Goal: Task Accomplishment & Management: Use online tool/utility

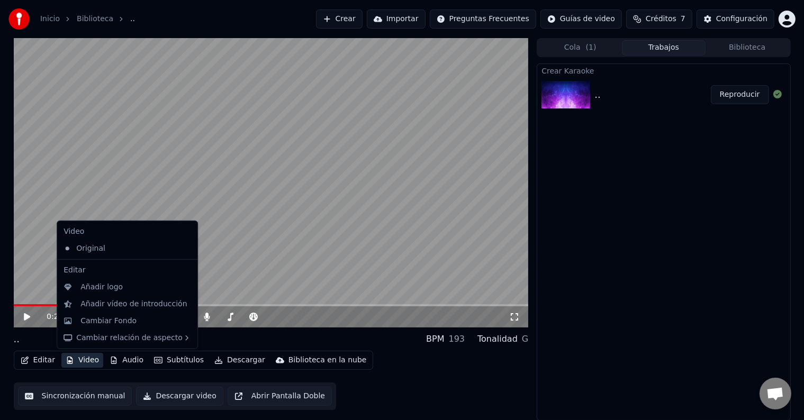
click at [72, 360] on button "Video" at bounding box center [82, 360] width 42 height 15
click at [118, 325] on div "Cambiar Fondo" at bounding box center [108, 321] width 56 height 11
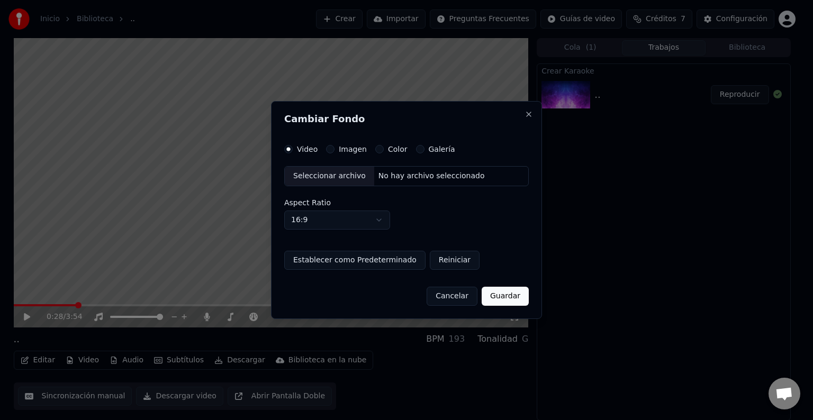
click at [331, 150] on button "Imagen" at bounding box center [330, 149] width 8 height 8
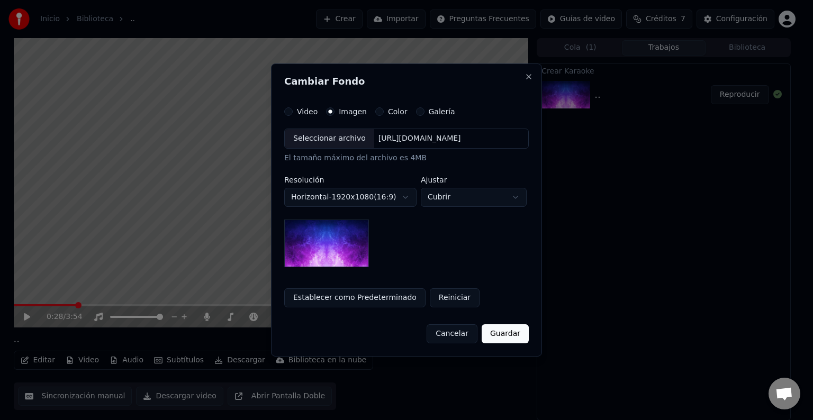
click at [330, 155] on div "El tamaño máximo del archivo es 4MB" at bounding box center [406, 158] width 245 height 11
click at [329, 151] on div "Seleccionar archivo [URL][DOMAIN_NAME] El tamaño máximo del archivo es 4MB" at bounding box center [406, 146] width 245 height 35
click at [330, 139] on div "Seleccionar archivo" at bounding box center [329, 138] width 89 height 19
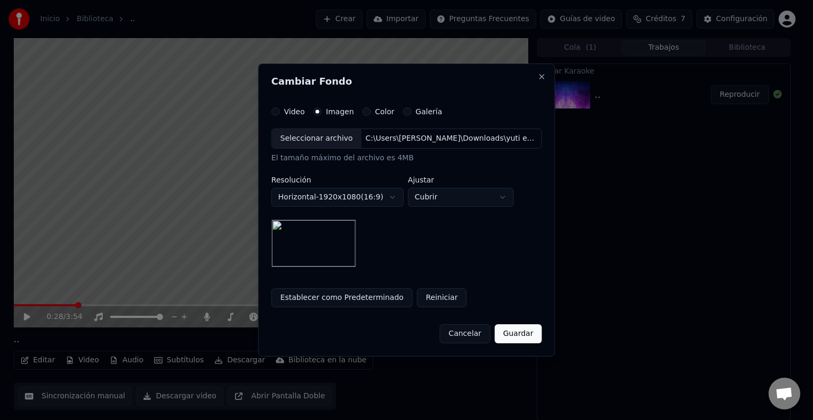
click at [529, 328] on button "Guardar" at bounding box center [517, 334] width 47 height 19
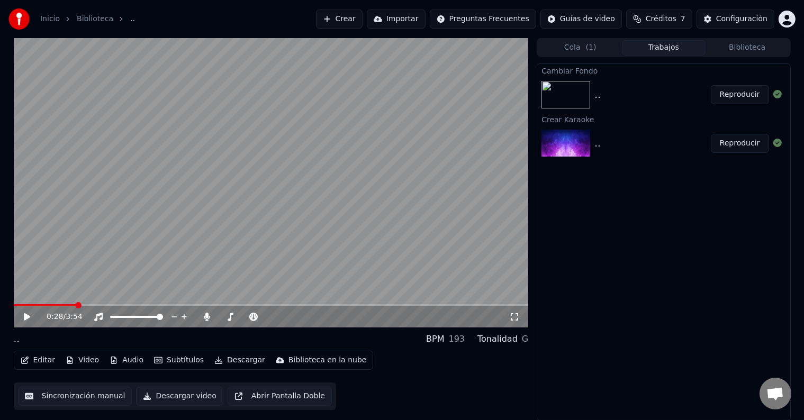
click at [731, 100] on button "Reproducir" at bounding box center [740, 94] width 58 height 19
click at [25, 319] on icon at bounding box center [26, 317] width 5 height 6
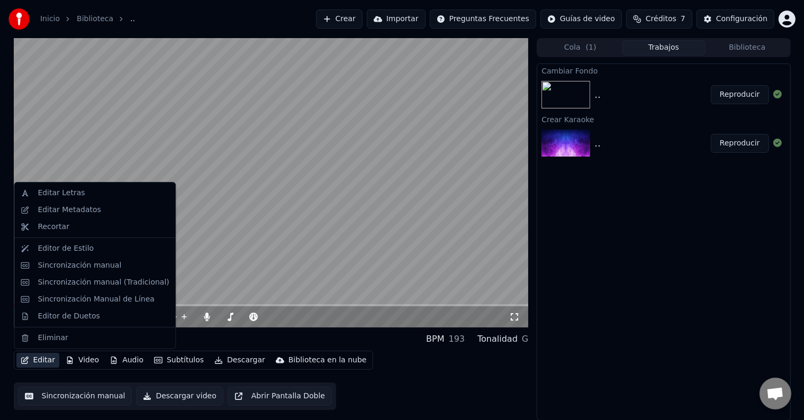
click at [45, 360] on button "Editar" at bounding box center [37, 360] width 43 height 15
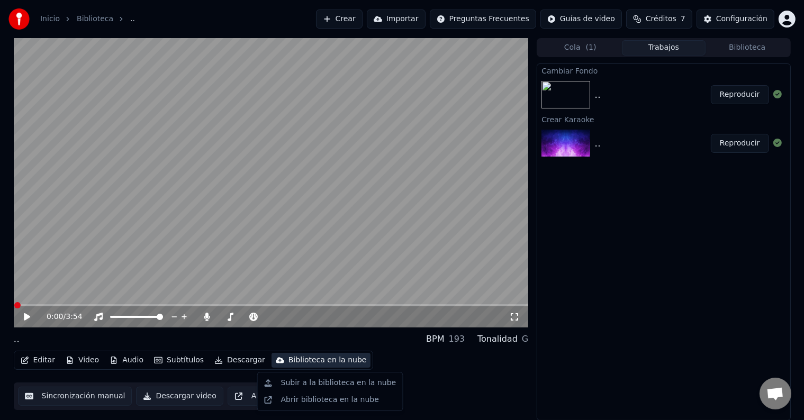
click at [472, 377] on div "Editar Video Audio Subtítulos Descargar Biblioteca en la nube Sincronización ma…" at bounding box center [271, 380] width 515 height 59
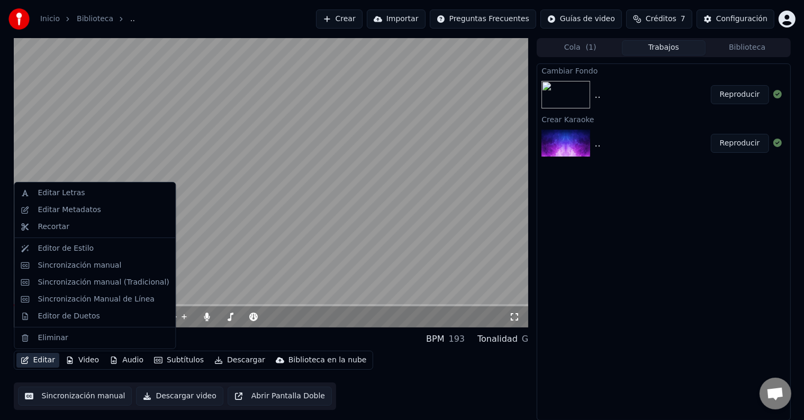
click at [52, 359] on button "Editar" at bounding box center [37, 360] width 43 height 15
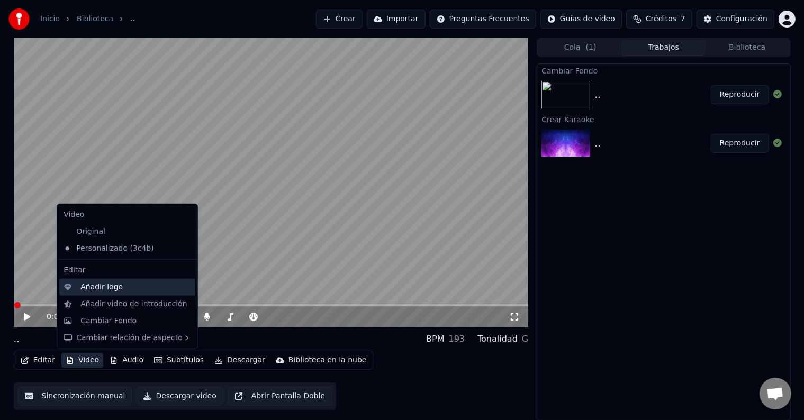
click at [104, 292] on div "Añadir logo" at bounding box center [101, 287] width 42 height 11
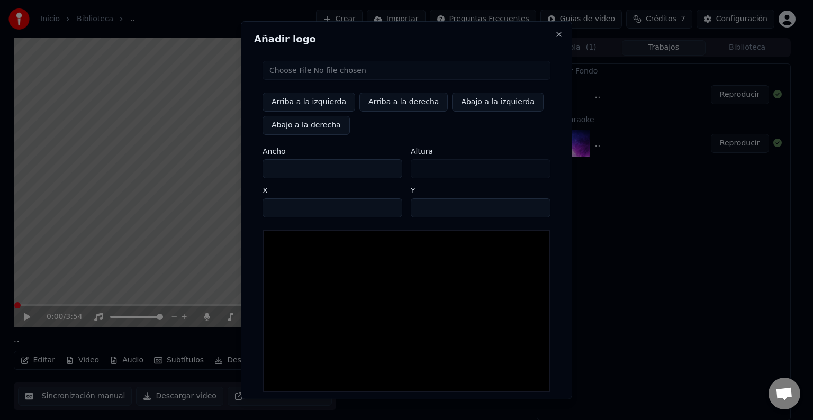
click at [297, 73] on input "file" at bounding box center [407, 70] width 288 height 19
type input "**********"
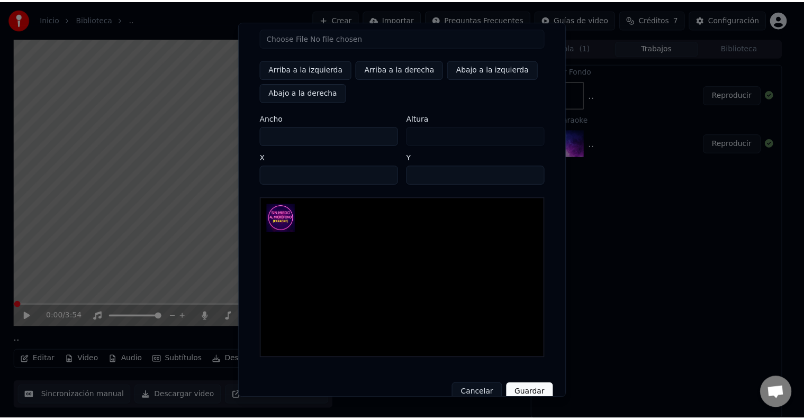
scroll to position [50, 0]
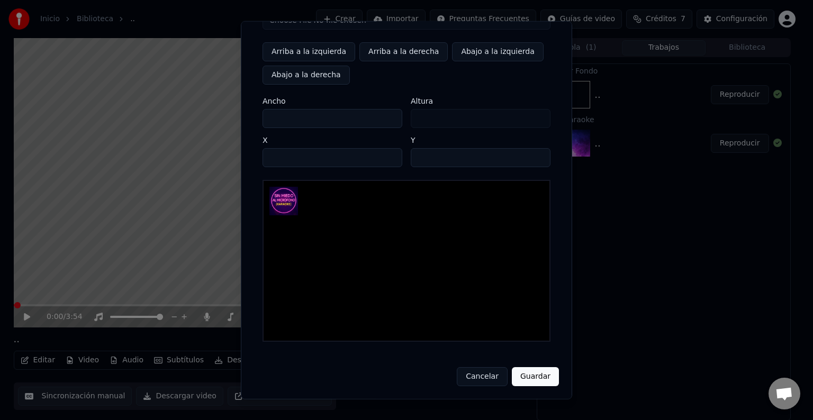
click at [526, 371] on button "Guardar" at bounding box center [535, 376] width 47 height 19
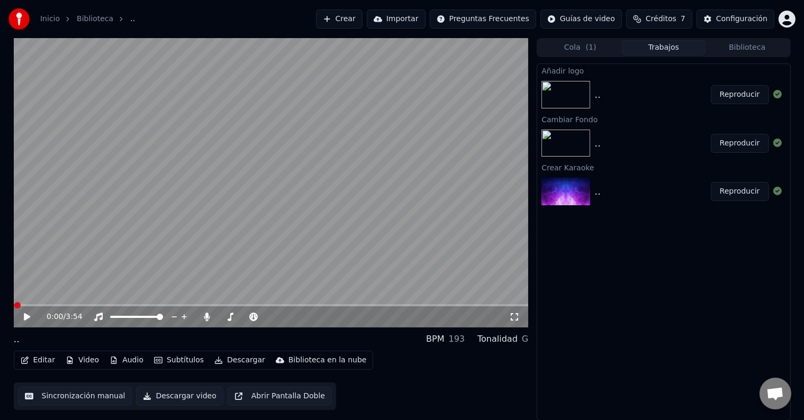
click at [743, 101] on button "Reproducir" at bounding box center [740, 94] width 58 height 19
click at [22, 317] on icon at bounding box center [34, 317] width 25 height 8
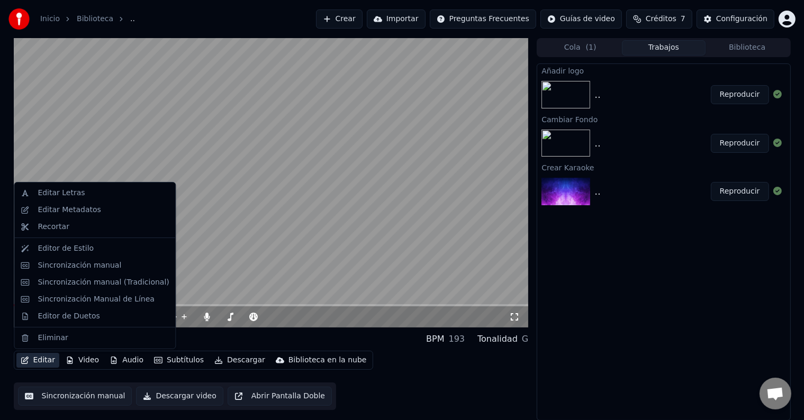
click at [35, 356] on button "Editar" at bounding box center [37, 360] width 43 height 15
click at [74, 216] on div "Editar Metadatos" at bounding box center [94, 210] width 157 height 17
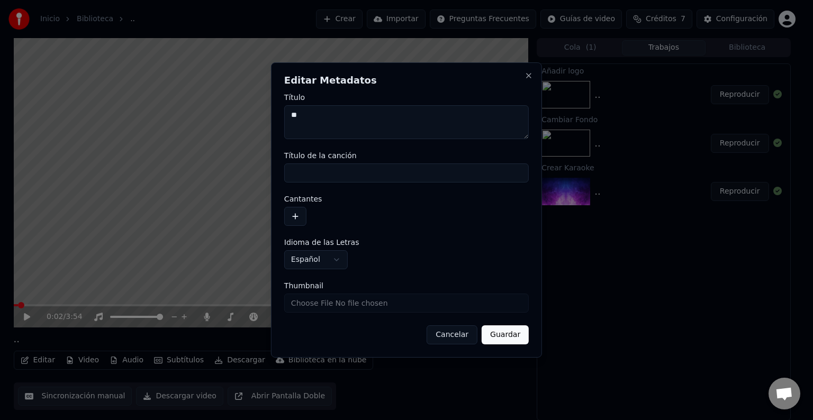
drag, startPoint x: 303, startPoint y: 115, endPoint x: 256, endPoint y: 107, distance: 47.2
click at [256, 107] on body "**********" at bounding box center [402, 210] width 804 height 420
click at [511, 340] on button "Guardar" at bounding box center [505, 335] width 47 height 19
click at [512, 341] on button "Guardar" at bounding box center [505, 335] width 47 height 19
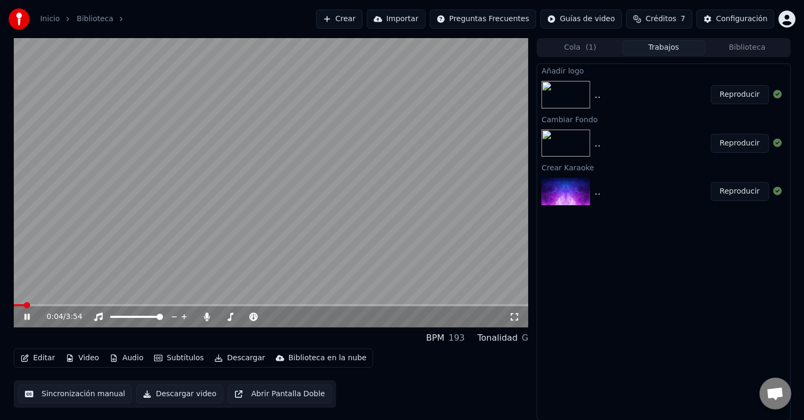
click at [30, 318] on icon at bounding box center [34, 317] width 25 height 8
click at [14, 304] on span at bounding box center [17, 305] width 6 height 6
click at [21, 318] on div "0:00 / 3:54" at bounding box center [271, 317] width 507 height 11
click at [30, 318] on icon at bounding box center [34, 317] width 25 height 8
click at [32, 316] on icon at bounding box center [34, 317] width 25 height 8
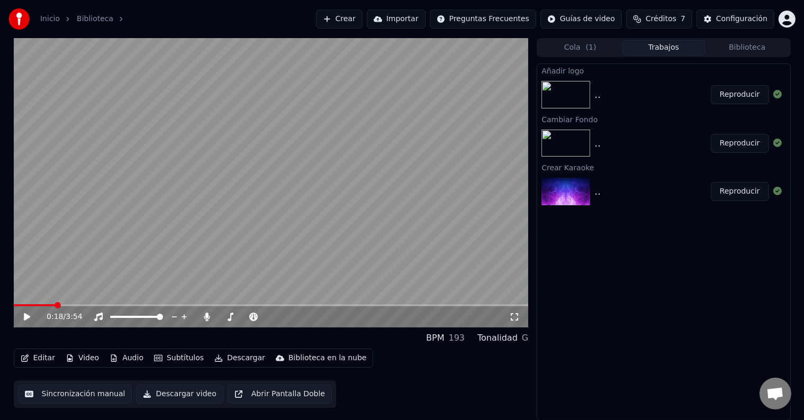
click at [32, 319] on icon at bounding box center [34, 317] width 25 height 8
click at [253, 203] on video at bounding box center [271, 183] width 515 height 290
click at [39, 359] on button "Editar" at bounding box center [37, 358] width 43 height 15
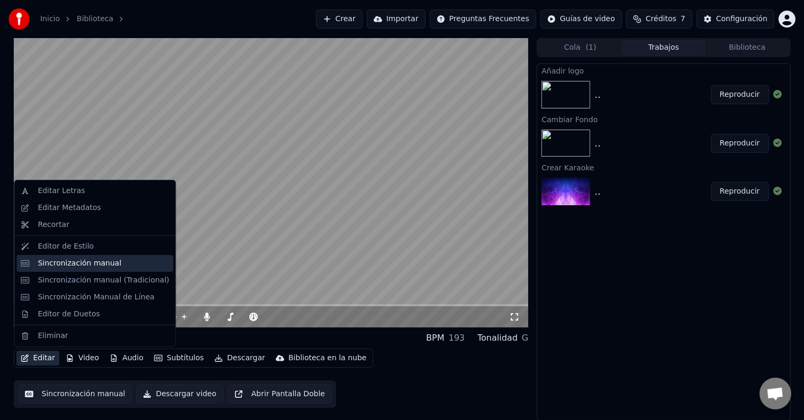
click at [85, 270] on div "Sincronización manual" at bounding box center [94, 263] width 157 height 17
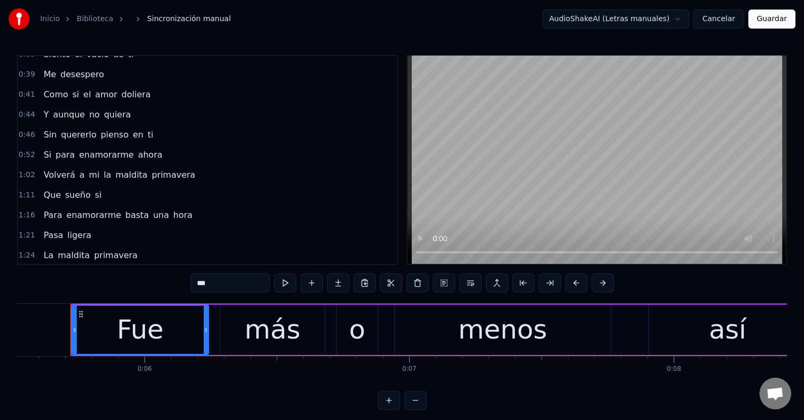
scroll to position [159, 0]
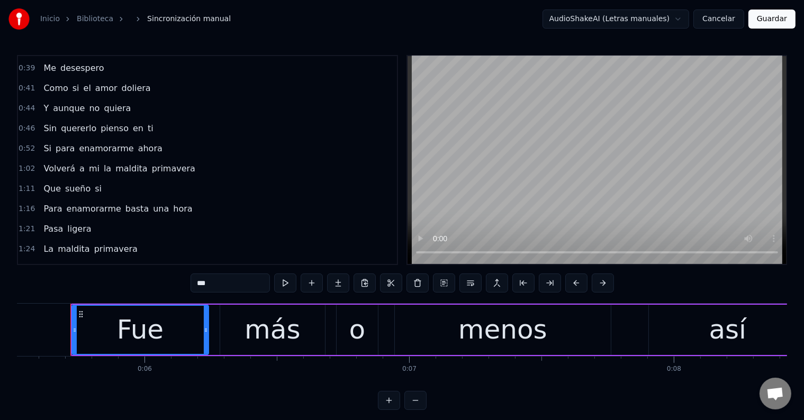
click at [147, 122] on span "ti" at bounding box center [151, 128] width 8 height 12
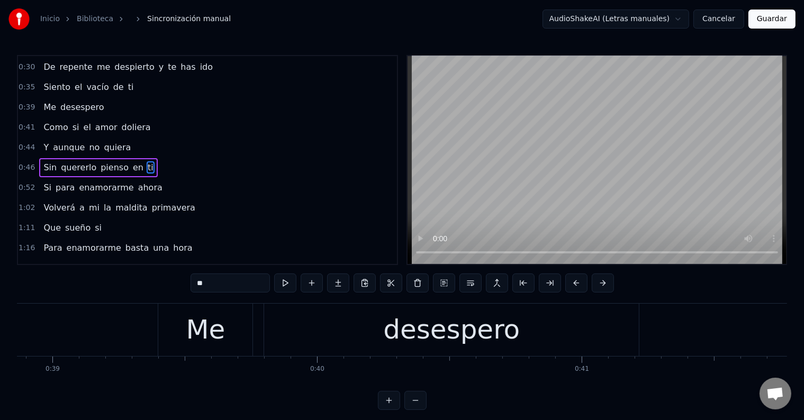
scroll to position [0, 12939]
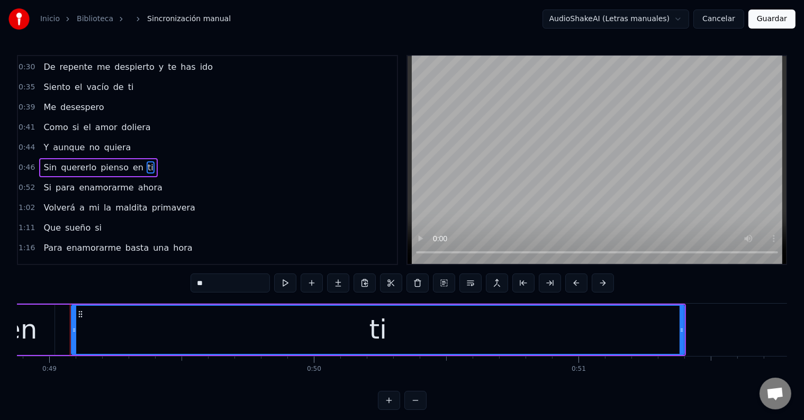
click at [46, 161] on span "Sin" at bounding box center [49, 167] width 15 height 12
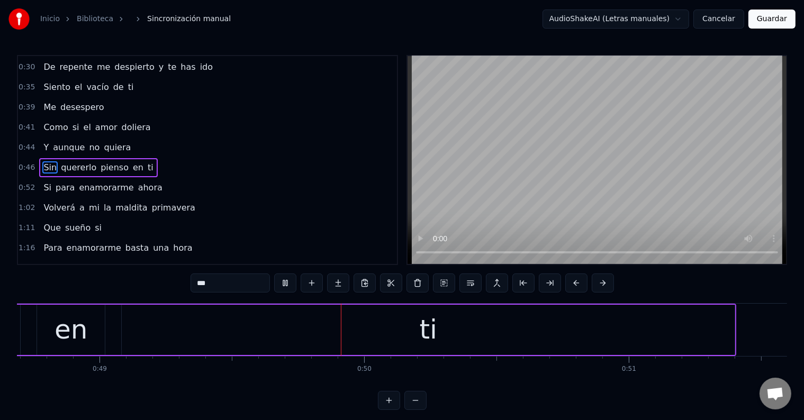
scroll to position [0, 13021]
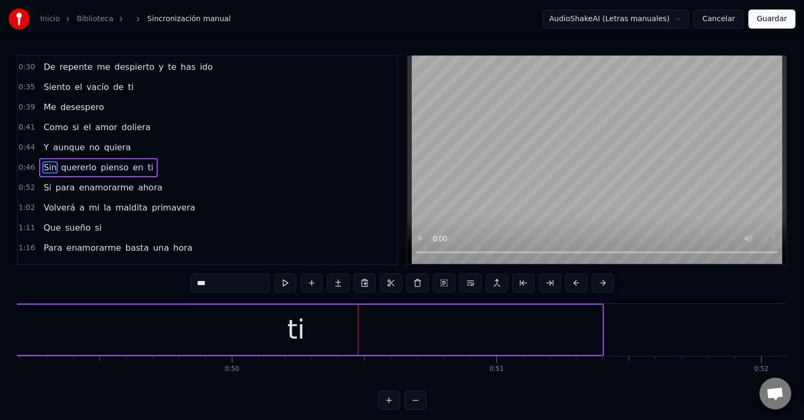
click at [279, 329] on div "ti" at bounding box center [295, 330] width 613 height 50
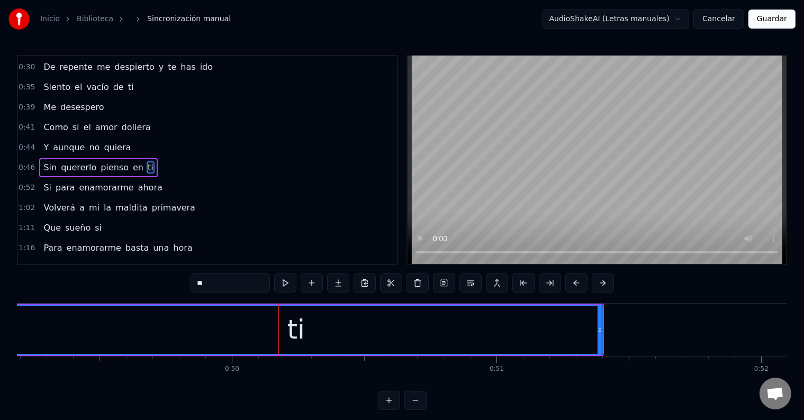
click at [241, 287] on input "**" at bounding box center [230, 283] width 79 height 19
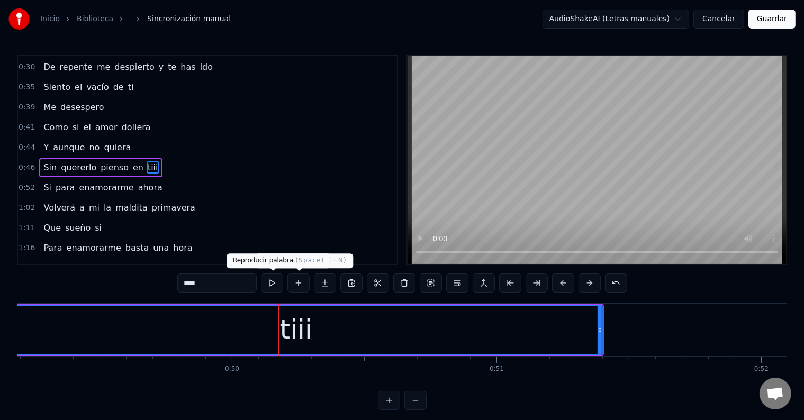
click at [277, 280] on button at bounding box center [272, 283] width 22 height 19
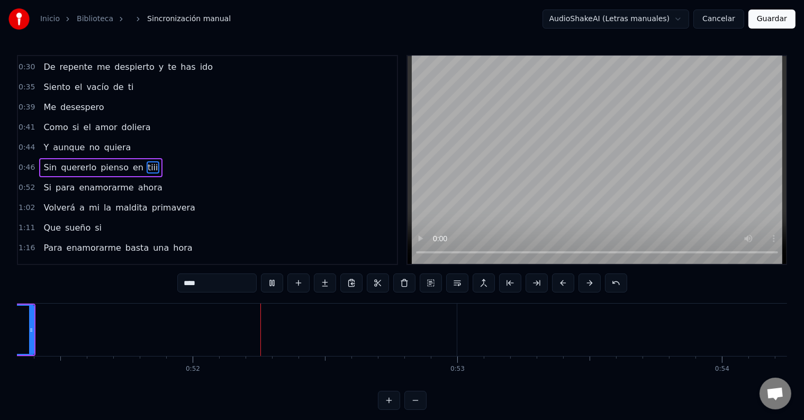
scroll to position [0, 13608]
click at [491, 331] on div "Si" at bounding box center [800, 330] width 724 height 52
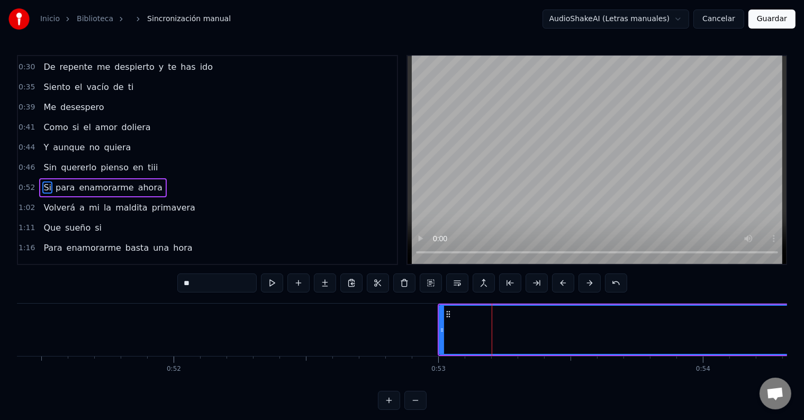
scroll to position [139, 0]
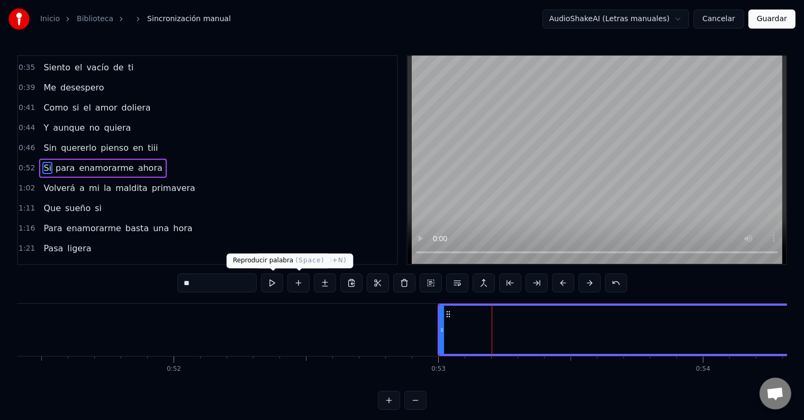
click at [237, 282] on input "**" at bounding box center [216, 283] width 79 height 19
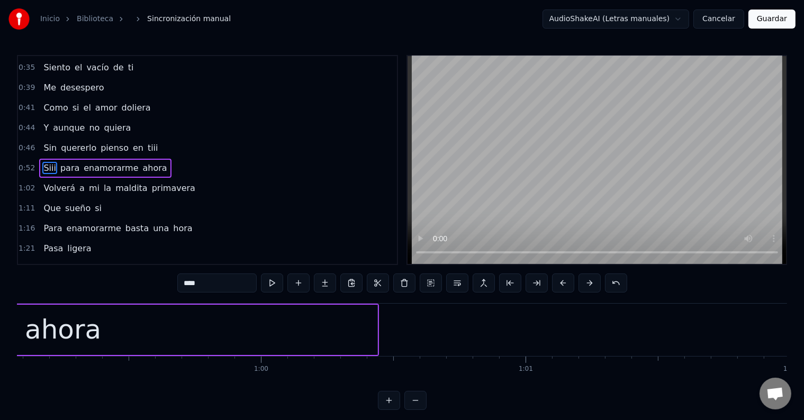
scroll to position [0, 15624]
click at [203, 330] on div "ahora" at bounding box center [77, 330] width 629 height 50
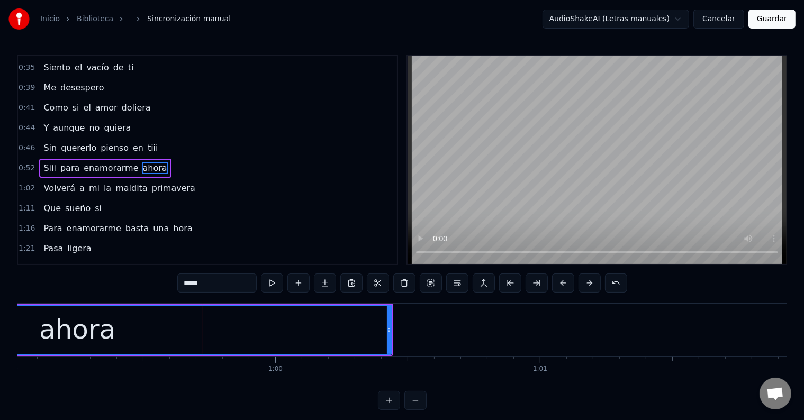
click at [213, 285] on input "*****" at bounding box center [216, 283] width 79 height 19
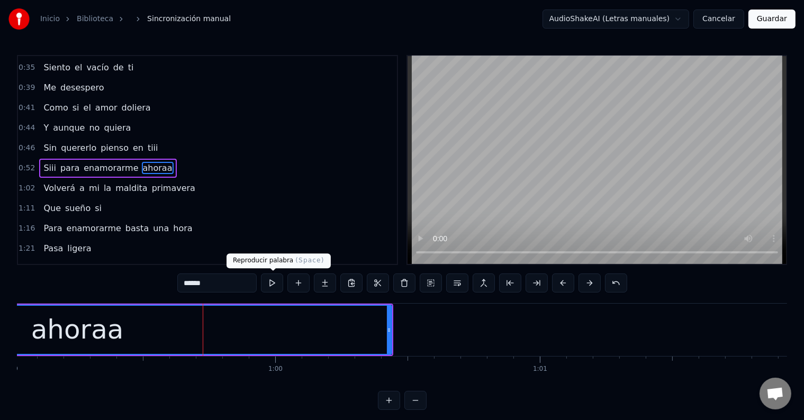
click at [276, 283] on button at bounding box center [272, 283] width 22 height 19
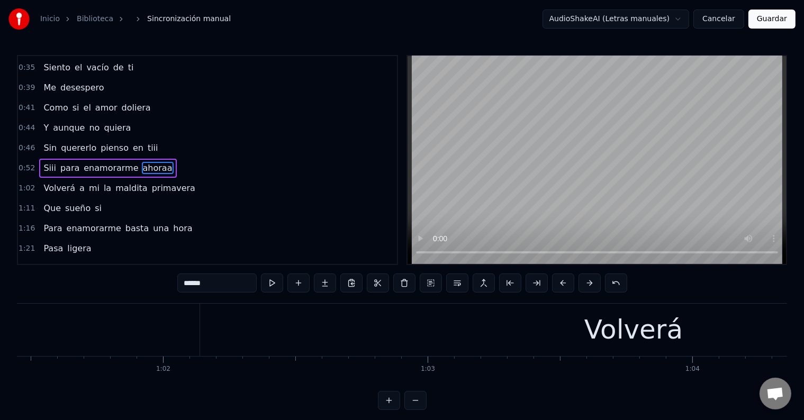
scroll to position [0, 16268]
click at [572, 323] on div "Volverá" at bounding box center [631, 330] width 867 height 52
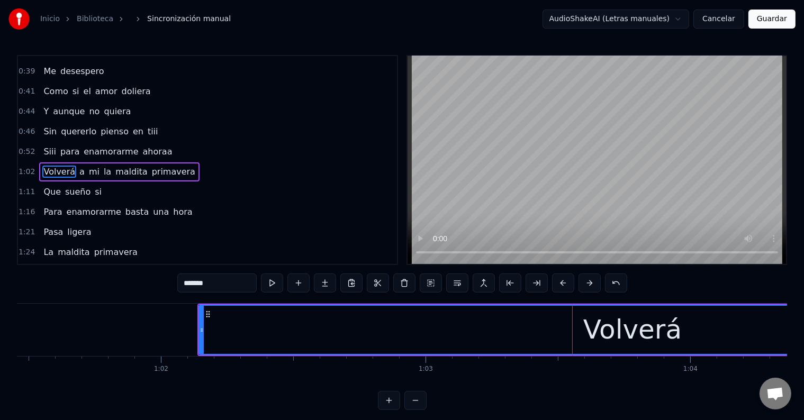
scroll to position [159, 0]
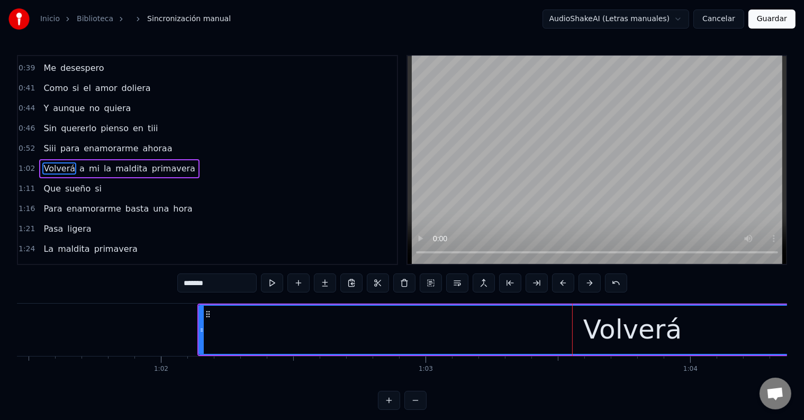
drag, startPoint x: 228, startPoint y: 282, endPoint x: 205, endPoint y: 281, distance: 22.8
click at [205, 281] on input "*******" at bounding box center [216, 283] width 79 height 19
click at [228, 282] on input "*******" at bounding box center [216, 283] width 79 height 19
paste input "*"
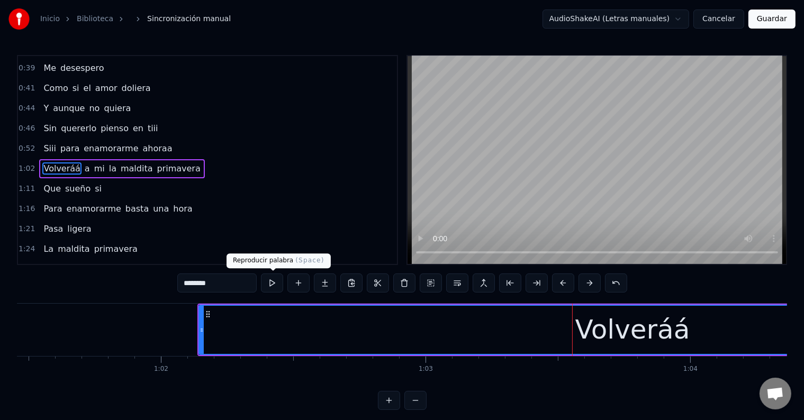
click at [271, 283] on button at bounding box center [272, 283] width 22 height 19
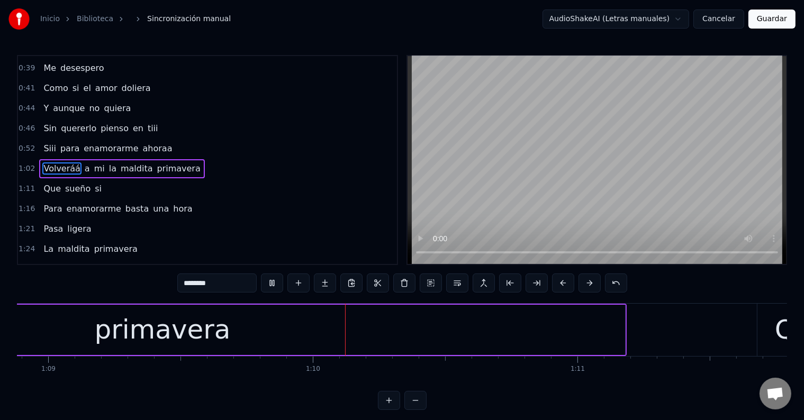
scroll to position [0, 18378]
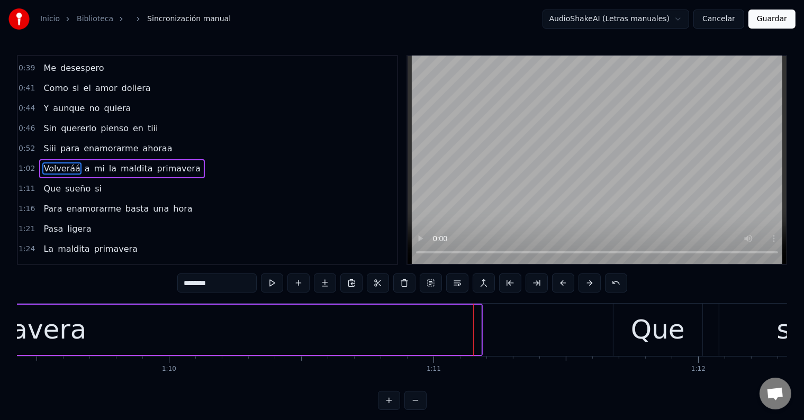
click at [312, 319] on div "primavera" at bounding box center [18, 330] width 925 height 50
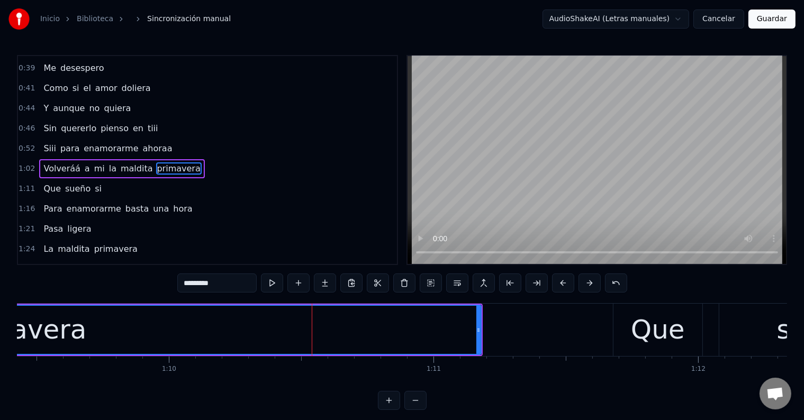
click at [238, 284] on input "*********" at bounding box center [216, 283] width 79 height 19
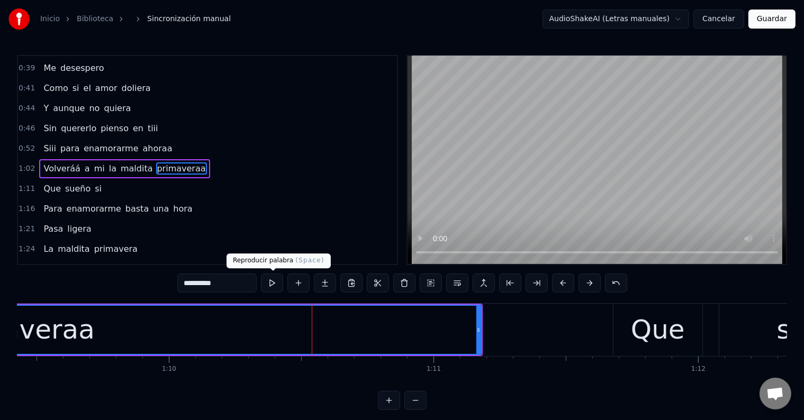
click at [277, 282] on button at bounding box center [272, 283] width 22 height 19
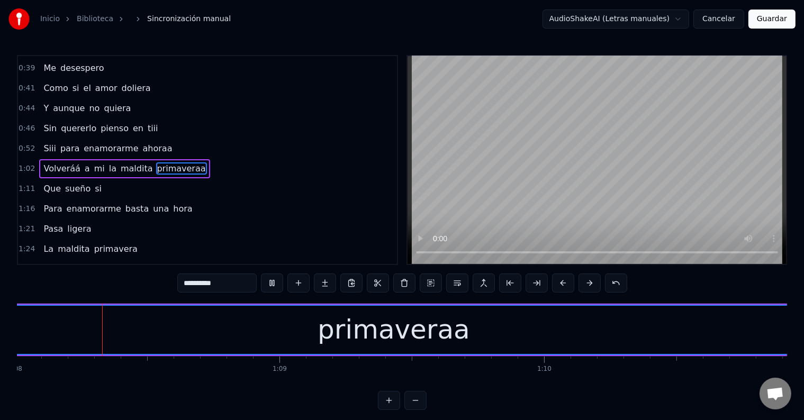
scroll to position [0, 17986]
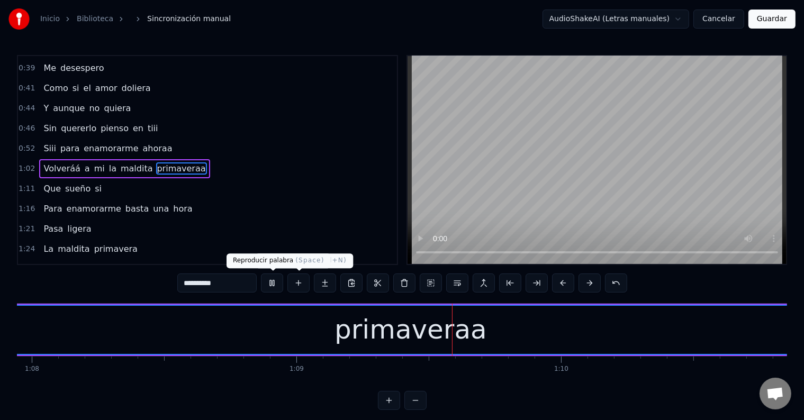
click at [271, 283] on button at bounding box center [272, 283] width 22 height 19
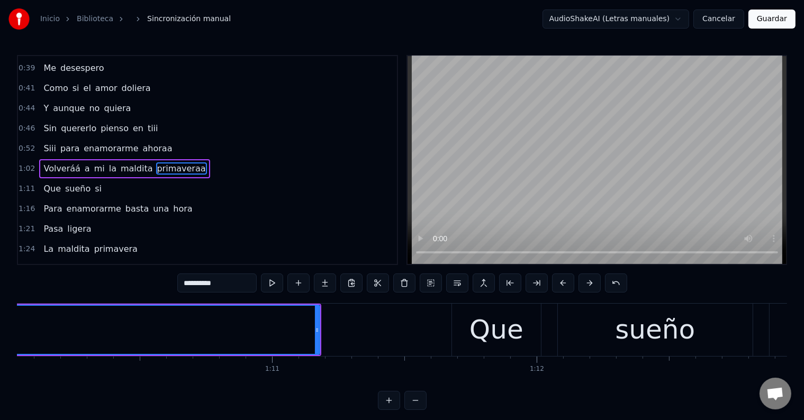
scroll to position [0, 18551]
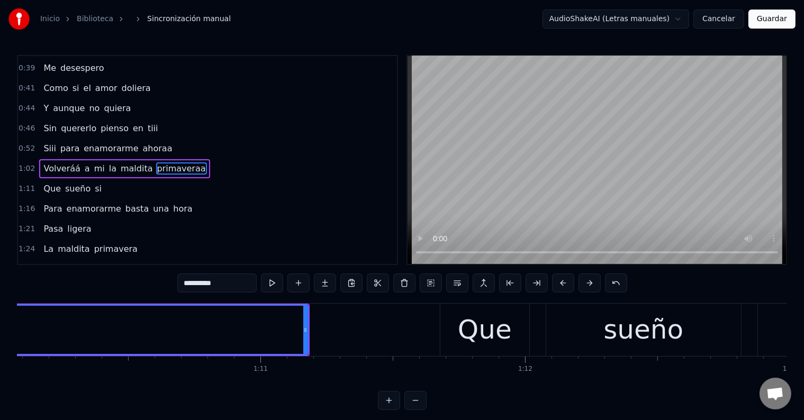
click at [487, 322] on div "Que" at bounding box center [485, 330] width 54 height 40
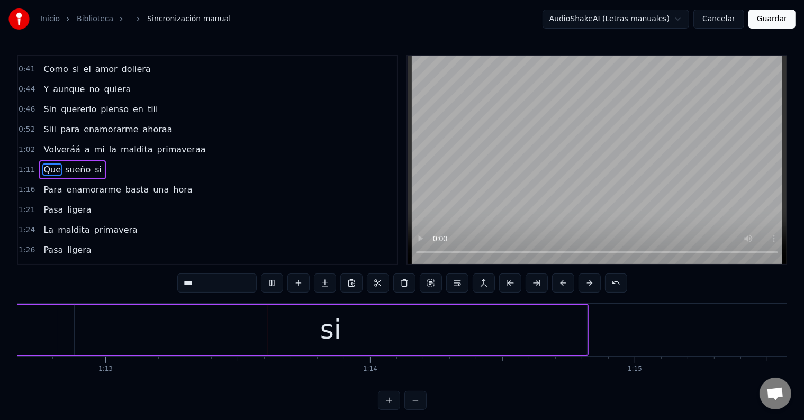
scroll to position [0, 19267]
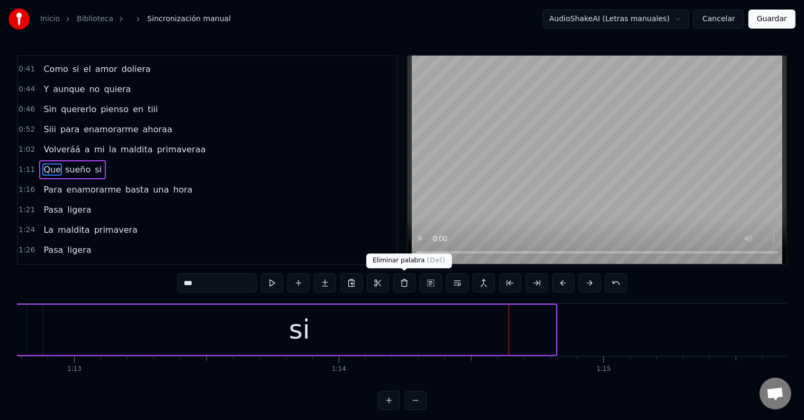
click at [338, 330] on div "si" at bounding box center [299, 330] width 512 height 50
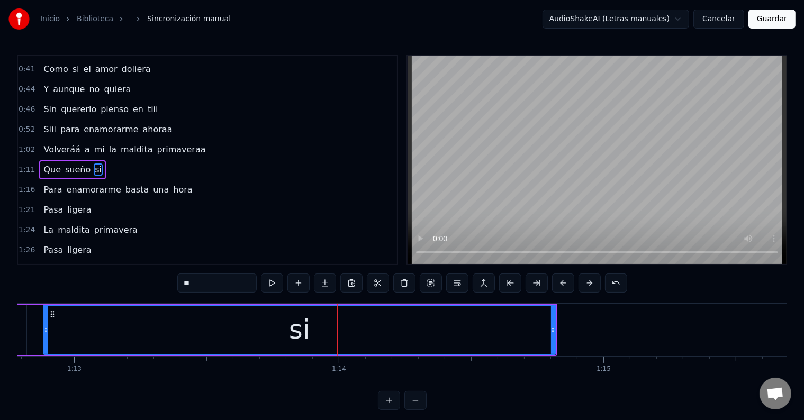
click at [202, 278] on input "**" at bounding box center [216, 283] width 79 height 19
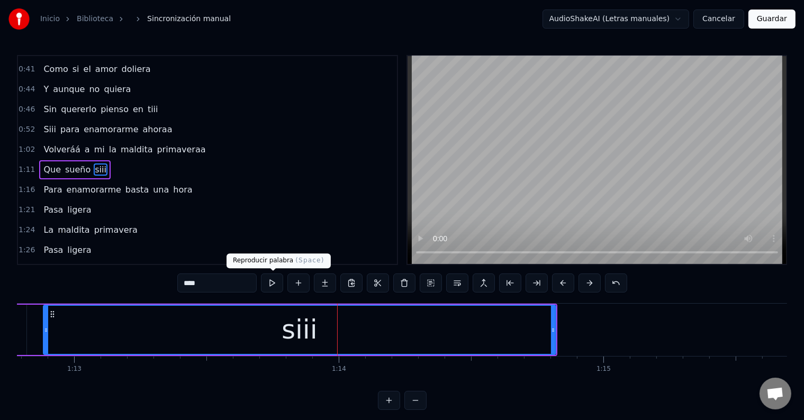
click at [272, 283] on button at bounding box center [272, 283] width 22 height 19
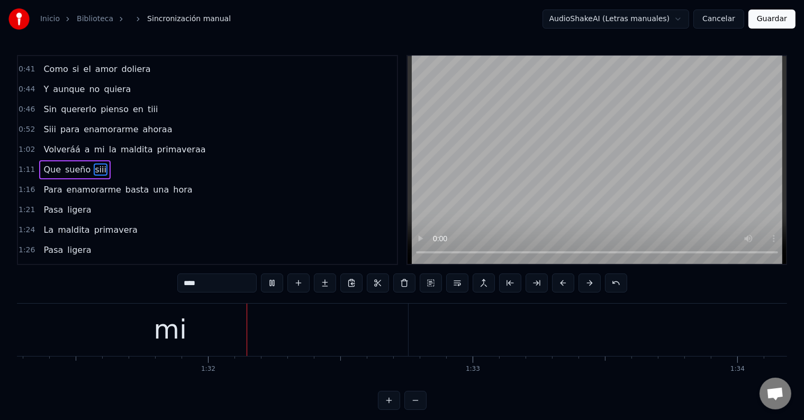
scroll to position [0, 24163]
drag, startPoint x: 211, startPoint y: 341, endPoint x: 214, endPoint y: 328, distance: 13.1
click at [211, 341] on div "mi" at bounding box center [169, 330] width 475 height 52
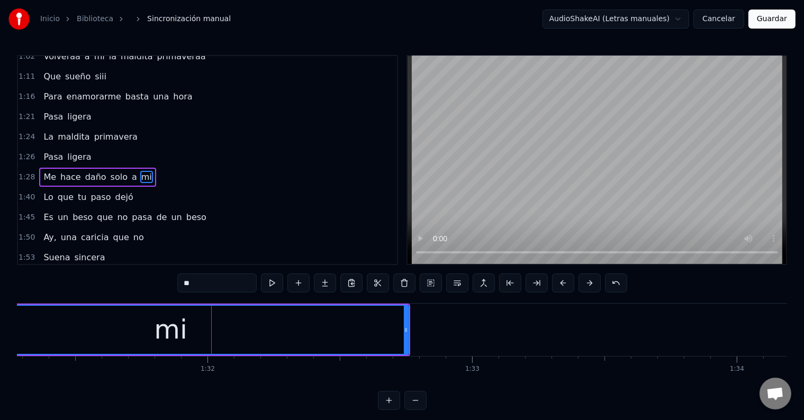
scroll to position [275, 0]
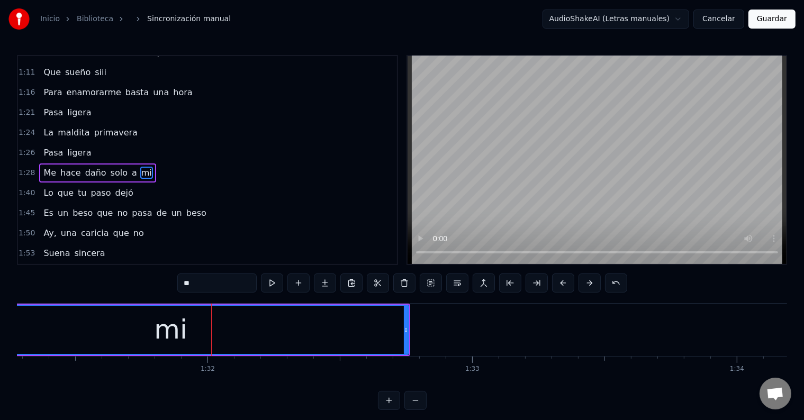
click at [220, 289] on input "**" at bounding box center [216, 283] width 79 height 19
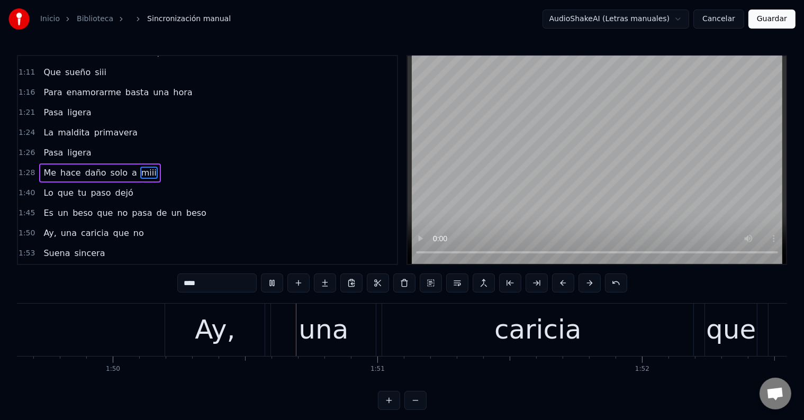
scroll to position [0, 29073]
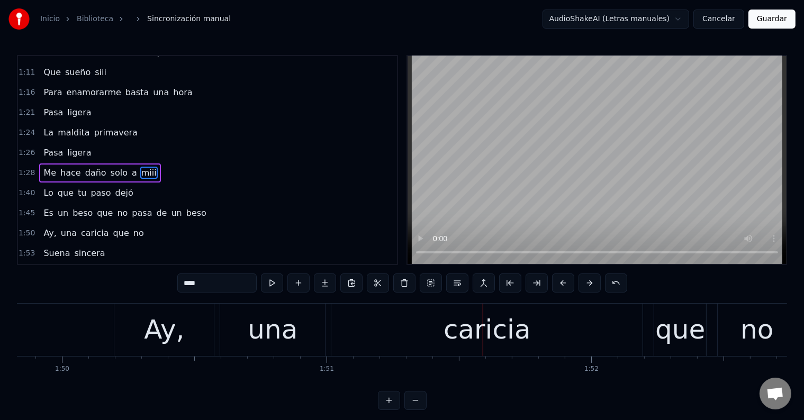
click at [144, 331] on div "Ay," at bounding box center [164, 330] width 100 height 52
type input "***"
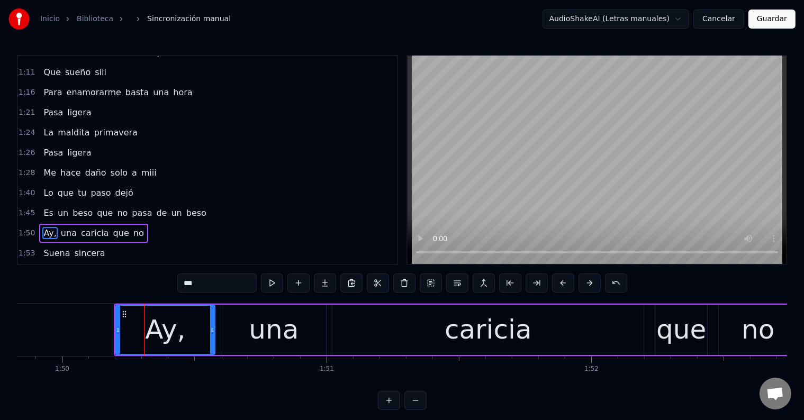
scroll to position [334, 0]
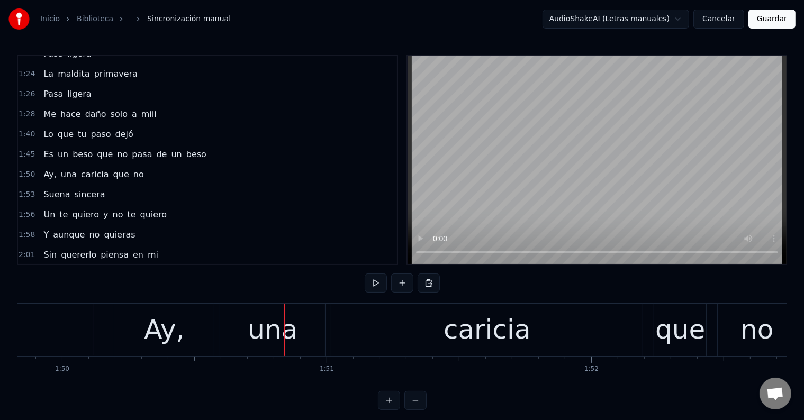
click at [187, 335] on div "Ay," at bounding box center [164, 330] width 100 height 52
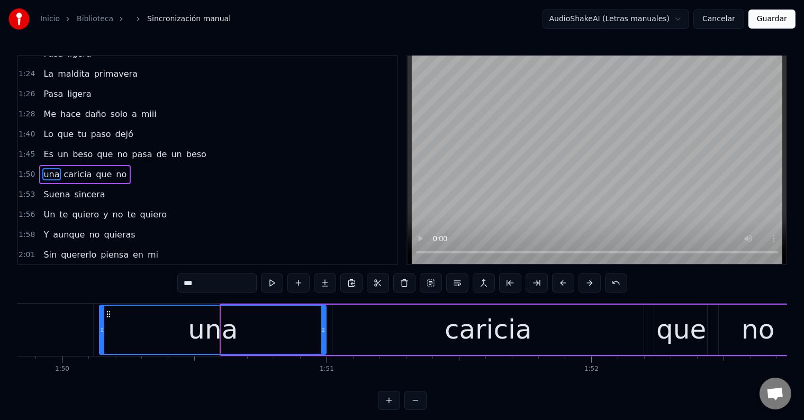
drag, startPoint x: 222, startPoint y: 330, endPoint x: 104, endPoint y: 324, distance: 117.7
click at [102, 324] on div at bounding box center [102, 330] width 4 height 48
drag, startPoint x: 191, startPoint y: 284, endPoint x: 180, endPoint y: 284, distance: 10.6
click at [180, 284] on input "***" at bounding box center [216, 283] width 79 height 19
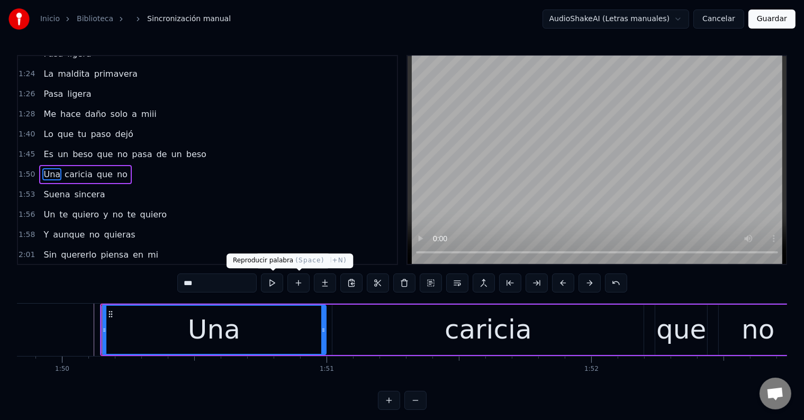
click at [280, 281] on button at bounding box center [272, 283] width 22 height 19
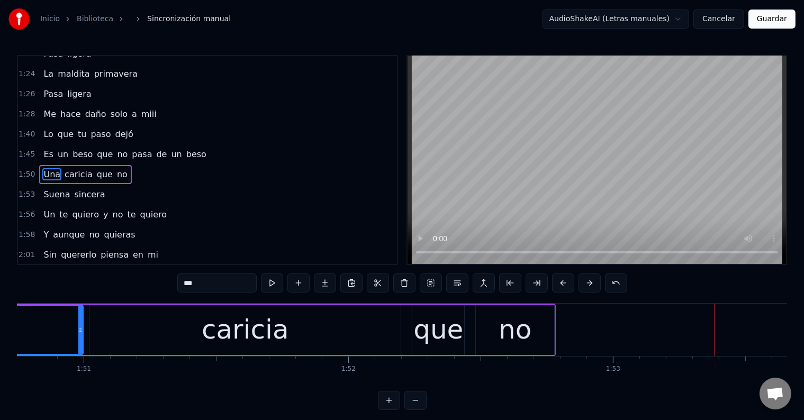
scroll to position [0, 29316]
click at [426, 331] on div "que" at bounding box center [438, 330] width 50 height 40
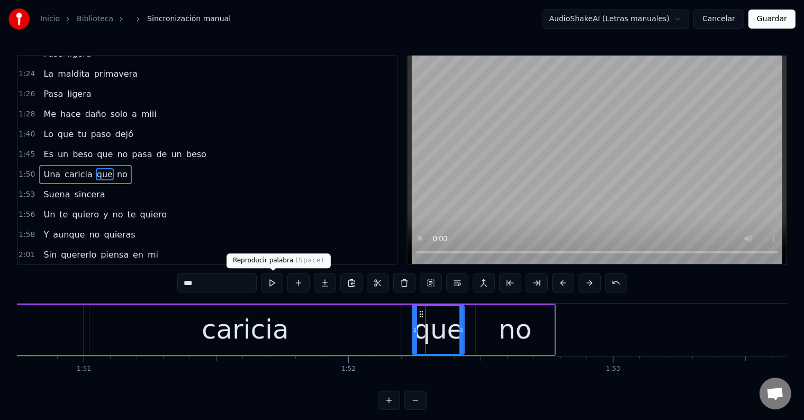
click at [277, 285] on button at bounding box center [272, 283] width 22 height 19
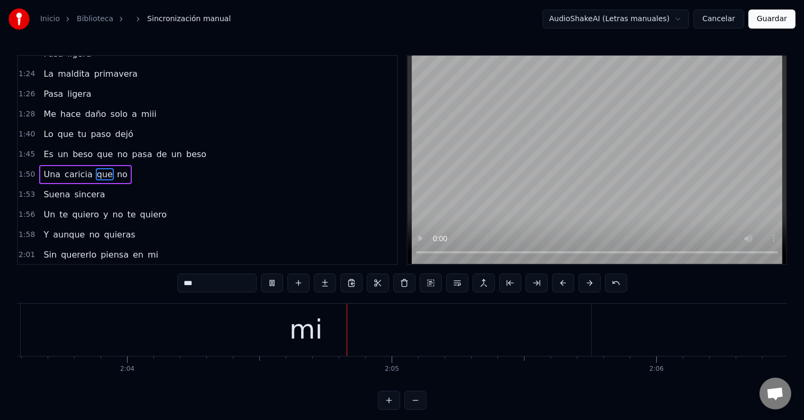
scroll to position [0, 32857]
click at [214, 345] on div "mi" at bounding box center [163, 330] width 571 height 52
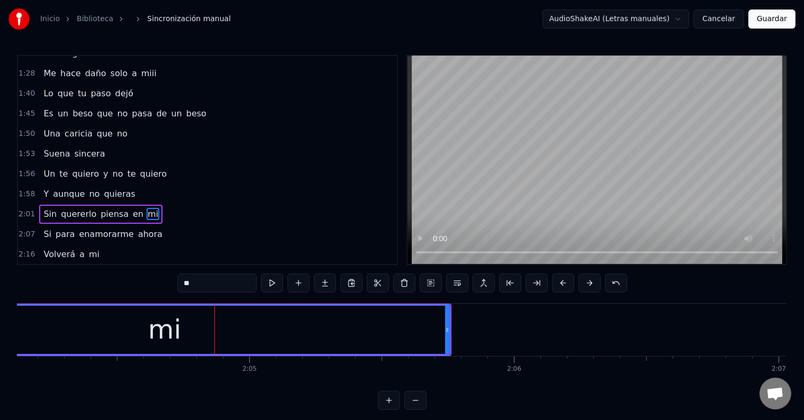
scroll to position [412, 0]
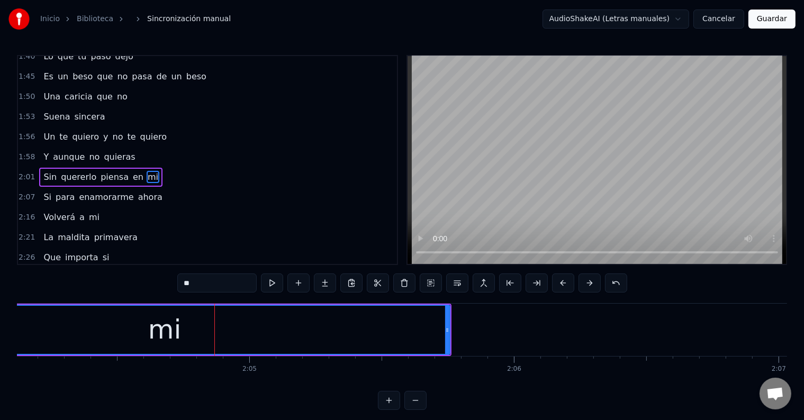
click at [224, 285] on input "**" at bounding box center [216, 283] width 79 height 19
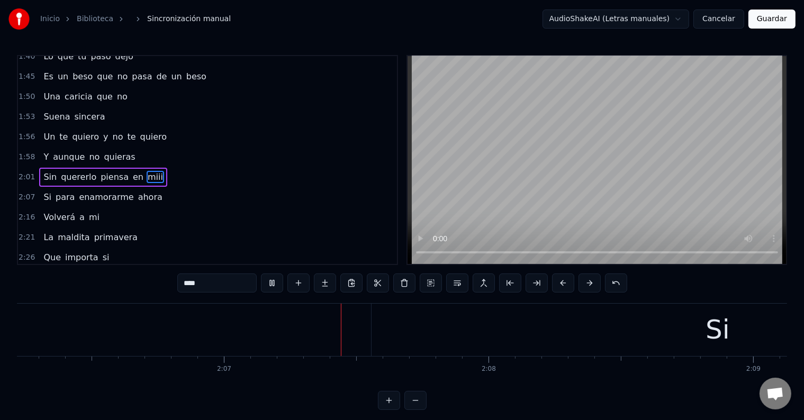
scroll to position [0, 33546]
click at [420, 325] on div "Si" at bounding box center [583, 330] width 692 height 52
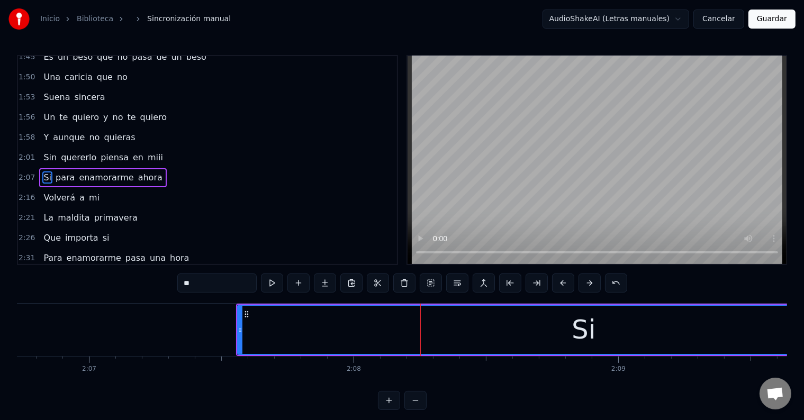
click at [232, 278] on input "**" at bounding box center [216, 283] width 79 height 19
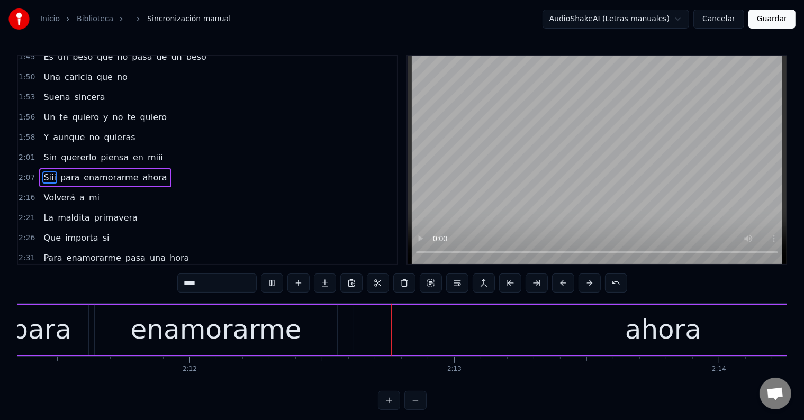
scroll to position [0, 34935]
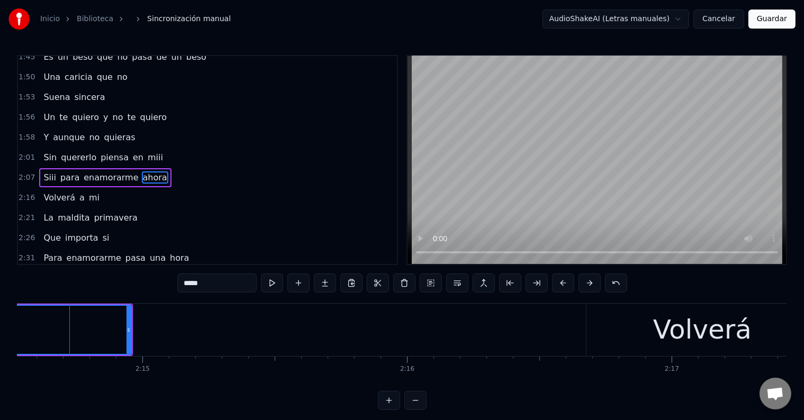
scroll to position [0, 35610]
click at [224, 286] on input "*****" at bounding box center [216, 283] width 79 height 19
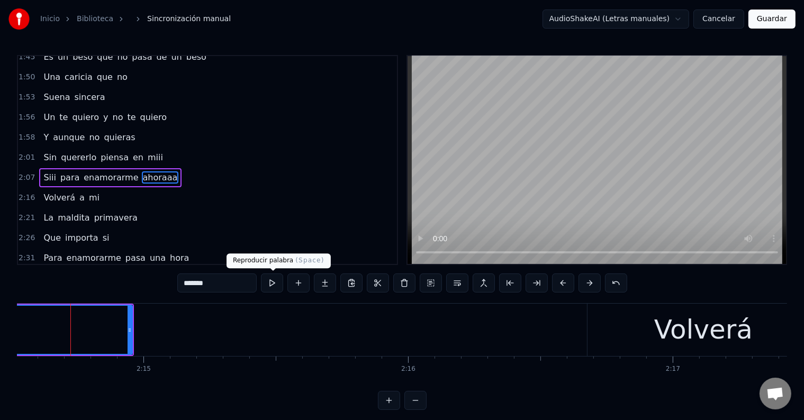
click at [282, 287] on button at bounding box center [272, 283] width 22 height 19
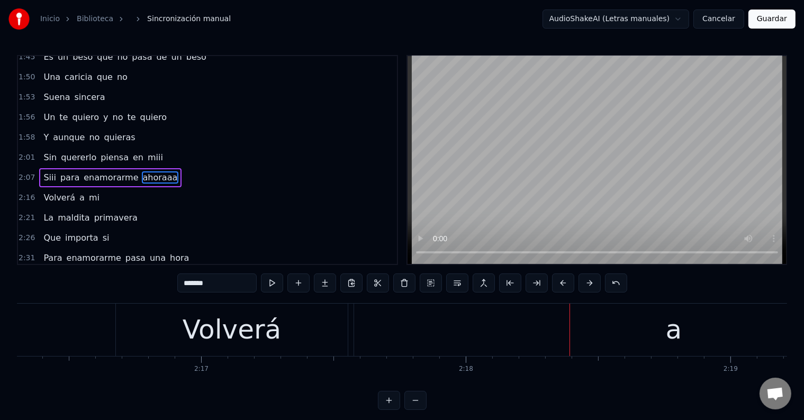
scroll to position [0, 36081]
click at [239, 335] on div "Volverá" at bounding box center [232, 330] width 98 height 40
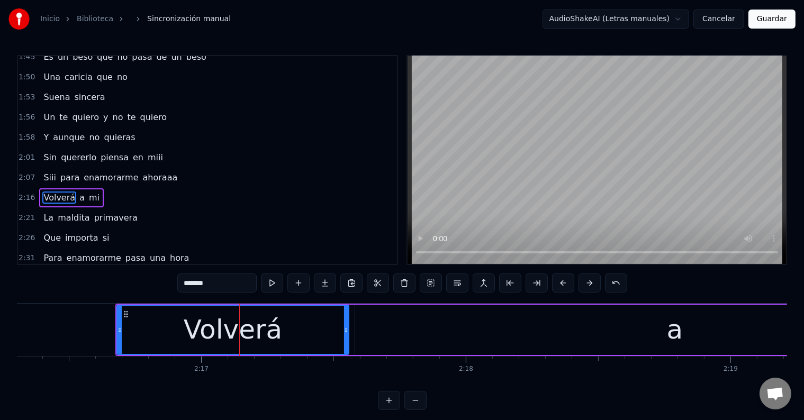
scroll to position [451, 0]
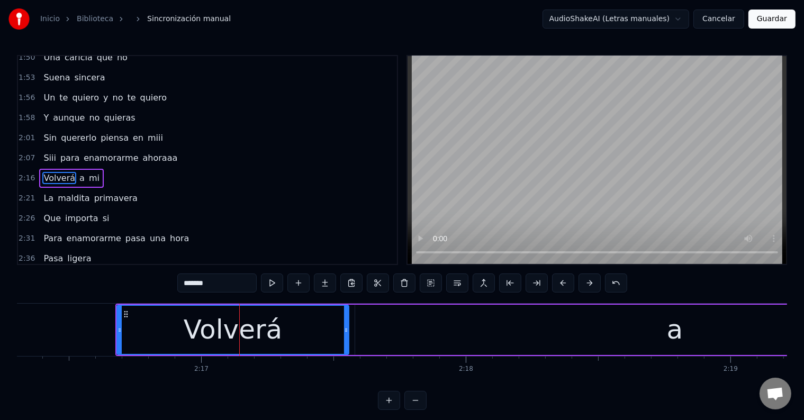
drag, startPoint x: 224, startPoint y: 287, endPoint x: 208, endPoint y: 285, distance: 17.0
click at [208, 285] on input "*******" at bounding box center [216, 283] width 79 height 19
paste input "*"
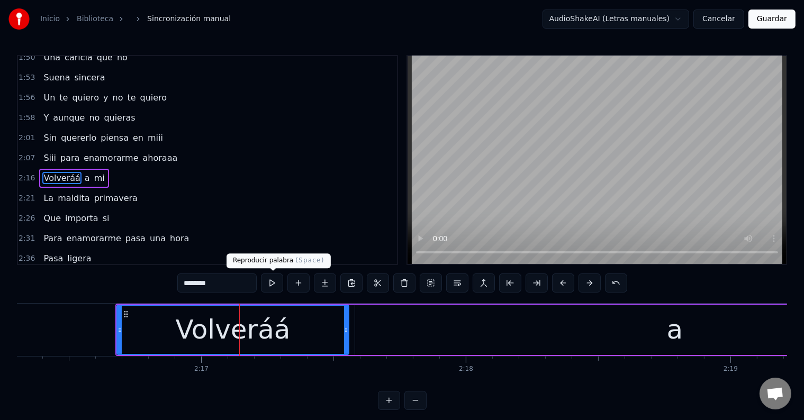
click at [276, 284] on button at bounding box center [272, 283] width 22 height 19
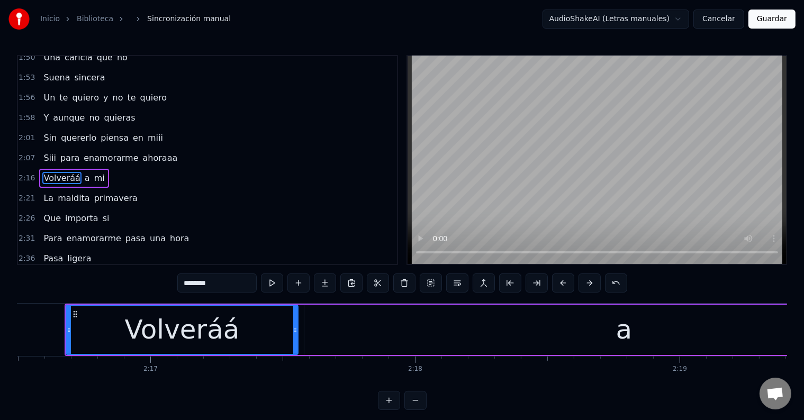
scroll to position [0, 36132]
click at [169, 331] on div "Volveráá" at bounding box center [181, 330] width 115 height 40
click at [231, 286] on input "********" at bounding box center [216, 283] width 79 height 19
drag, startPoint x: 373, startPoint y: 322, endPoint x: 353, endPoint y: 325, distance: 20.4
click at [373, 322] on div "a" at bounding box center [624, 330] width 640 height 50
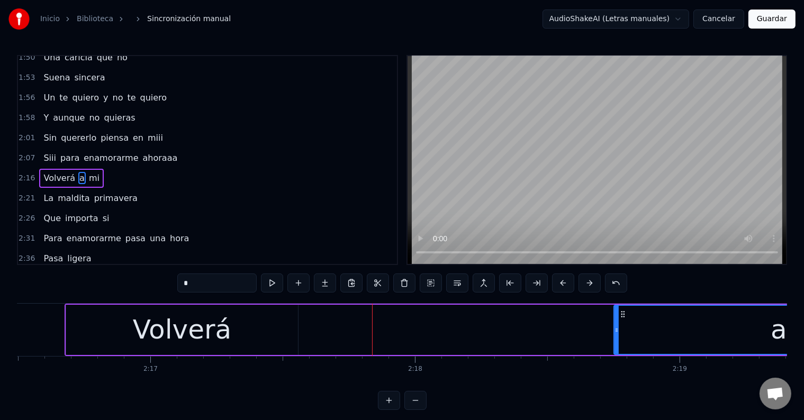
drag, startPoint x: 308, startPoint y: 326, endPoint x: 618, endPoint y: 311, distance: 311.1
click at [618, 311] on div at bounding box center [617, 330] width 4 height 48
click at [248, 326] on div "Volverá" at bounding box center [182, 330] width 232 height 50
type input "*******"
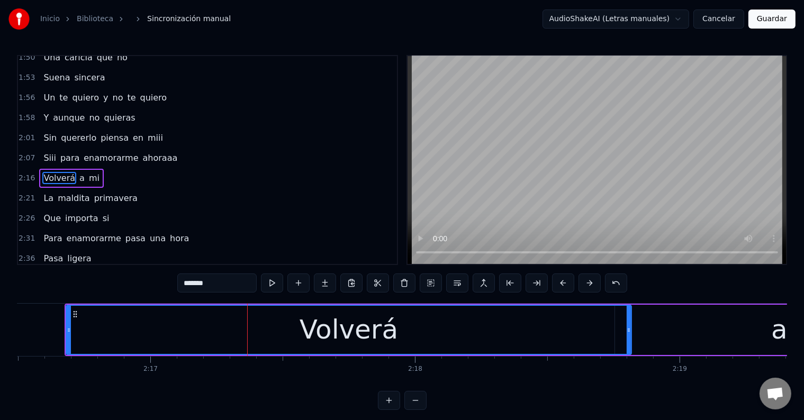
drag, startPoint x: 297, startPoint y: 324, endPoint x: 631, endPoint y: 316, distance: 334.2
click at [631, 316] on div at bounding box center [629, 330] width 4 height 48
drag, startPoint x: 627, startPoint y: 319, endPoint x: 613, endPoint y: 318, distance: 14.8
click at [613, 318] on div at bounding box center [615, 330] width 4 height 48
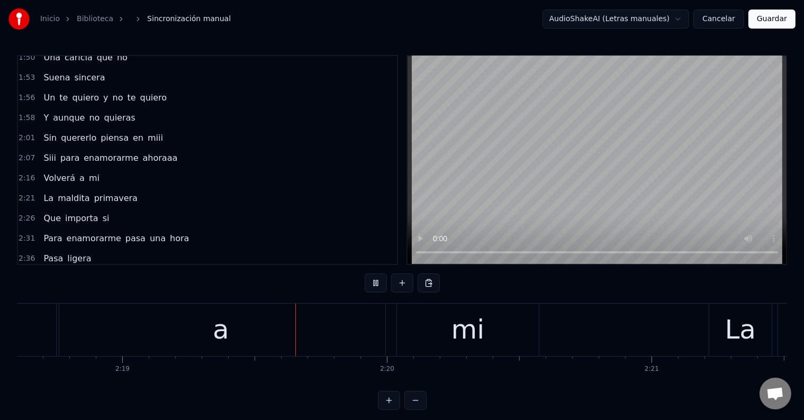
scroll to position [0, 36725]
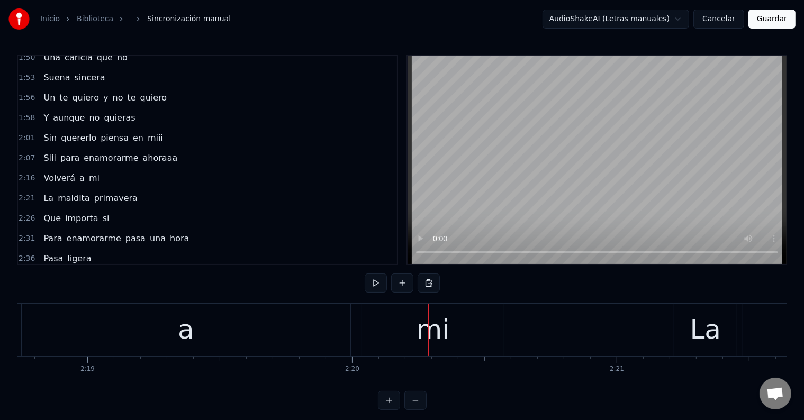
click at [292, 322] on div "a" at bounding box center [186, 330] width 329 height 52
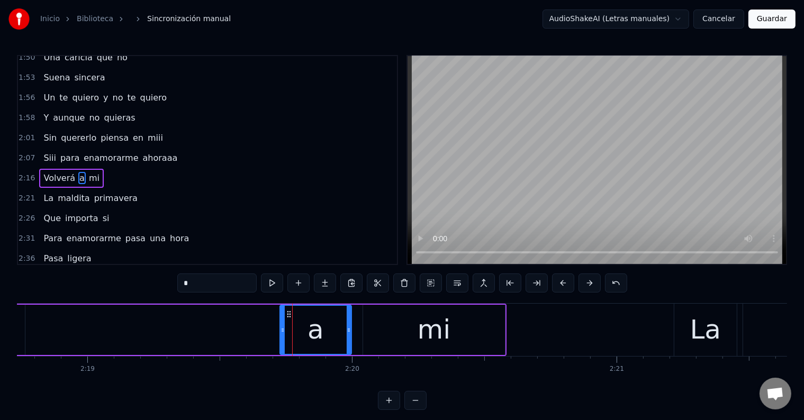
drag, startPoint x: 26, startPoint y: 331, endPoint x: 284, endPoint y: 319, distance: 257.6
click at [284, 319] on div at bounding box center [283, 330] width 4 height 48
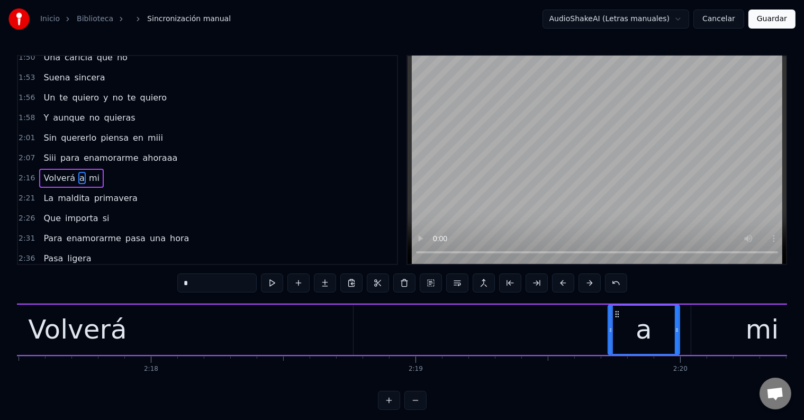
scroll to position [0, 36367]
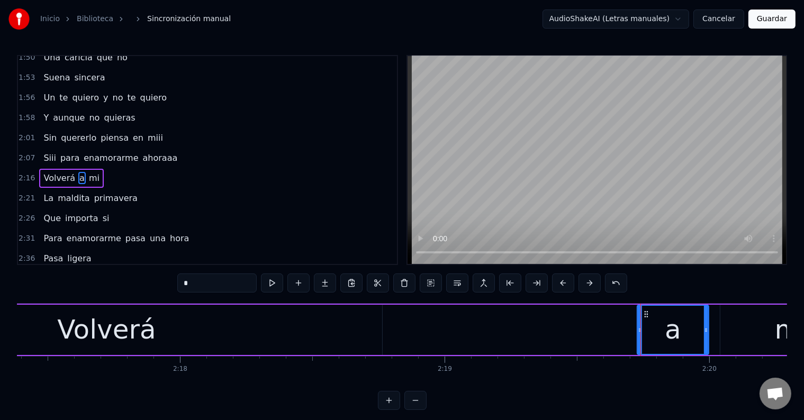
click at [147, 335] on div "Volverá" at bounding box center [106, 330] width 98 height 40
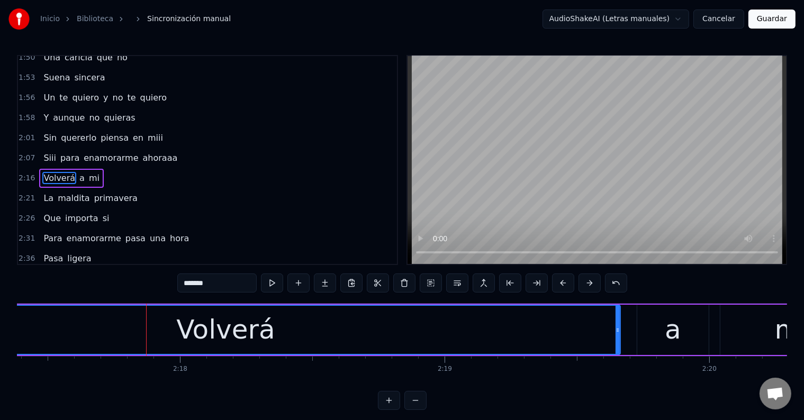
drag, startPoint x: 380, startPoint y: 323, endPoint x: 618, endPoint y: 324, distance: 238.2
click at [618, 324] on div at bounding box center [618, 330] width 4 height 48
click at [305, 343] on div "Volverá" at bounding box center [226, 330] width 788 height 48
drag, startPoint x: 222, startPoint y: 286, endPoint x: 207, endPoint y: 285, distance: 14.9
click at [207, 285] on input "*******" at bounding box center [216, 283] width 79 height 19
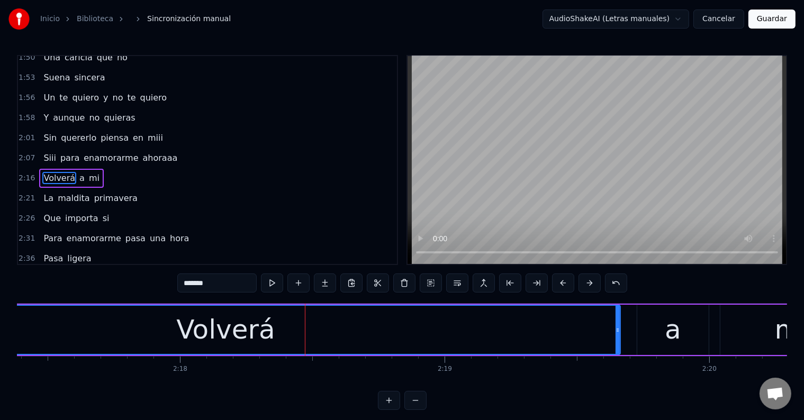
click at [222, 282] on input "*******" at bounding box center [216, 283] width 79 height 19
paste input "*"
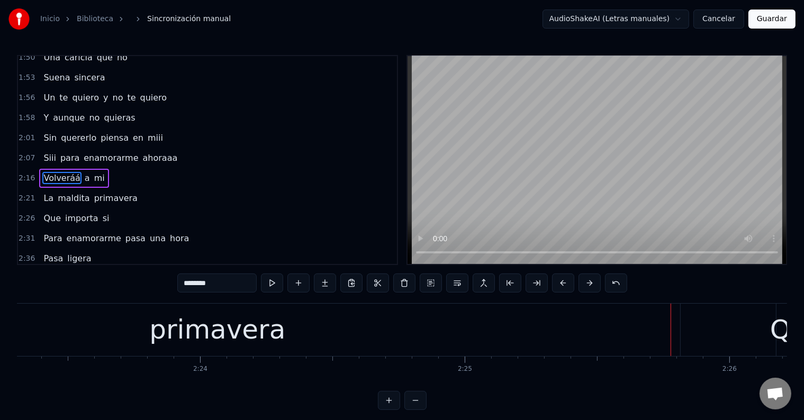
scroll to position [0, 37926]
click at [257, 338] on div "primavera" at bounding box center [227, 330] width 136 height 40
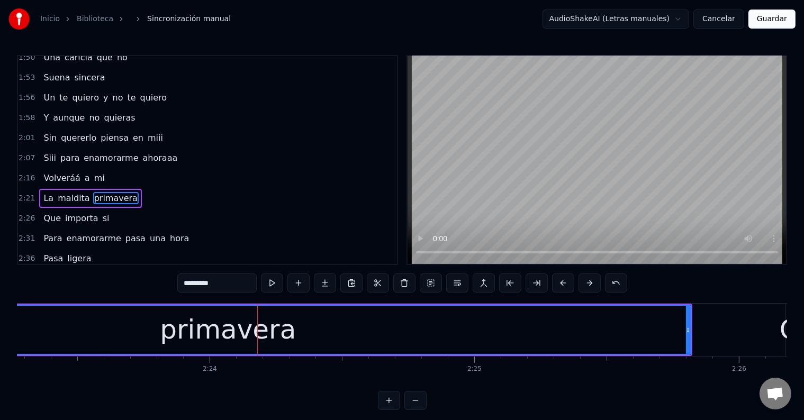
scroll to position [470, 0]
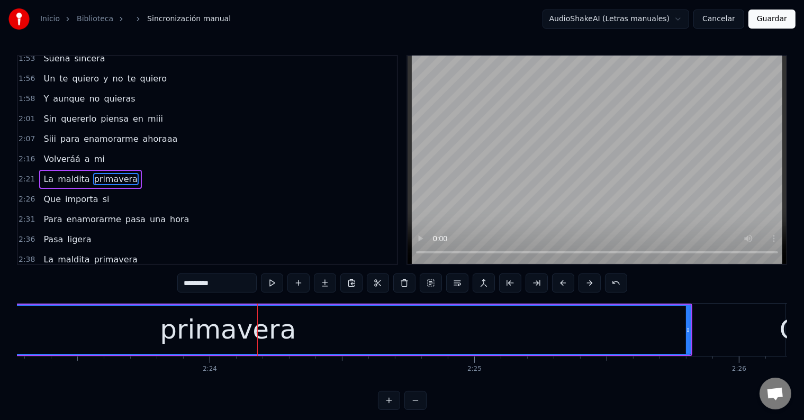
click at [229, 283] on input "*********" at bounding box center [216, 283] width 79 height 19
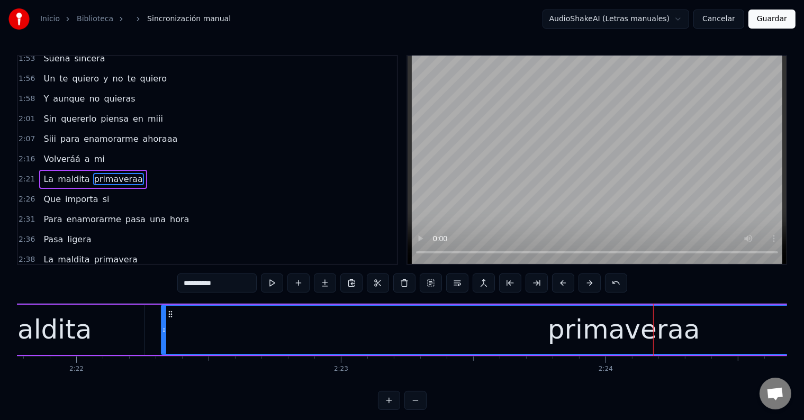
scroll to position [0, 37530]
click at [199, 324] on div "primaveraa" at bounding box center [624, 330] width 924 height 48
click at [275, 286] on button at bounding box center [272, 283] width 22 height 19
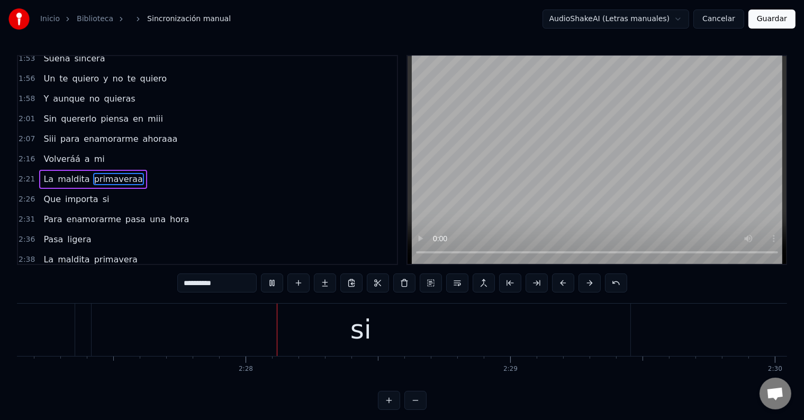
scroll to position [0, 38949]
click at [360, 324] on div "si" at bounding box center [360, 330] width 21 height 40
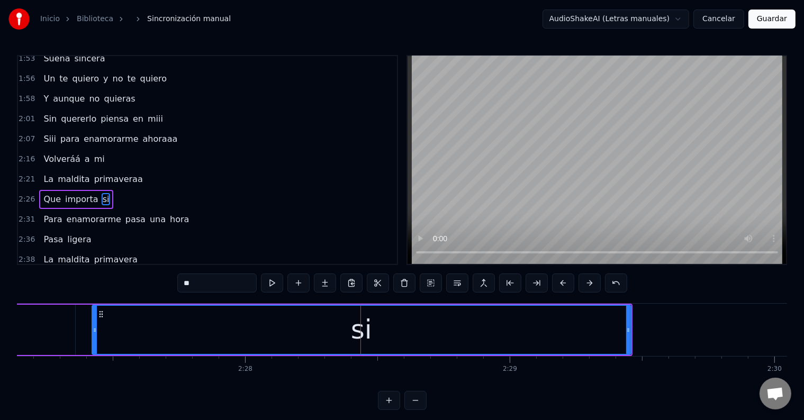
scroll to position [490, 0]
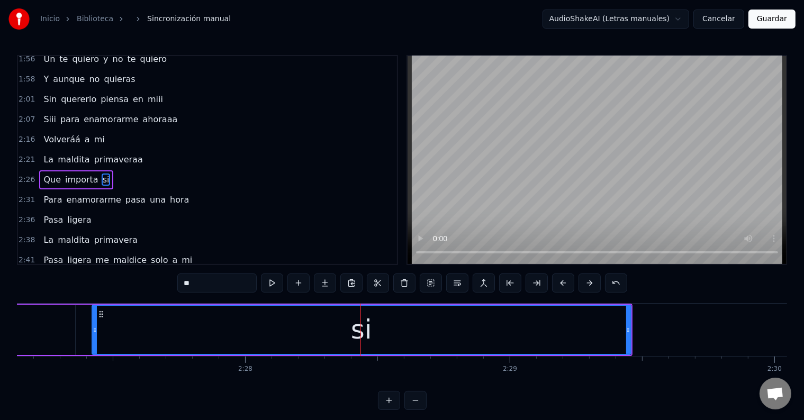
click at [204, 279] on input "**" at bounding box center [216, 283] width 79 height 19
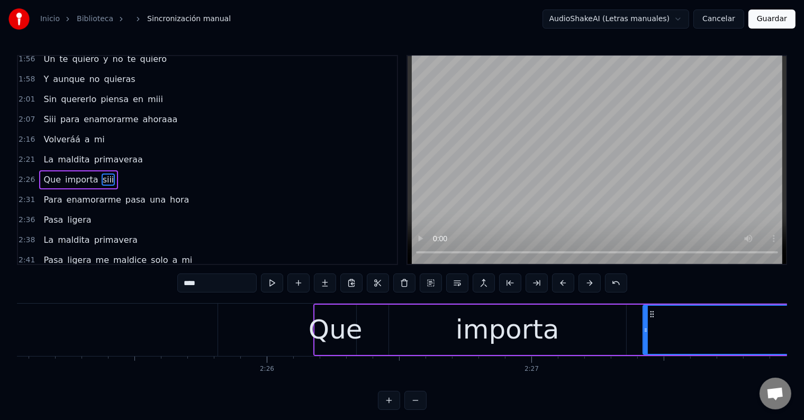
scroll to position [0, 38399]
click at [330, 328] on div "Que" at bounding box center [335, 330] width 54 height 40
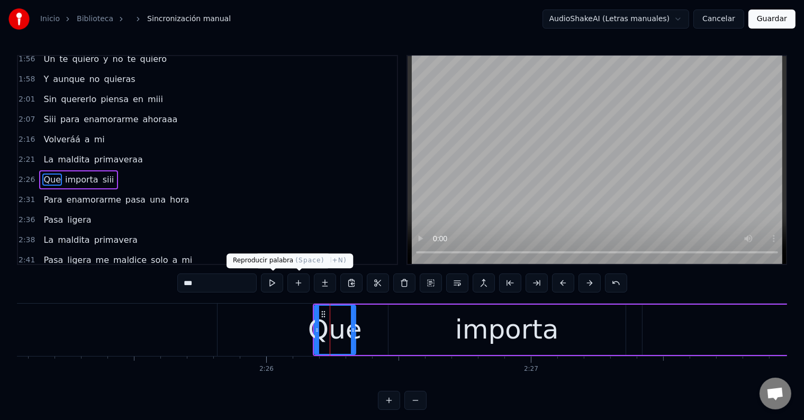
click at [273, 284] on button at bounding box center [272, 283] width 22 height 19
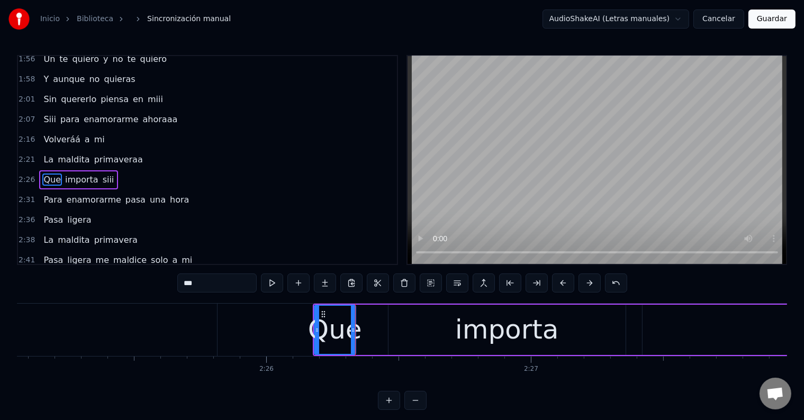
click at [273, 284] on button at bounding box center [272, 283] width 22 height 19
click at [521, 325] on div "importa" at bounding box center [507, 330] width 104 height 40
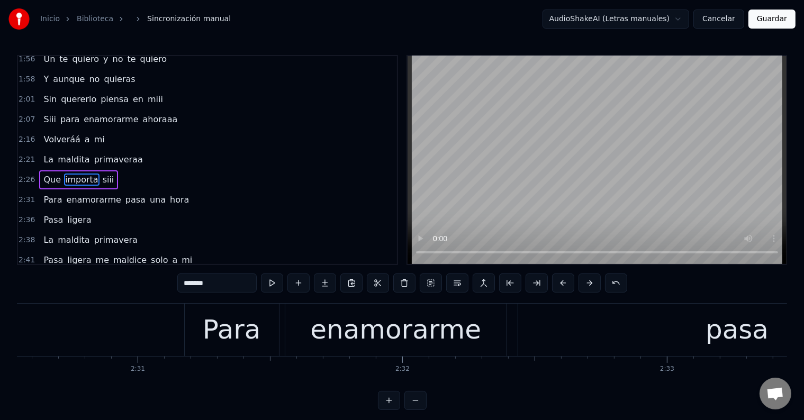
scroll to position [0, 39851]
click at [219, 339] on div "Para" at bounding box center [232, 330] width 58 height 40
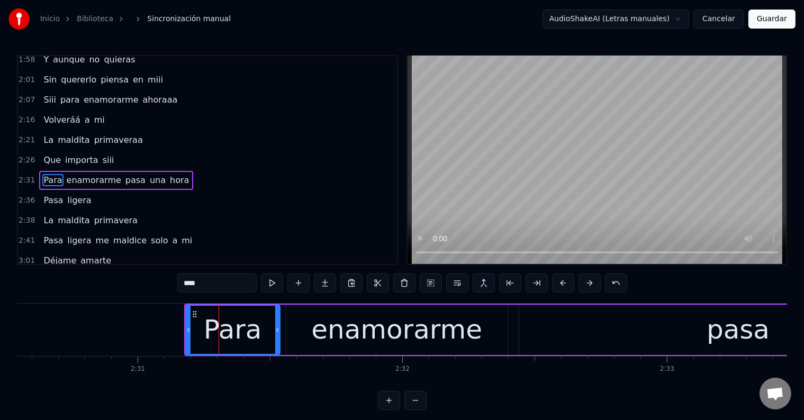
click at [251, 332] on div "Para" at bounding box center [233, 330] width 58 height 40
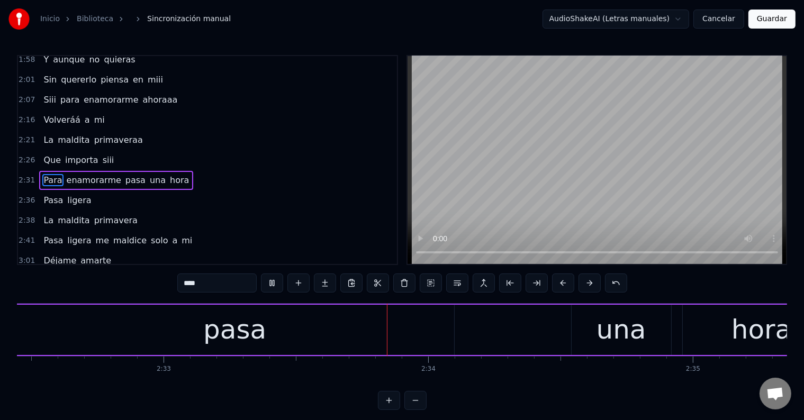
scroll to position [0, 40523]
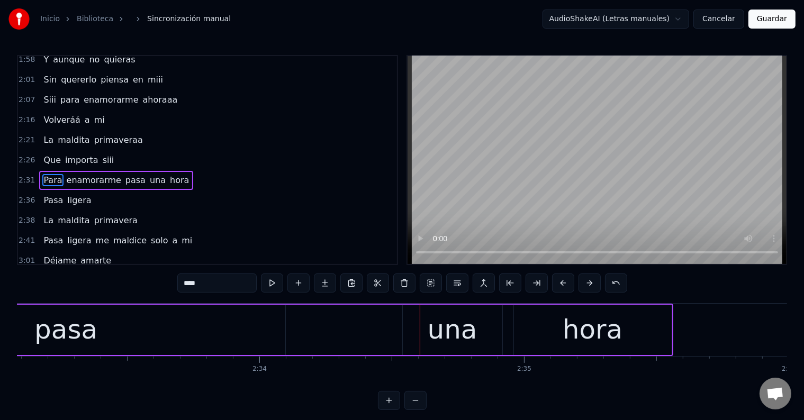
click at [122, 325] on div "pasa" at bounding box center [66, 330] width 438 height 50
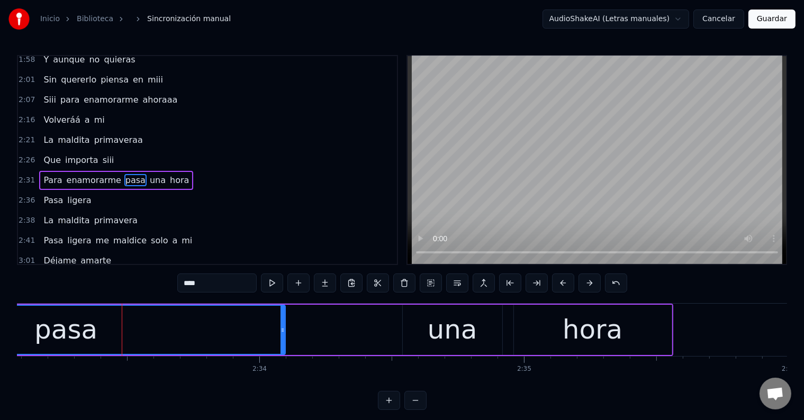
drag, startPoint x: 208, startPoint y: 286, endPoint x: 151, endPoint y: 283, distance: 56.7
click at [151, 283] on div "0:05 Fue más o menos así 0:10 Vino blanco noche viejas canciones 0:15 Y se reía…" at bounding box center [402, 232] width 770 height 355
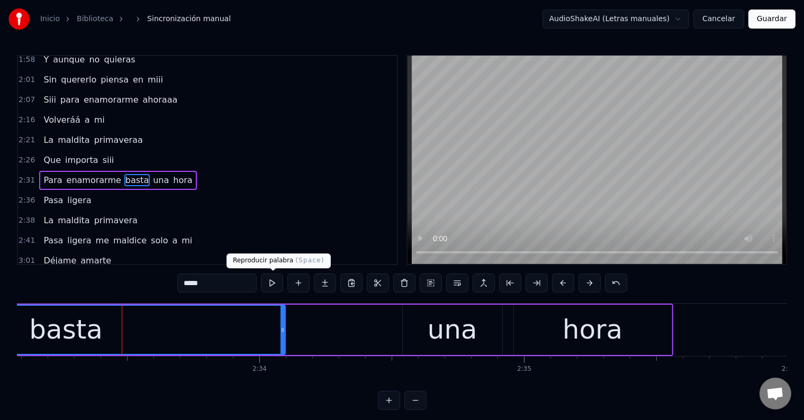
click at [275, 283] on button at bounding box center [272, 283] width 22 height 19
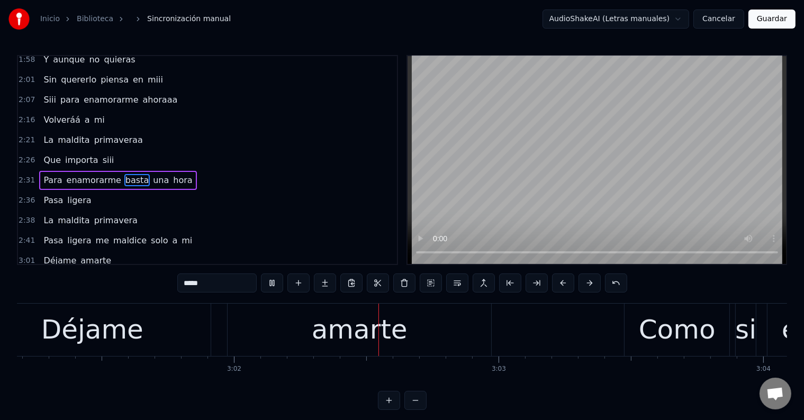
scroll to position [0, 48105]
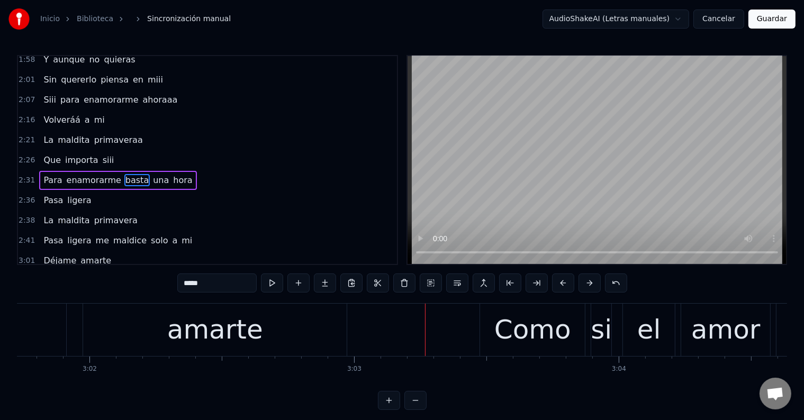
click at [238, 323] on div "amarte" at bounding box center [215, 330] width 96 height 40
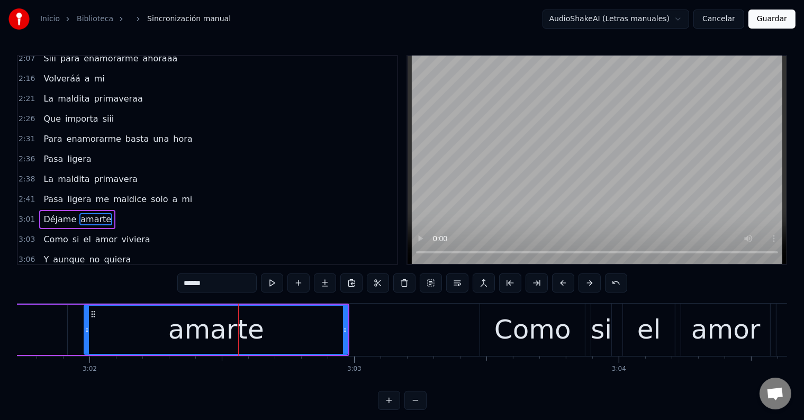
scroll to position [587, 0]
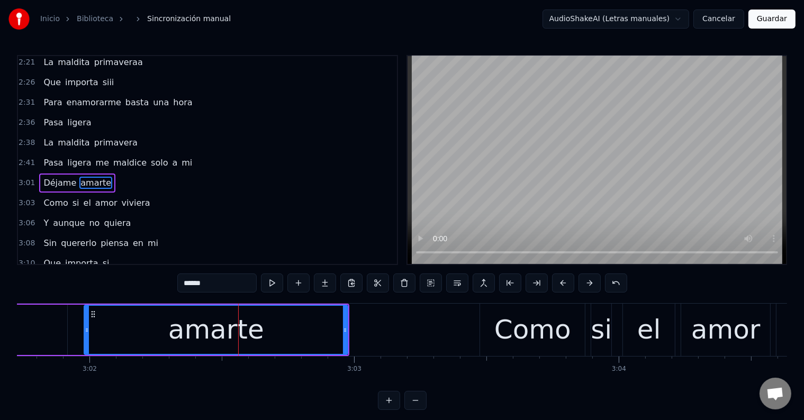
click at [229, 286] on input "******" at bounding box center [216, 283] width 79 height 19
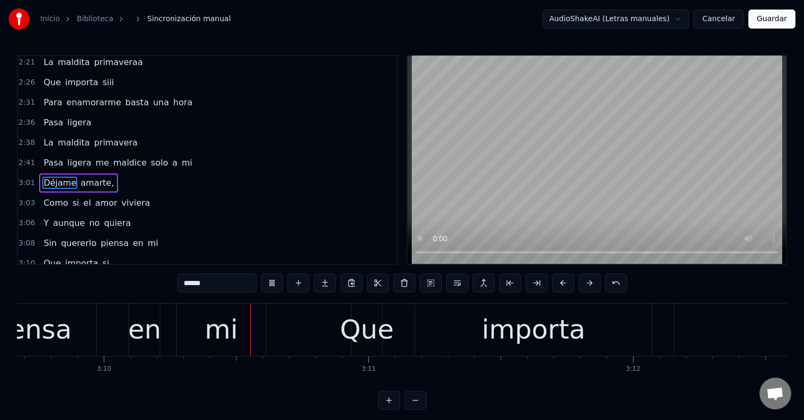
scroll to position [0, 50210]
click at [82, 332] on div "piensa" at bounding box center [26, 330] width 137 height 52
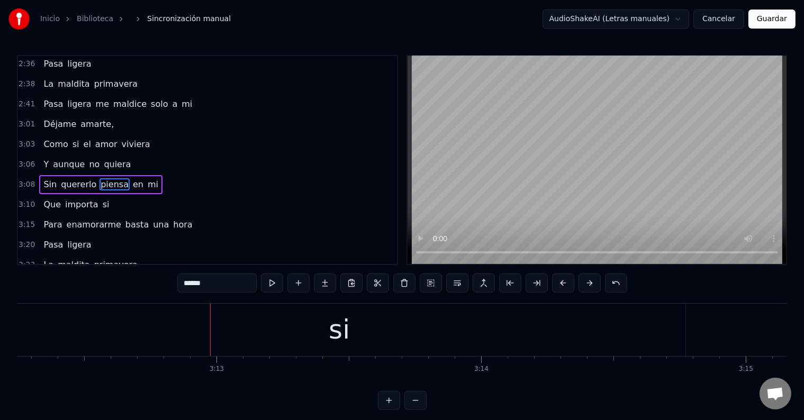
scroll to position [0, 50919]
drag, startPoint x: 323, startPoint y: 326, endPoint x: 249, endPoint y: 299, distance: 79.6
click at [323, 326] on div "si" at bounding box center [310, 330] width 692 height 52
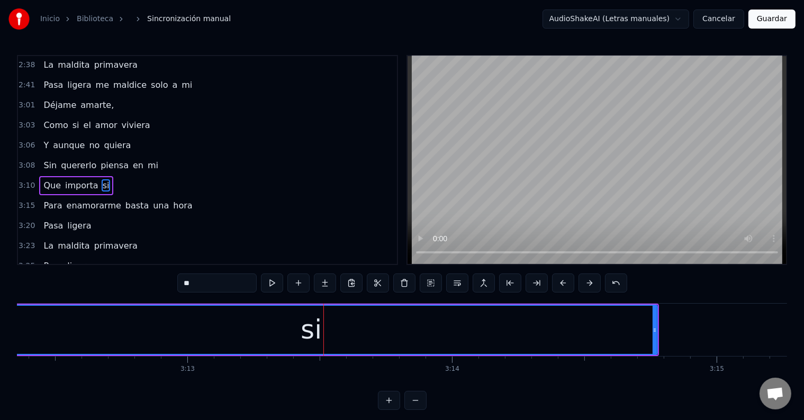
click at [202, 278] on input "**" at bounding box center [216, 283] width 79 height 19
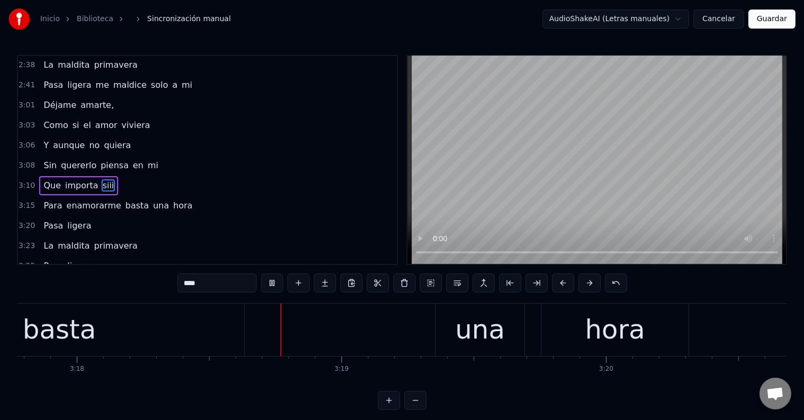
scroll to position [0, 52354]
click at [79, 331] on div "basta" at bounding box center [59, 330] width 74 height 40
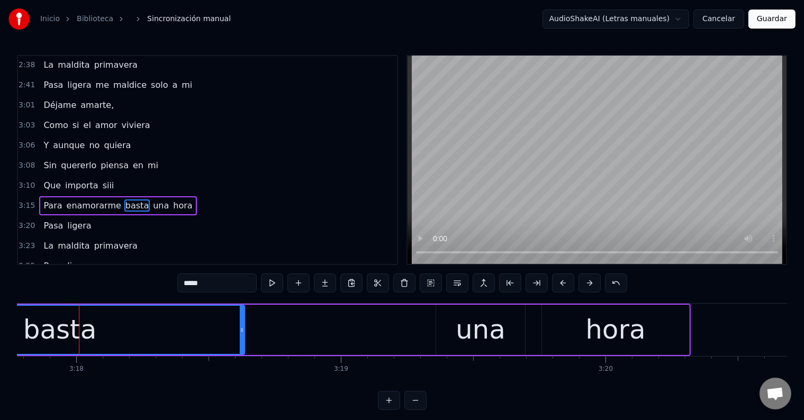
scroll to position [668, 0]
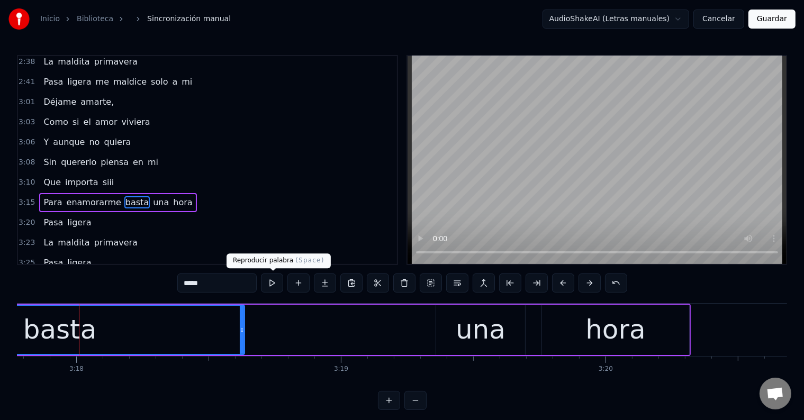
click at [272, 286] on button at bounding box center [272, 283] width 22 height 19
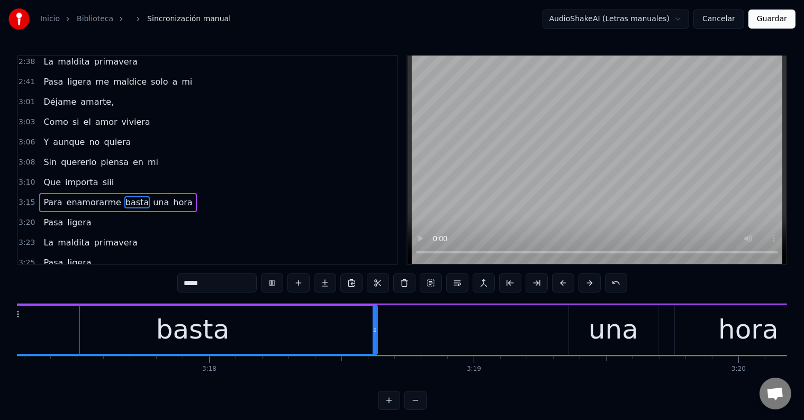
scroll to position [0, 52157]
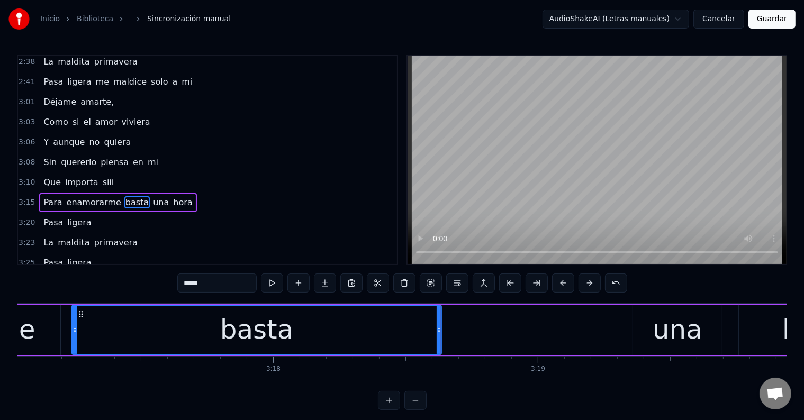
click at [665, 331] on div "una" at bounding box center [678, 330] width 50 height 40
type input "***"
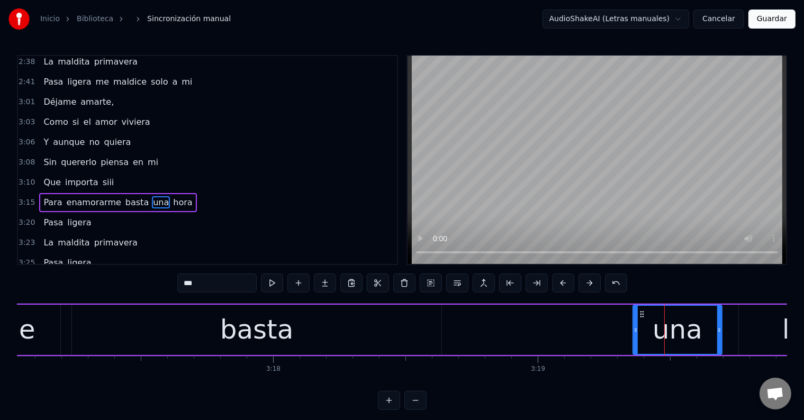
click at [445, 326] on div "Para enamorarme basta una hora" at bounding box center [307, 330] width 1162 height 52
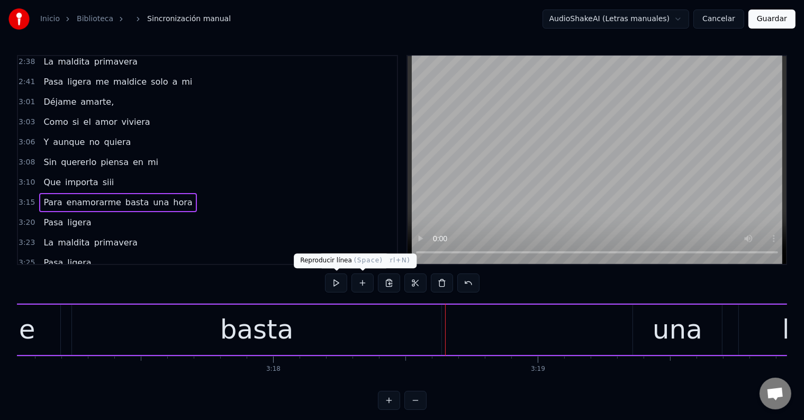
click at [337, 284] on button at bounding box center [336, 283] width 22 height 19
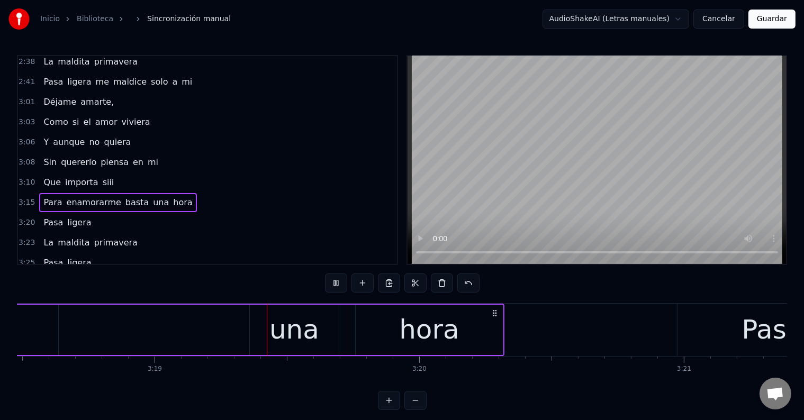
scroll to position [0, 52568]
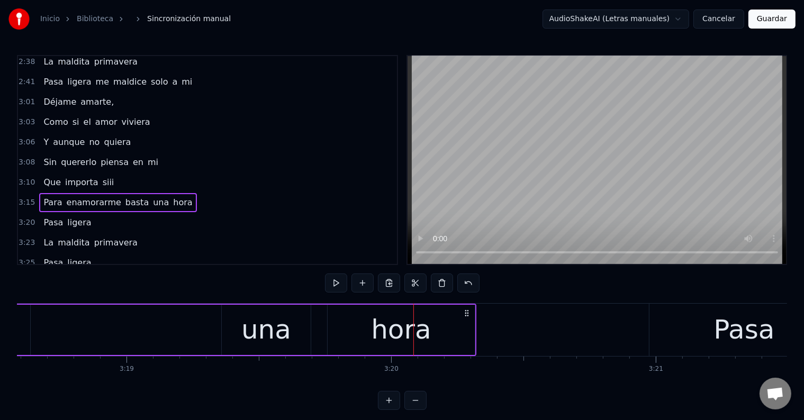
click at [271, 319] on div "una" at bounding box center [266, 330] width 50 height 40
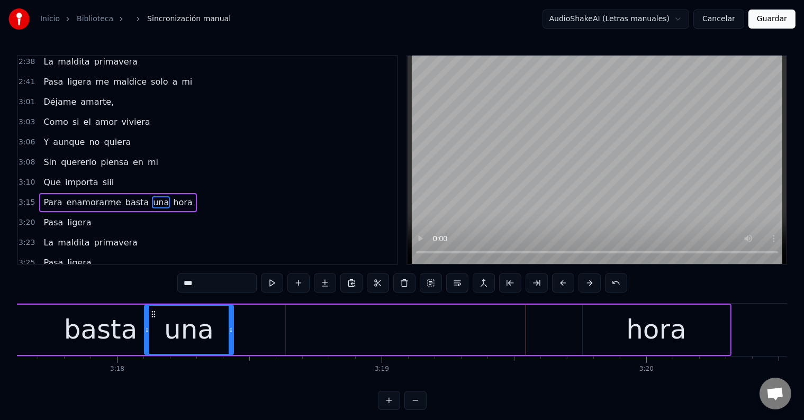
scroll to position [0, 52312]
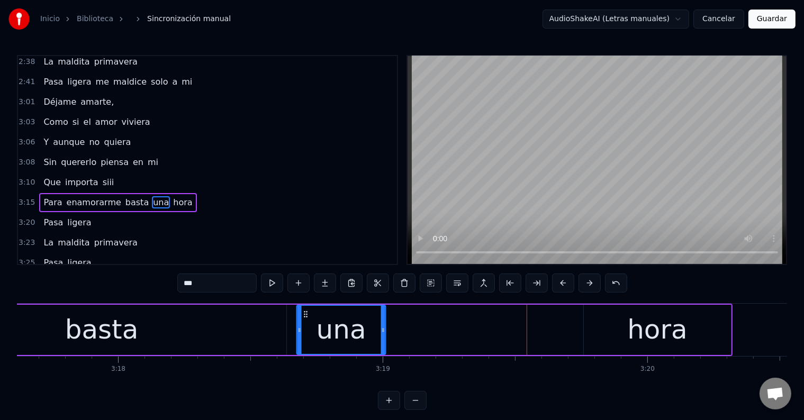
drag, startPoint x: 231, startPoint y: 314, endPoint x: 307, endPoint y: 333, distance: 77.9
click at [307, 333] on div "una" at bounding box center [342, 330] width 88 height 48
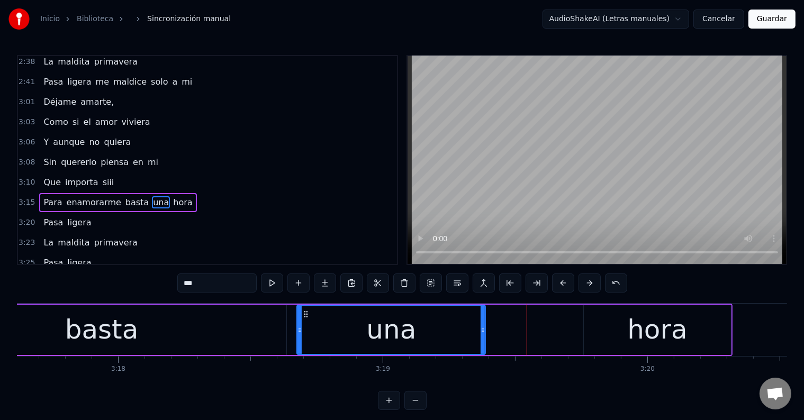
drag, startPoint x: 384, startPoint y: 328, endPoint x: 486, endPoint y: 328, distance: 102.2
click at [485, 328] on icon at bounding box center [483, 330] width 4 height 8
drag, startPoint x: 299, startPoint y: 321, endPoint x: 293, endPoint y: 321, distance: 5.8
click at [293, 321] on div at bounding box center [294, 330] width 4 height 48
click at [229, 323] on div "basta" at bounding box center [102, 330] width 370 height 50
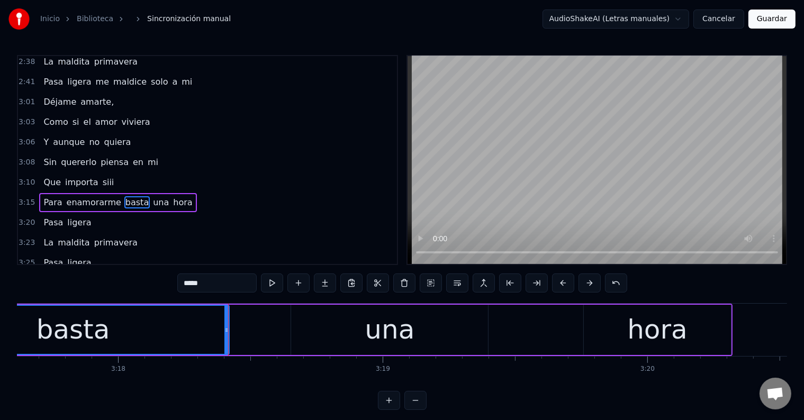
drag, startPoint x: 282, startPoint y: 327, endPoint x: 224, endPoint y: 325, distance: 57.7
click at [224, 325] on div at bounding box center [226, 330] width 4 height 48
click at [317, 330] on div "una" at bounding box center [389, 330] width 197 height 50
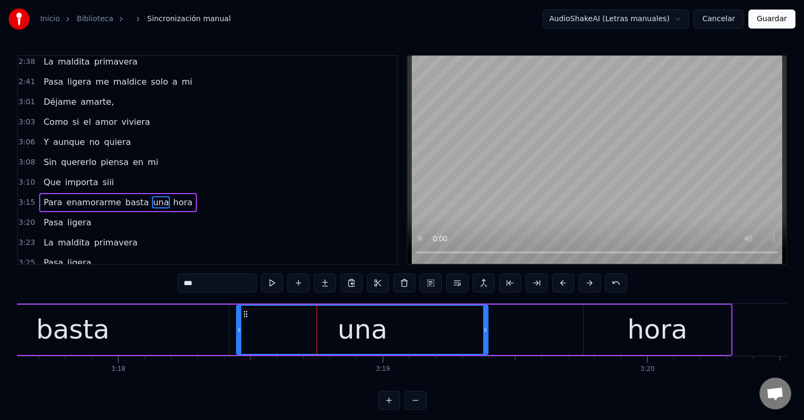
drag, startPoint x: 294, startPoint y: 328, endPoint x: 239, endPoint y: 326, distance: 54.6
click at [239, 326] on icon at bounding box center [239, 330] width 4 height 8
click at [273, 282] on button at bounding box center [272, 283] width 22 height 19
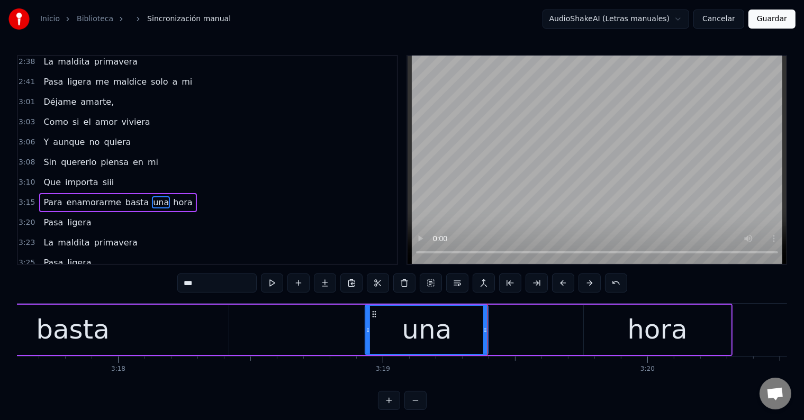
drag, startPoint x: 239, startPoint y: 336, endPoint x: 337, endPoint y: 336, distance: 97.9
click at [370, 337] on div at bounding box center [368, 330] width 4 height 48
click at [182, 327] on div "basta" at bounding box center [73, 330] width 312 height 50
type input "*****"
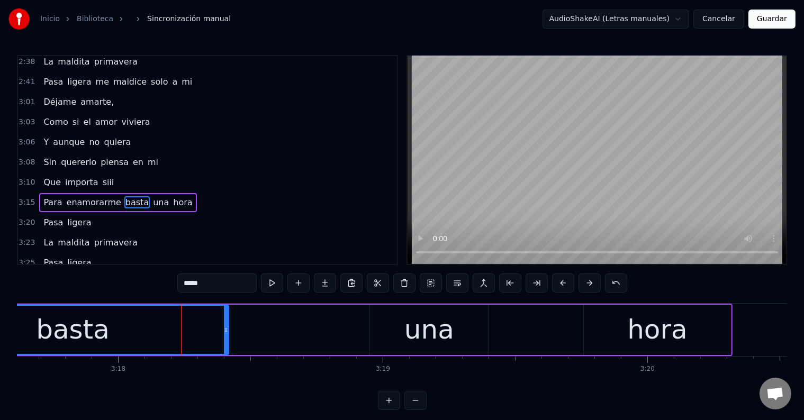
drag, startPoint x: 228, startPoint y: 327, endPoint x: 293, endPoint y: 328, distance: 65.1
click at [293, 328] on div "Para enamorarme basta una hora" at bounding box center [152, 330] width 1162 height 52
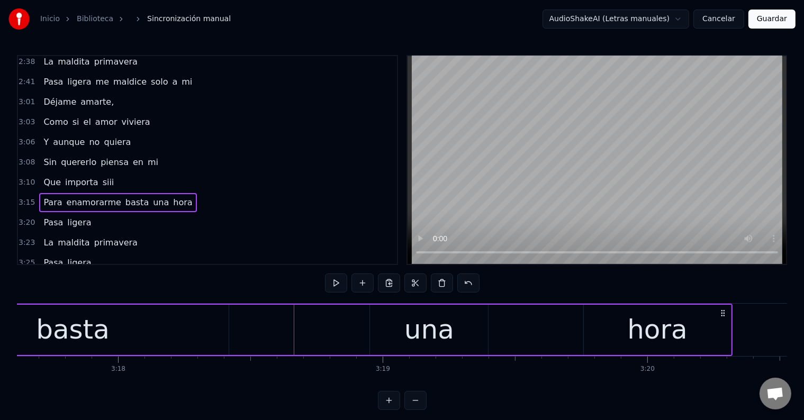
click at [195, 326] on div "basta" at bounding box center [73, 330] width 312 height 50
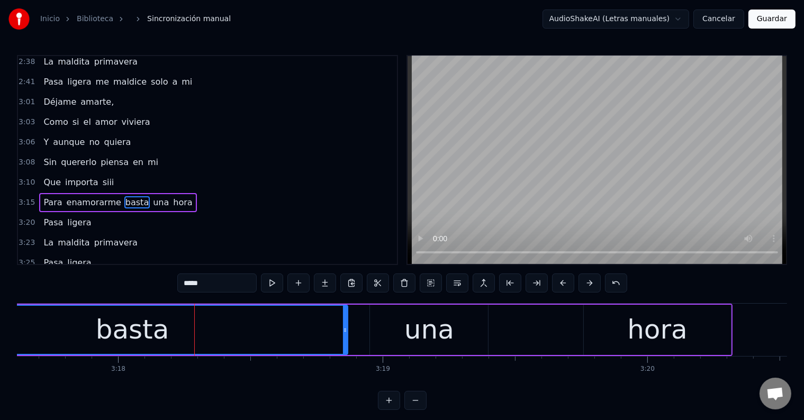
drag, startPoint x: 226, startPoint y: 326, endPoint x: 339, endPoint y: 325, distance: 113.3
click at [345, 326] on icon at bounding box center [345, 330] width 4 height 8
click at [275, 283] on button at bounding box center [272, 283] width 22 height 19
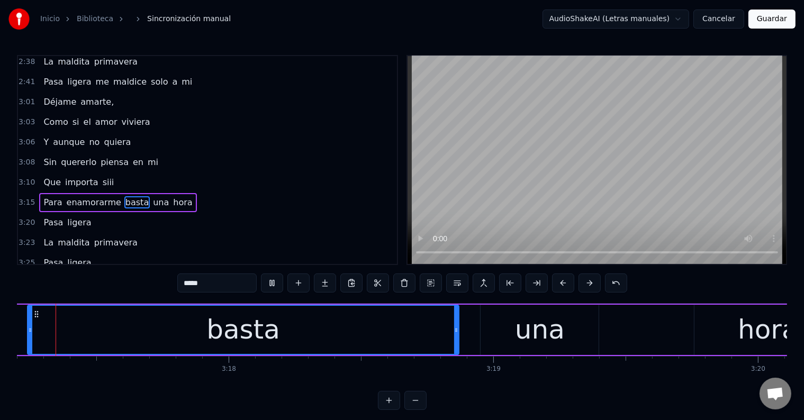
scroll to position [0, 52157]
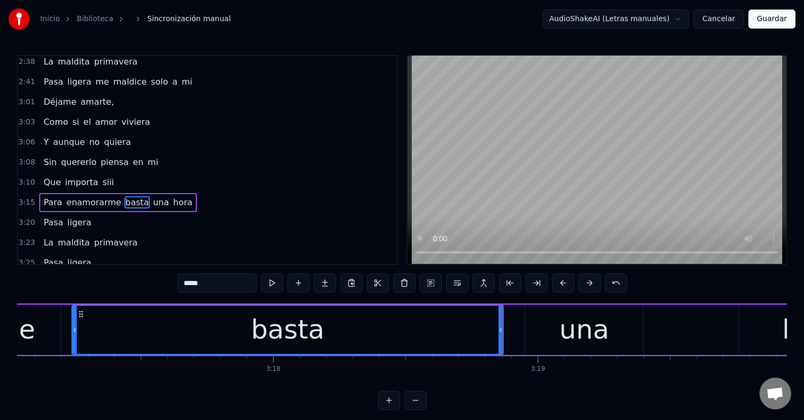
click at [504, 326] on div "Para enamorarme basta una hora" at bounding box center [307, 330] width 1162 height 52
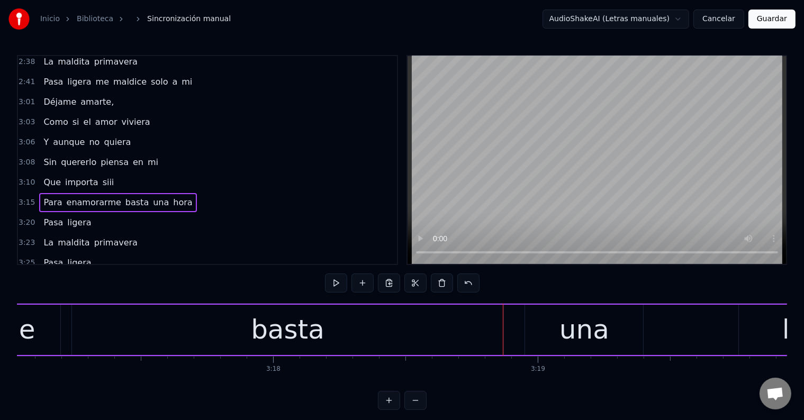
click at [487, 324] on div "basta" at bounding box center [287, 330] width 431 height 50
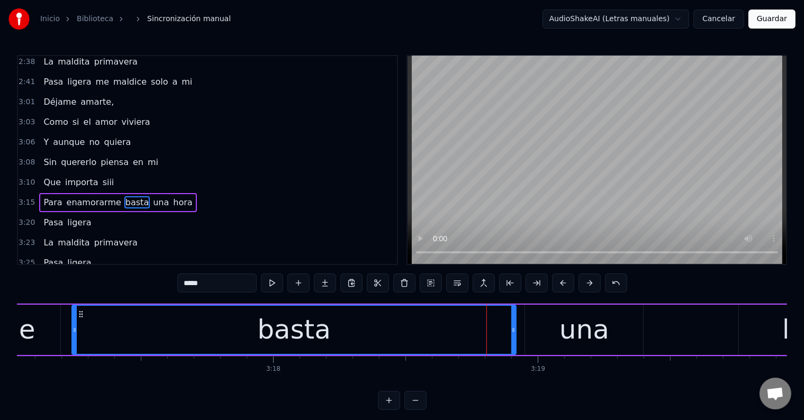
drag, startPoint x: 502, startPoint y: 328, endPoint x: 515, endPoint y: 329, distance: 13.3
click at [515, 329] on icon at bounding box center [513, 330] width 4 height 8
click at [272, 283] on button at bounding box center [272, 283] width 22 height 19
click at [551, 322] on div "una" at bounding box center [584, 330] width 118 height 50
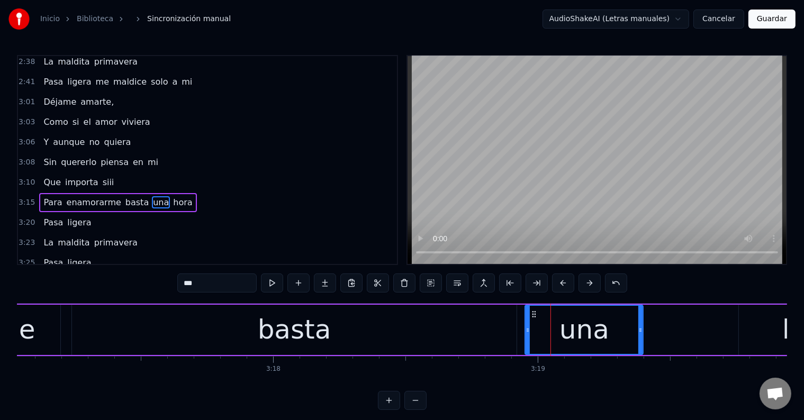
click at [357, 328] on div "basta" at bounding box center [294, 330] width 445 height 50
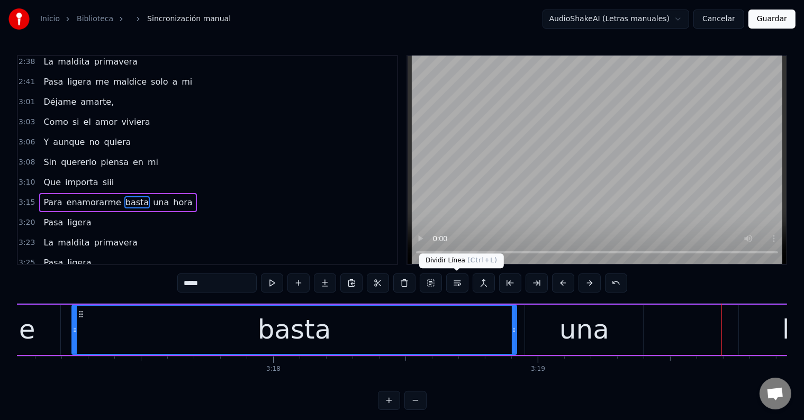
click at [582, 321] on div "una" at bounding box center [585, 330] width 50 height 40
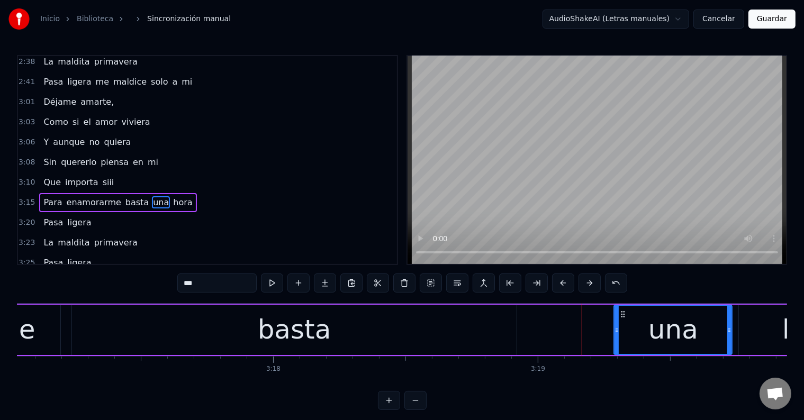
drag, startPoint x: 534, startPoint y: 312, endPoint x: 625, endPoint y: 319, distance: 90.8
click at [625, 319] on div "una" at bounding box center [673, 330] width 117 height 48
click at [515, 322] on div "basta" at bounding box center [294, 330] width 445 height 50
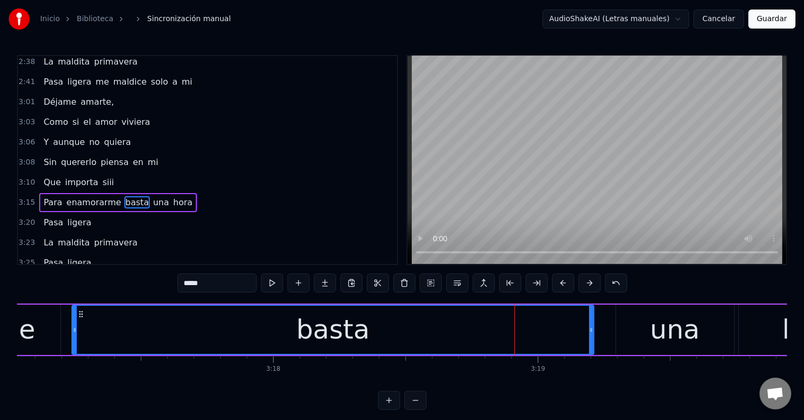
drag, startPoint x: 514, startPoint y: 325, endPoint x: 592, endPoint y: 328, distance: 78.9
click at [592, 328] on div at bounding box center [591, 330] width 4 height 48
click at [316, 338] on div "basta" at bounding box center [334, 330] width 74 height 40
click at [226, 290] on input "*****" at bounding box center [216, 283] width 79 height 19
click at [145, 312] on div "bastaa" at bounding box center [334, 330] width 523 height 48
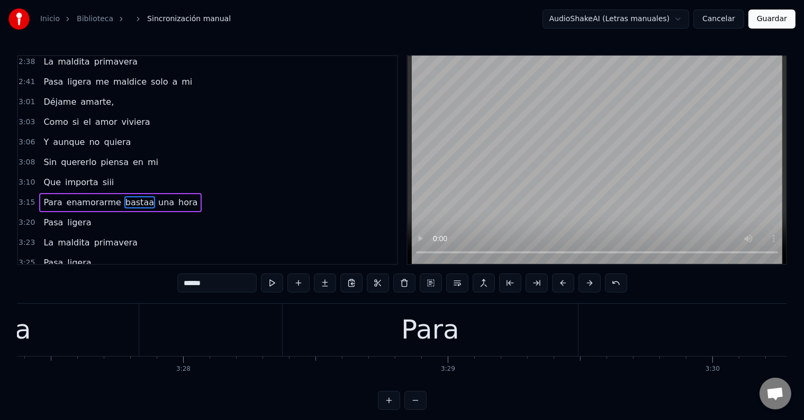
scroll to position [0, 54892]
click at [389, 334] on div "Para" at bounding box center [432, 330] width 295 height 52
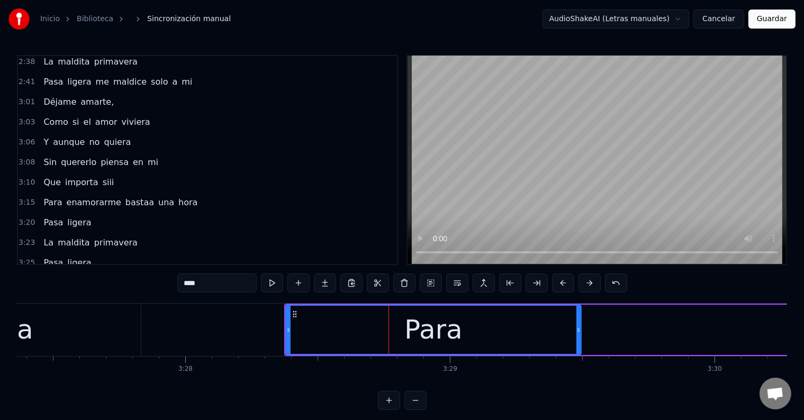
scroll to position [16, 0]
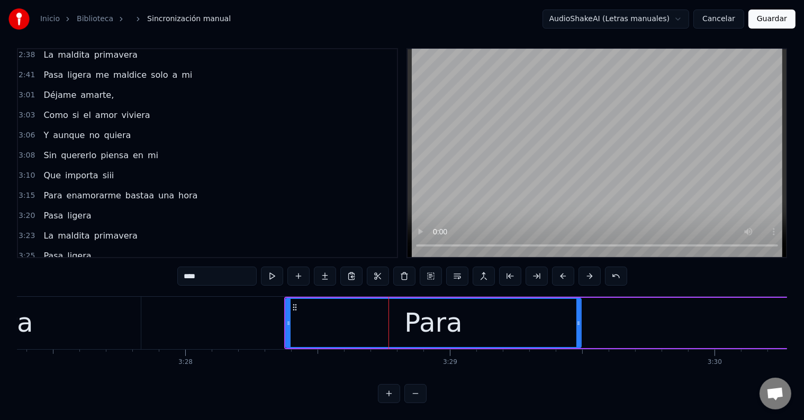
click at [351, 315] on div "Para" at bounding box center [433, 323] width 294 height 48
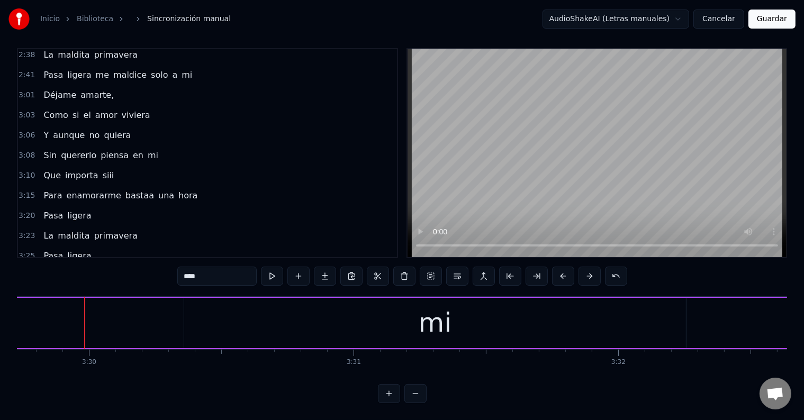
scroll to position [0, 55519]
click at [462, 316] on div "mi" at bounding box center [434, 323] width 502 height 50
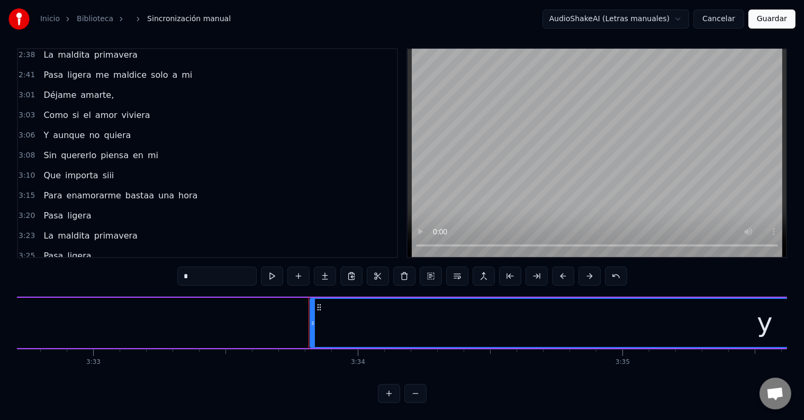
scroll to position [0, 56546]
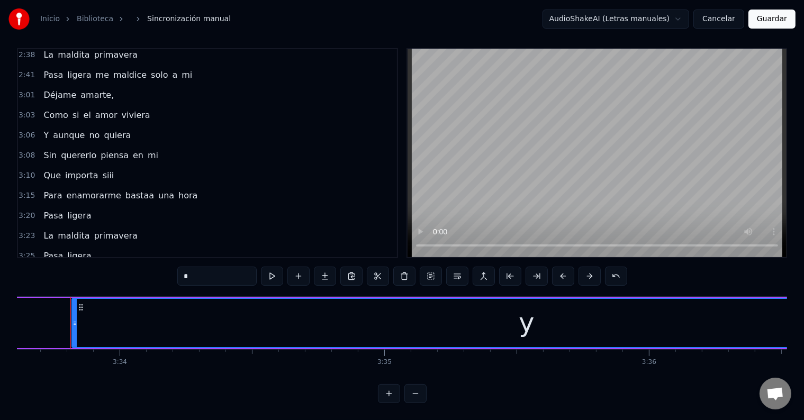
click at [467, 313] on div "y" at bounding box center [527, 323] width 908 height 48
click at [529, 317] on div "para" at bounding box center [528, 323] width 60 height 40
type input "*****"
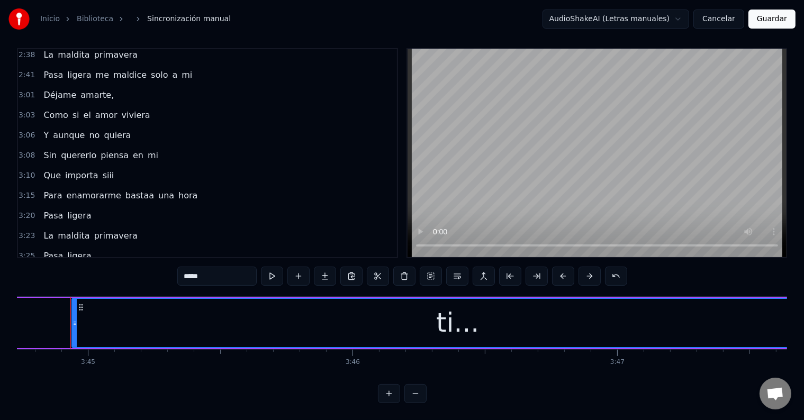
click at [476, 318] on div "ti..." at bounding box center [458, 323] width 771 height 48
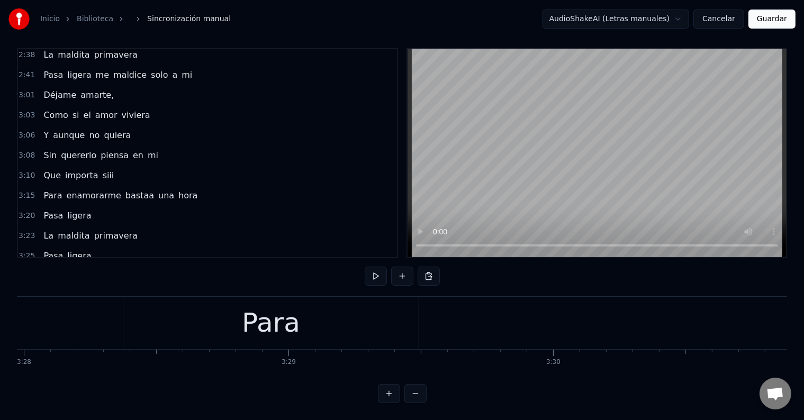
scroll to position [0, 55053]
click at [284, 311] on div "Para" at bounding box center [271, 323] width 58 height 40
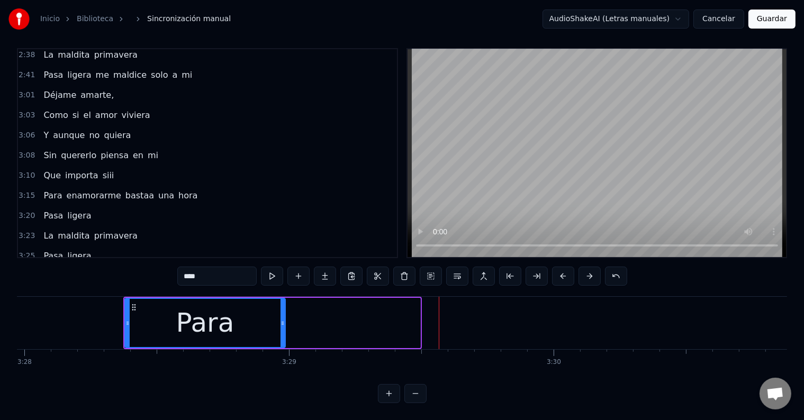
drag, startPoint x: 417, startPoint y: 310, endPoint x: 277, endPoint y: 310, distance: 139.8
click at [281, 319] on icon at bounding box center [283, 323] width 4 height 8
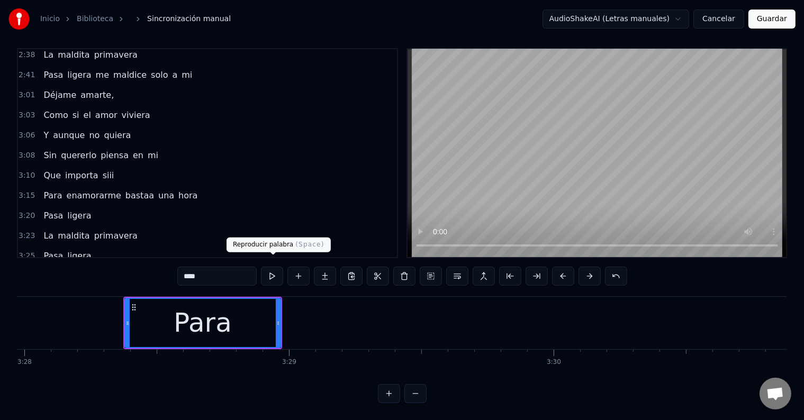
click at [275, 267] on button at bounding box center [272, 276] width 22 height 19
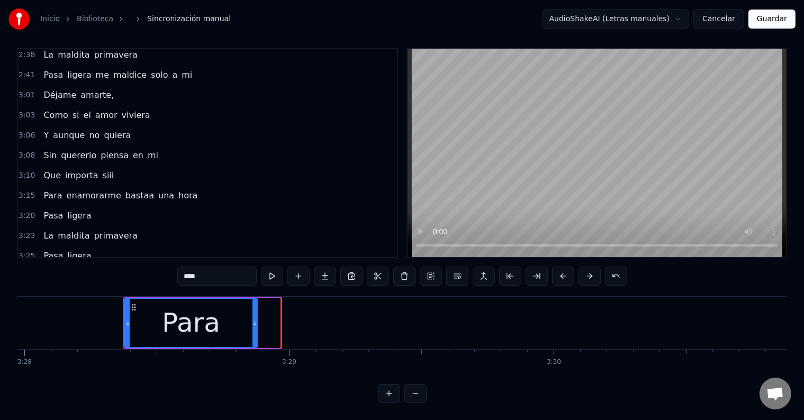
drag, startPoint x: 277, startPoint y: 307, endPoint x: 253, endPoint y: 308, distance: 24.9
click at [253, 308] on div at bounding box center [255, 323] width 4 height 48
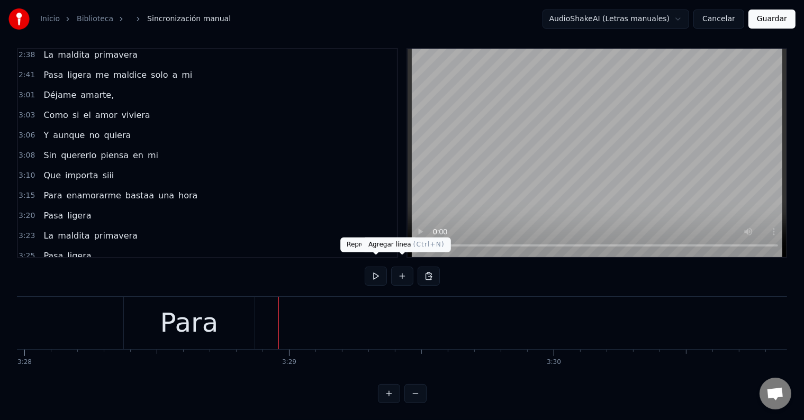
click at [401, 267] on button at bounding box center [402, 276] width 22 height 19
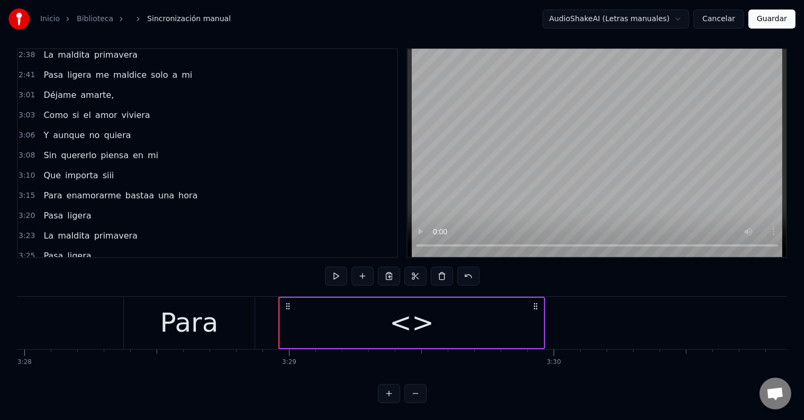
click at [400, 307] on div "<>" at bounding box center [412, 323] width 44 height 40
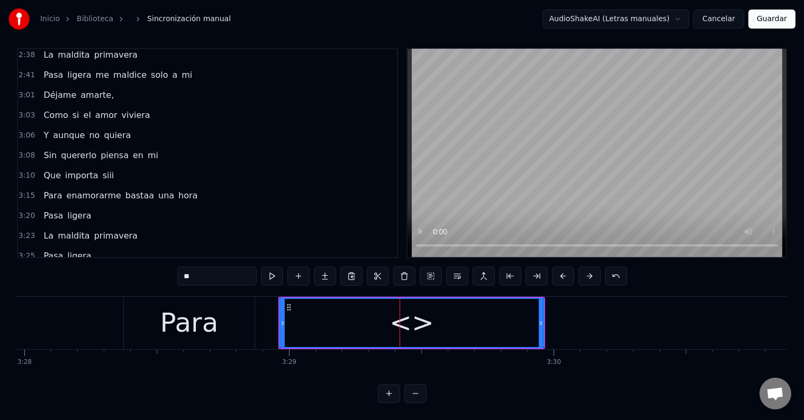
scroll to position [688, 0]
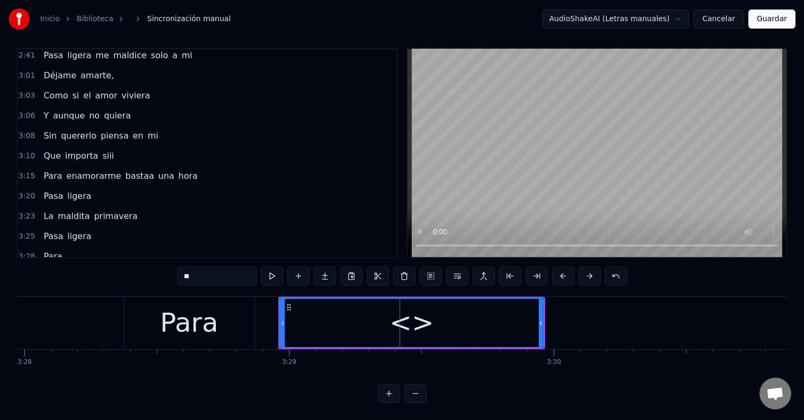
drag, startPoint x: 242, startPoint y: 267, endPoint x: 151, endPoint y: 255, distance: 91.3
click at [151, 255] on div "0:05 Fue más o menos así 0:10 Vino blanco noche viejas canciones 0:15 Y se reía…" at bounding box center [402, 225] width 770 height 355
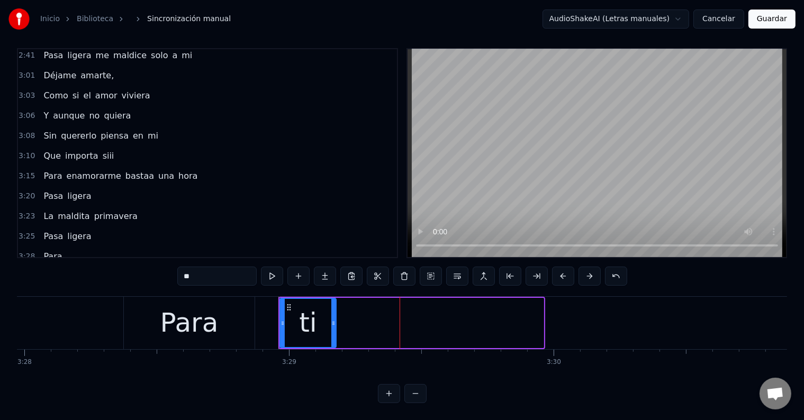
drag, startPoint x: 542, startPoint y: 310, endPoint x: 335, endPoint y: 312, distance: 207.5
click at [335, 319] on icon at bounding box center [333, 323] width 4 height 8
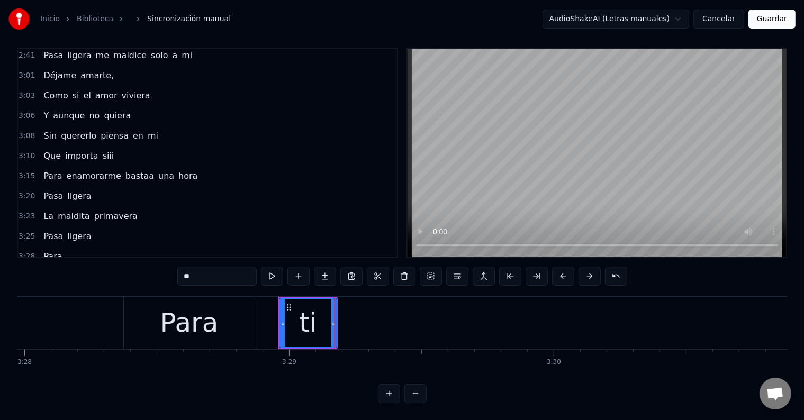
type input "**"
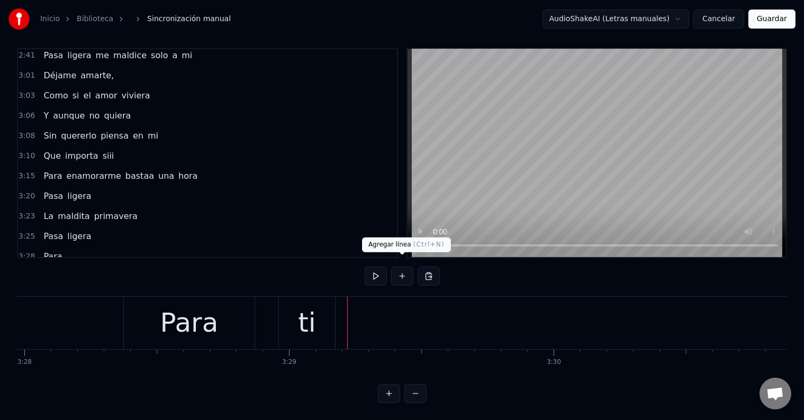
click at [402, 268] on button at bounding box center [402, 276] width 22 height 19
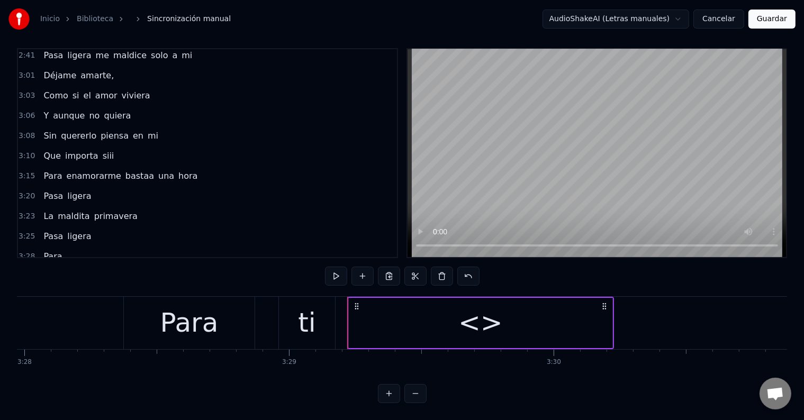
click at [410, 326] on div "<>" at bounding box center [481, 323] width 264 height 50
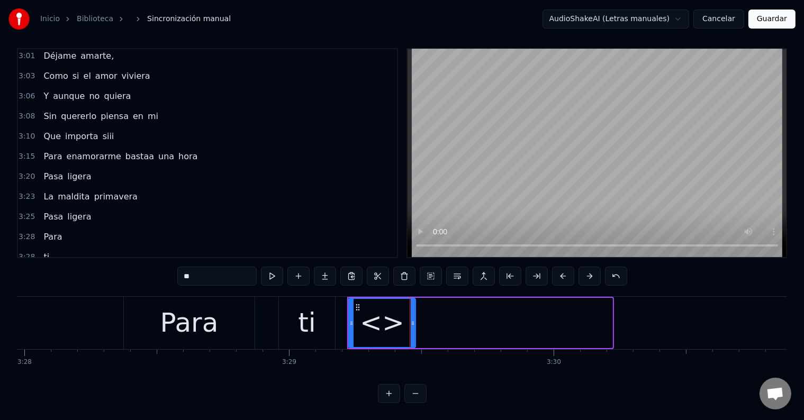
drag, startPoint x: 610, startPoint y: 312, endPoint x: 413, endPoint y: 312, distance: 196.9
click at [413, 319] on icon at bounding box center [413, 323] width 4 height 8
drag, startPoint x: 224, startPoint y: 273, endPoint x: 165, endPoint y: 266, distance: 59.8
click at [165, 266] on div "0:05 Fue más o menos así 0:10 Vino blanco noche viejas canciones 0:15 Y se reía…" at bounding box center [402, 225] width 770 height 355
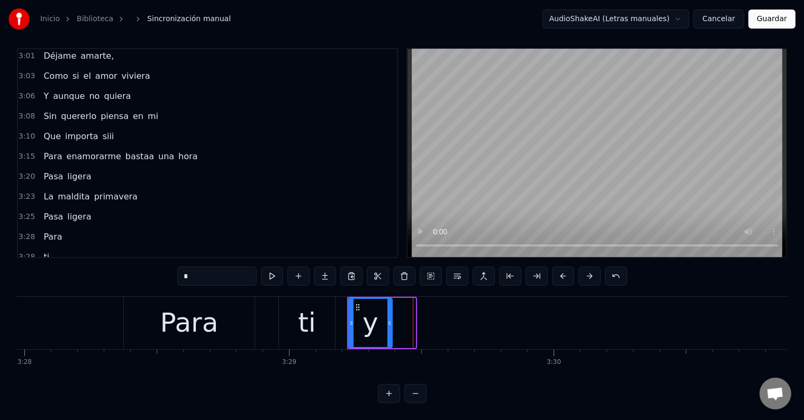
drag, startPoint x: 414, startPoint y: 319, endPoint x: 391, endPoint y: 318, distance: 23.3
click at [391, 318] on div at bounding box center [390, 323] width 4 height 48
type input "*"
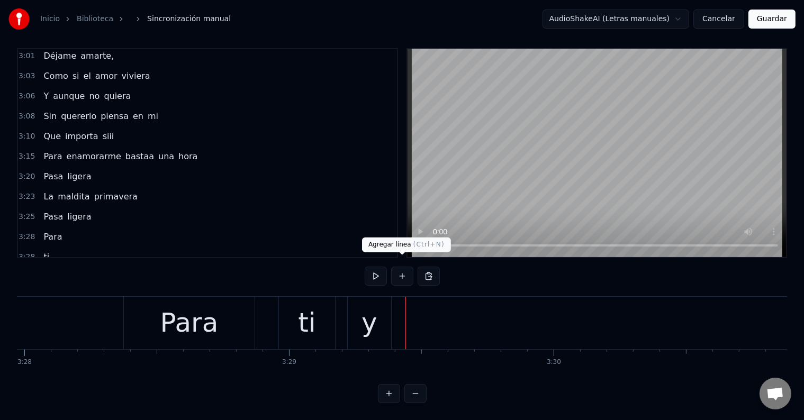
click at [401, 269] on button at bounding box center [402, 276] width 22 height 19
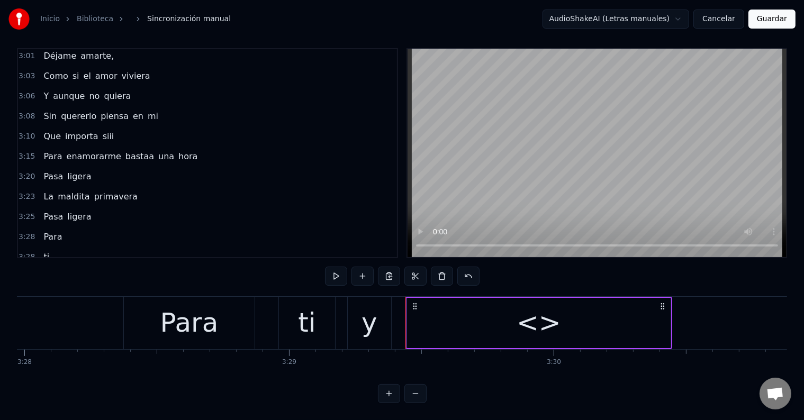
click at [485, 312] on div "<>" at bounding box center [539, 323] width 264 height 50
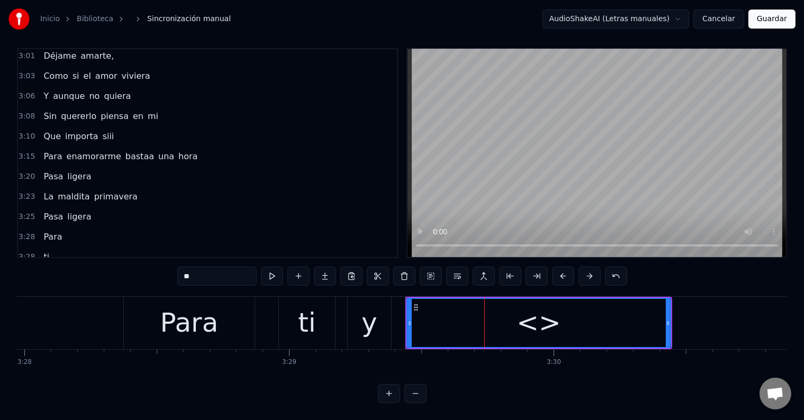
scroll to position [726, 0]
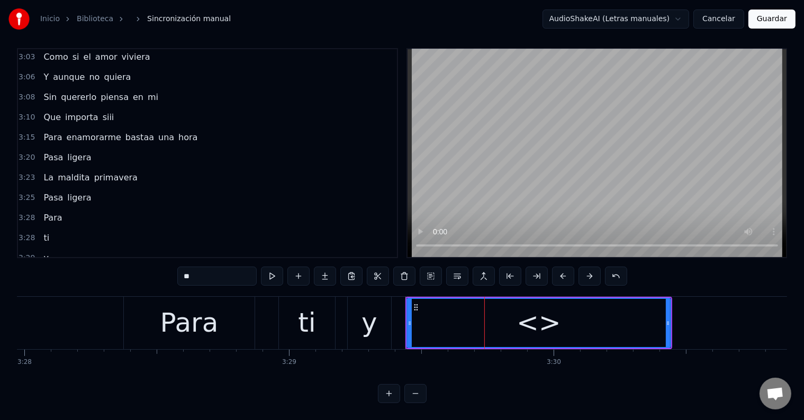
click at [486, 312] on div "<>" at bounding box center [539, 323] width 263 height 48
drag, startPoint x: 188, startPoint y: 263, endPoint x: 93, endPoint y: 251, distance: 96.1
click at [93, 251] on div "0:05 Fue más o menos así 0:10 Vino blanco noche viejas canciones 0:15 Y se reía…" at bounding box center [402, 225] width 770 height 355
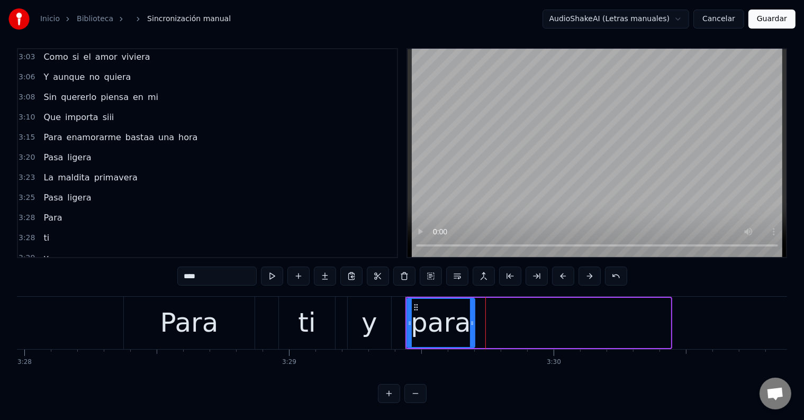
drag, startPoint x: 668, startPoint y: 304, endPoint x: 471, endPoint y: 303, distance: 196.4
click at [471, 303] on div at bounding box center [472, 323] width 4 height 48
type input "****"
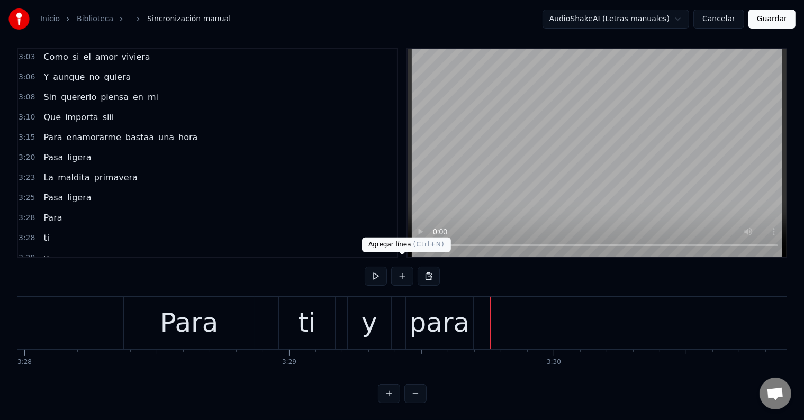
click at [402, 267] on button at bounding box center [402, 276] width 22 height 19
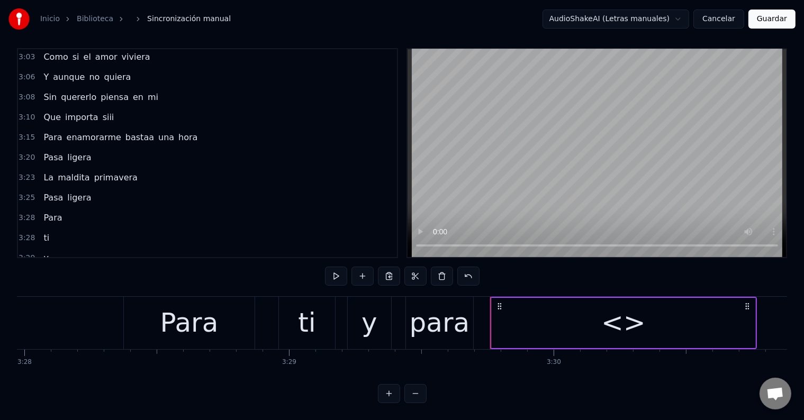
click at [567, 311] on div "<>" at bounding box center [624, 323] width 264 height 50
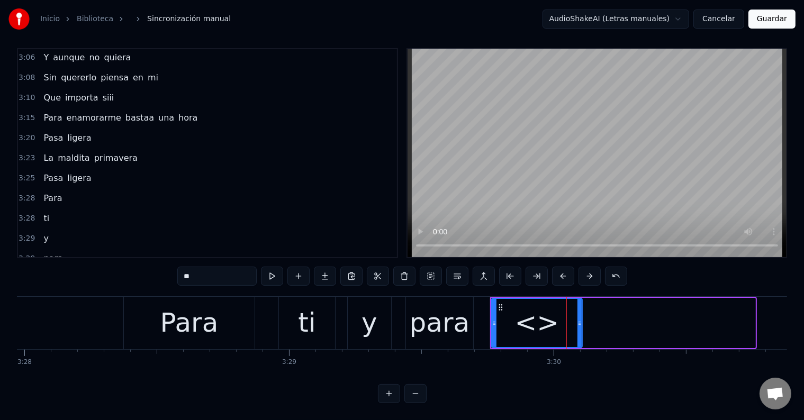
drag, startPoint x: 754, startPoint y: 311, endPoint x: 577, endPoint y: 311, distance: 177.4
click at [578, 319] on icon at bounding box center [580, 323] width 4 height 8
click at [544, 313] on div "<>" at bounding box center [535, 323] width 44 height 40
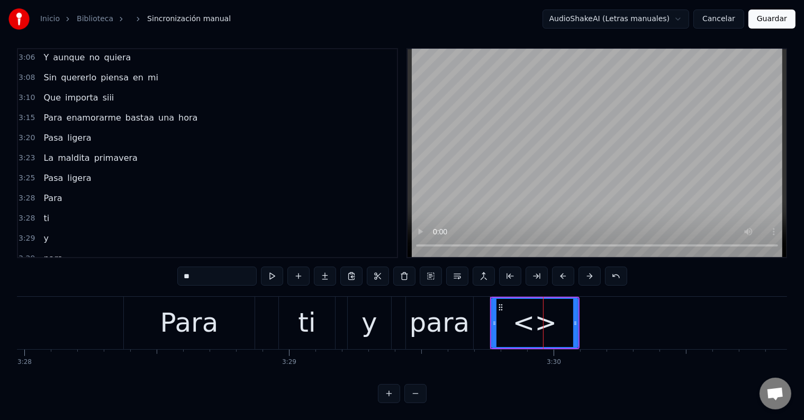
drag, startPoint x: 231, startPoint y: 265, endPoint x: 170, endPoint y: 264, distance: 60.9
click at [170, 264] on div "0:05 Fue más o menos así 0:10 Vino blanco noche viejas canciones 0:15 Y se reía…" at bounding box center [402, 225] width 770 height 355
click at [211, 314] on div "Para" at bounding box center [189, 323] width 58 height 40
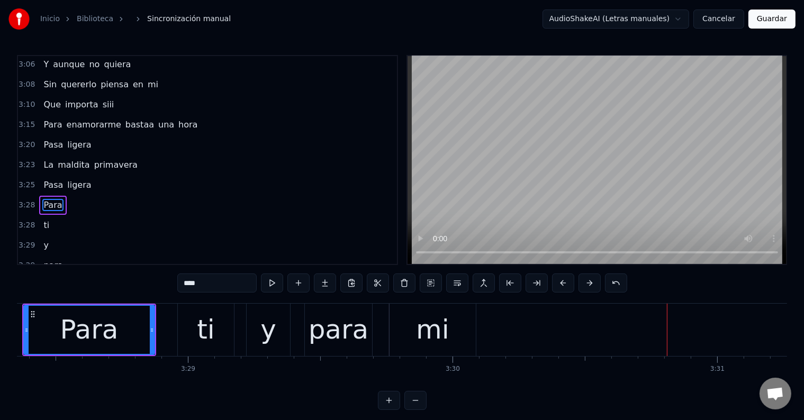
scroll to position [0, 55153]
click at [454, 331] on div "mi" at bounding box center [433, 330] width 86 height 52
type input "**"
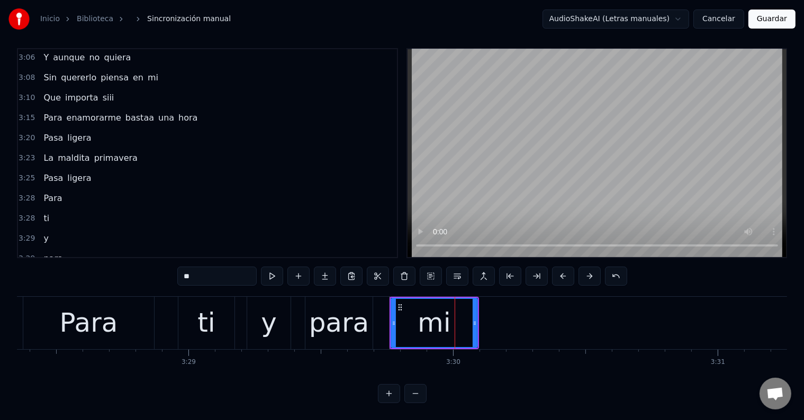
scroll to position [726, 0]
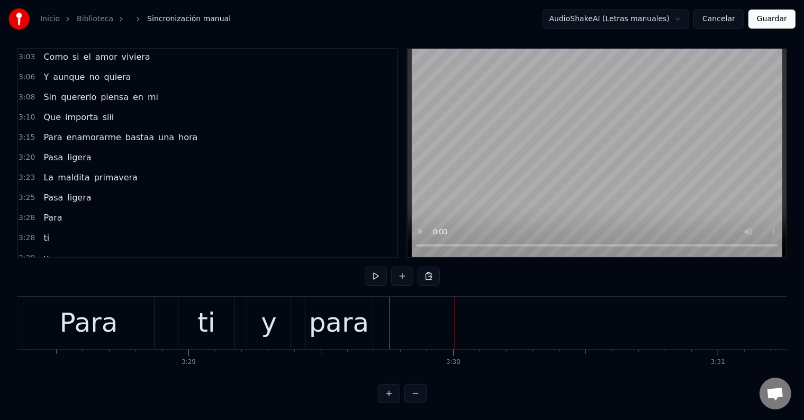
click at [336, 316] on div "para" at bounding box center [339, 323] width 60 height 40
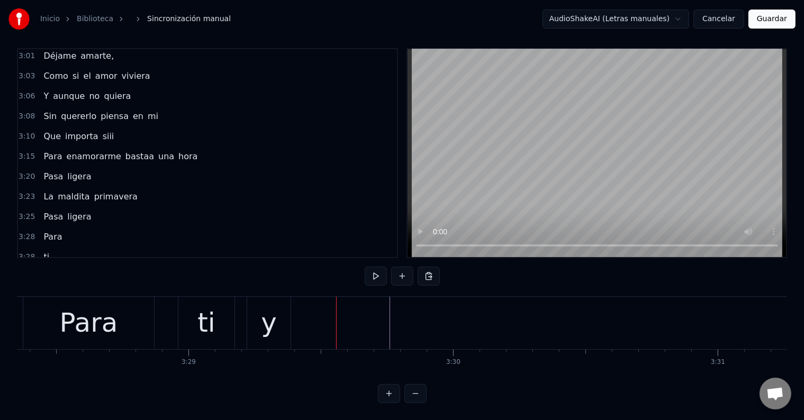
click at [208, 318] on div "ti" at bounding box center [206, 323] width 18 height 40
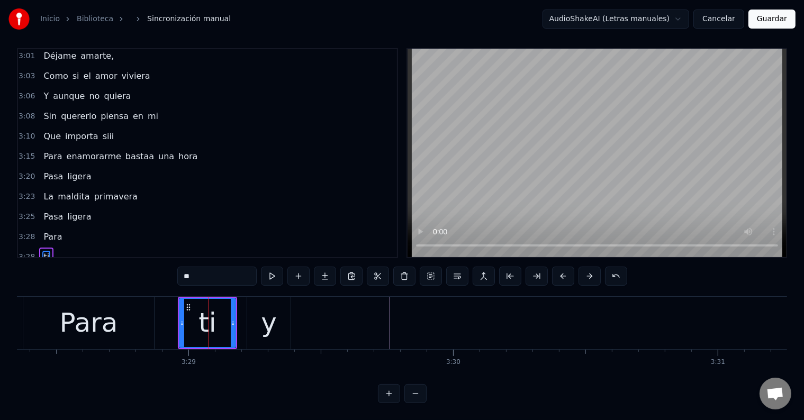
click at [273, 321] on div "y" at bounding box center [269, 323] width 16 height 40
type input "*"
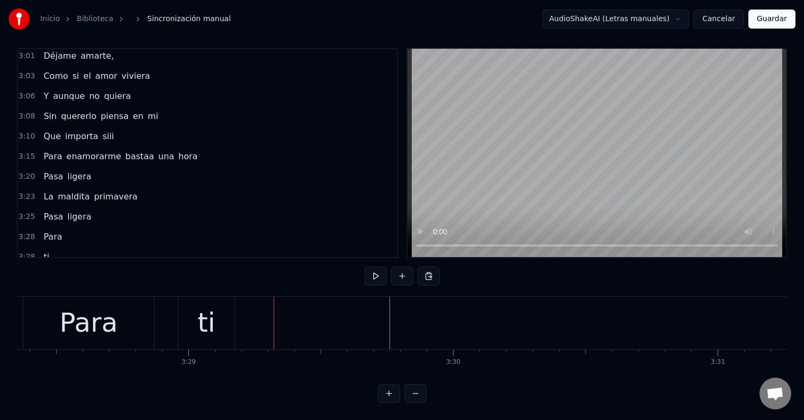
scroll to position [688, 0]
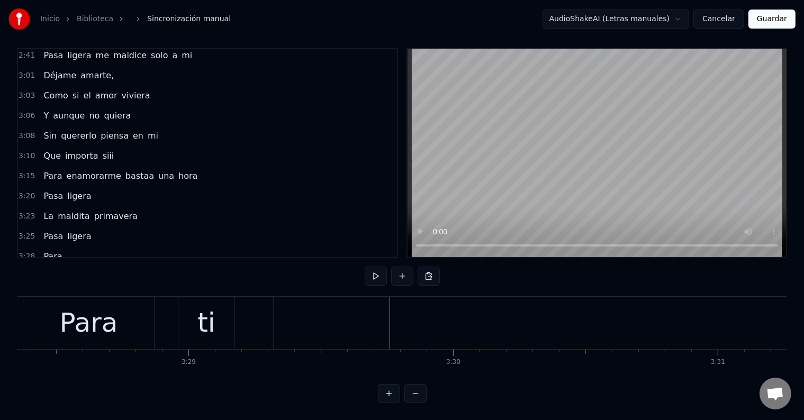
click at [195, 316] on div "ti" at bounding box center [206, 323] width 56 height 52
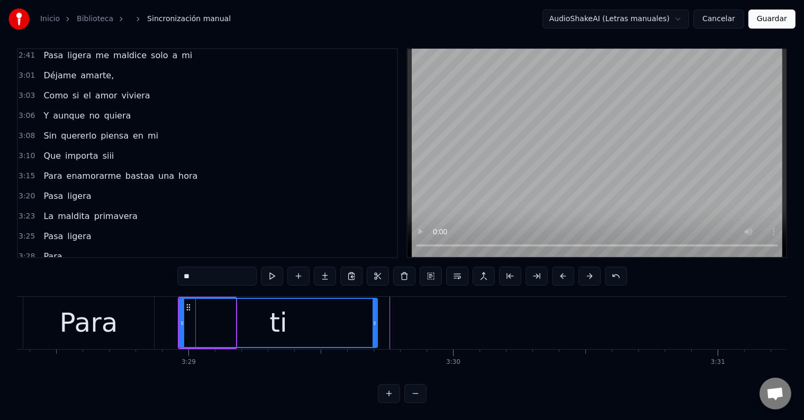
drag, startPoint x: 235, startPoint y: 313, endPoint x: 376, endPoint y: 308, distance: 142.0
click at [376, 308] on div at bounding box center [375, 323] width 4 height 48
click at [233, 306] on div "ti" at bounding box center [278, 323] width 197 height 48
click at [213, 273] on input "**" at bounding box center [216, 276] width 79 height 19
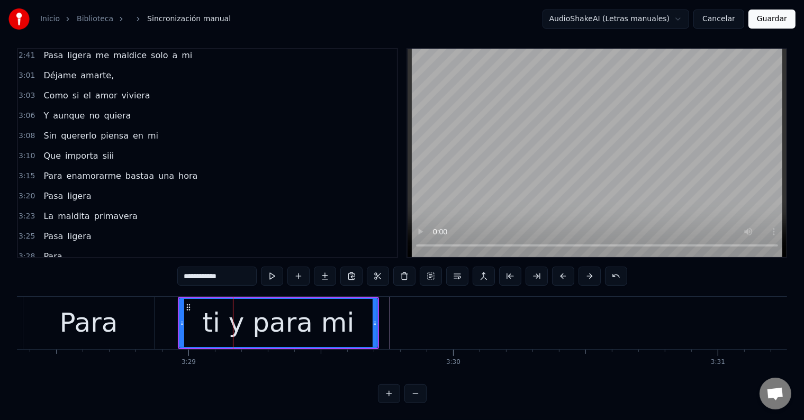
type input "**********"
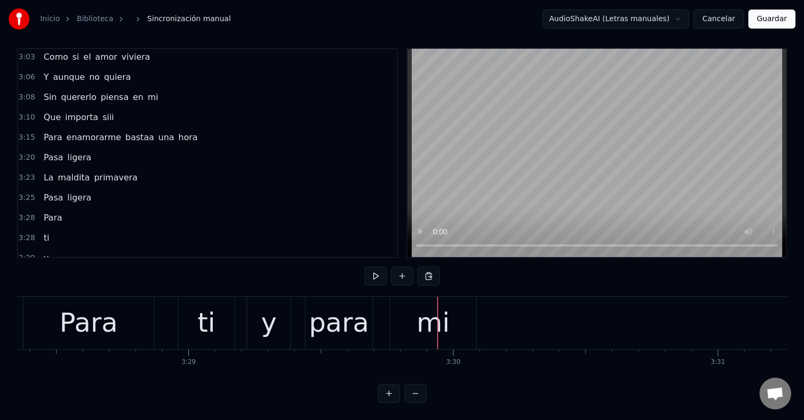
scroll to position [746, 0]
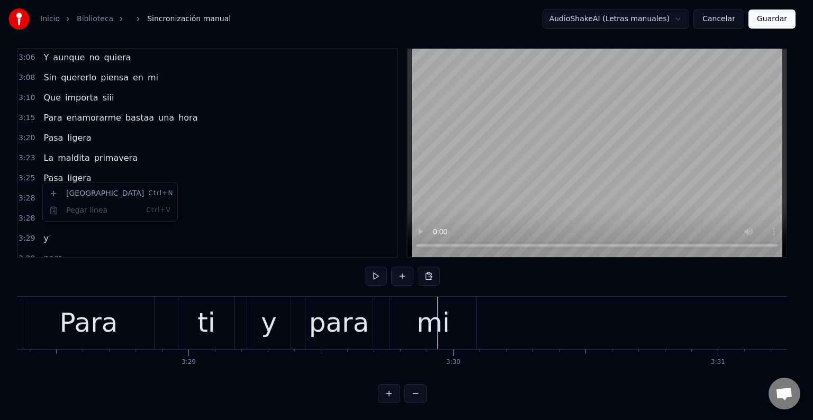
click at [104, 167] on html "Inicio Biblioteca Sincronización manual AudioShakeAI (Letras manuales) Cancelar…" at bounding box center [406, 206] width 813 height 427
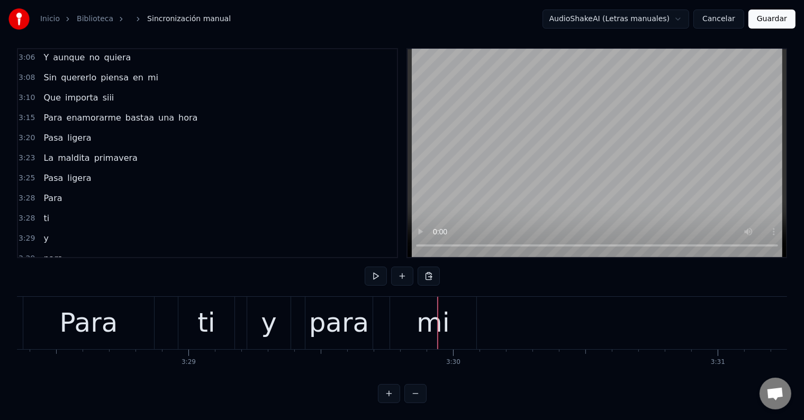
click at [43, 212] on span "ti" at bounding box center [46, 218] width 8 height 12
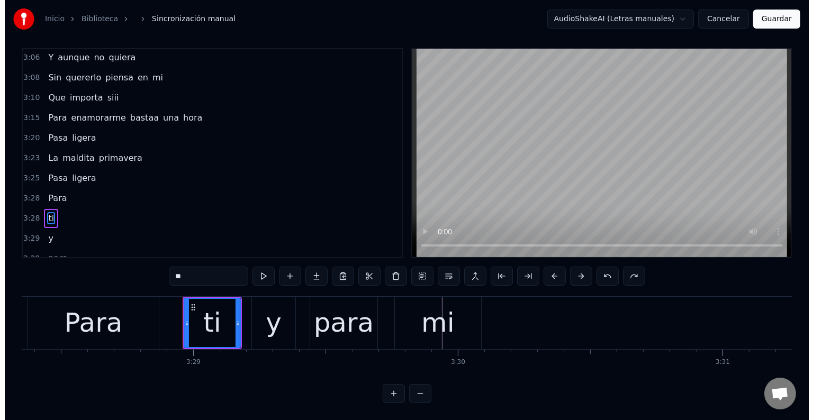
scroll to position [0, 0]
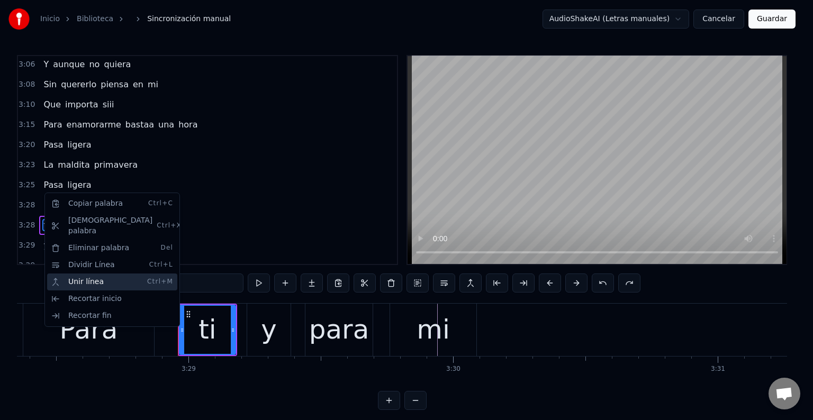
click at [102, 274] on div "Unir línea Ctrl+M" at bounding box center [112, 282] width 130 height 17
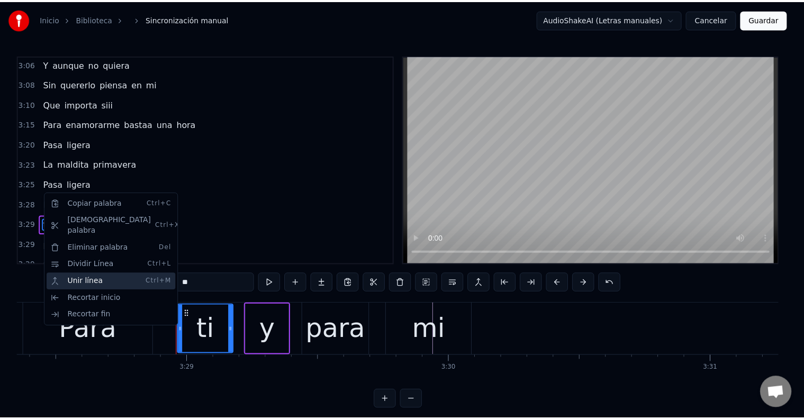
scroll to position [726, 0]
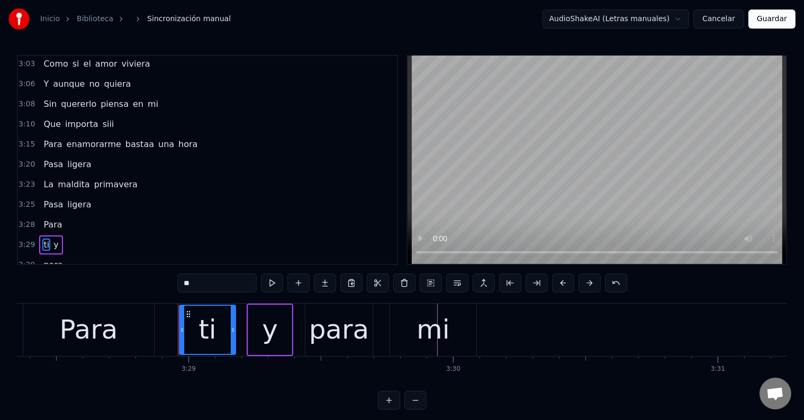
click at [53, 259] on span "para" at bounding box center [52, 265] width 21 height 12
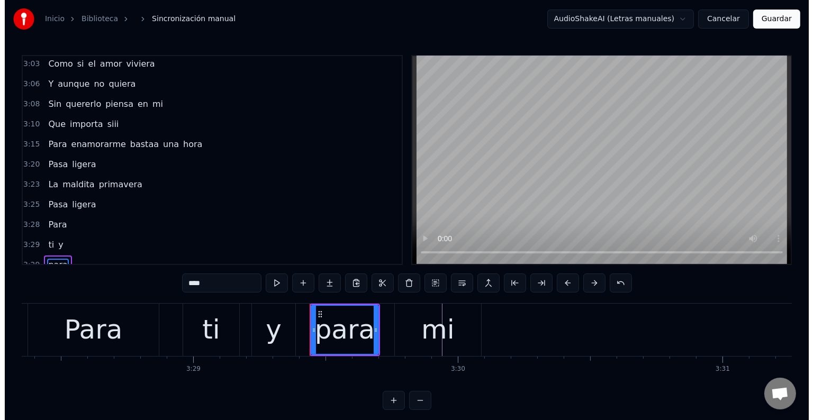
scroll to position [16, 0]
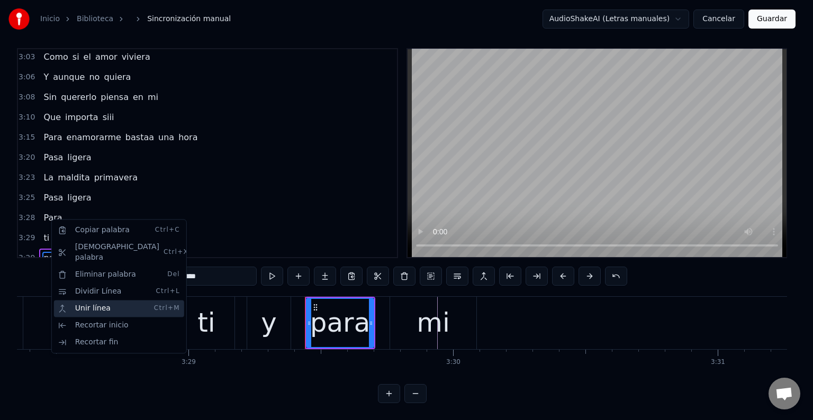
click at [105, 300] on div "Unir línea Ctrl+M" at bounding box center [119, 308] width 130 height 17
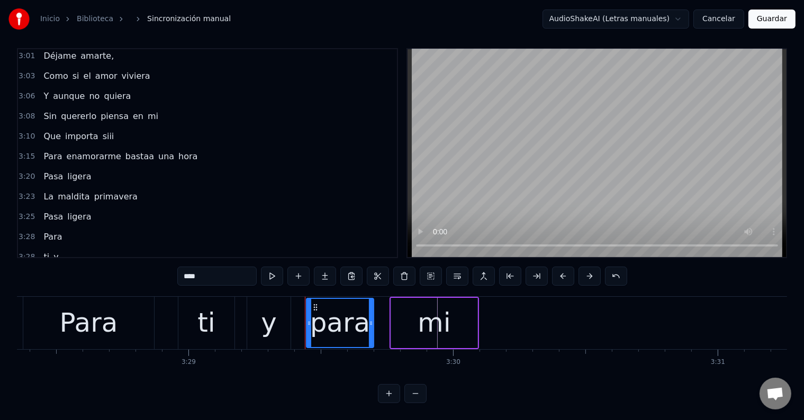
click at [52, 251] on span "y" at bounding box center [55, 257] width 7 height 12
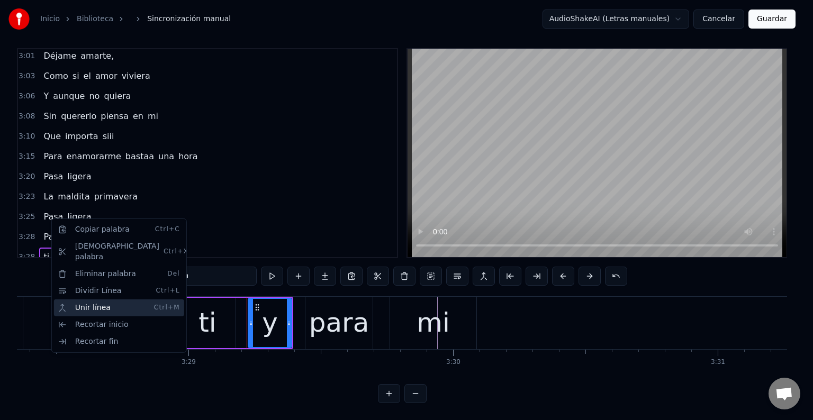
click at [104, 300] on div "Unir línea Ctrl+M" at bounding box center [119, 308] width 130 height 17
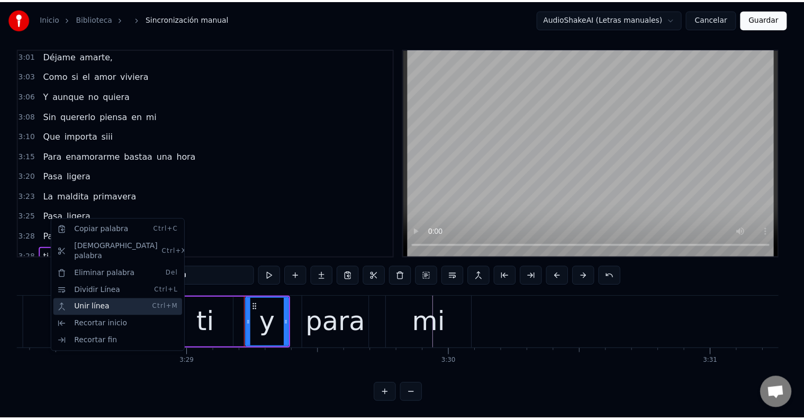
scroll to position [688, 0]
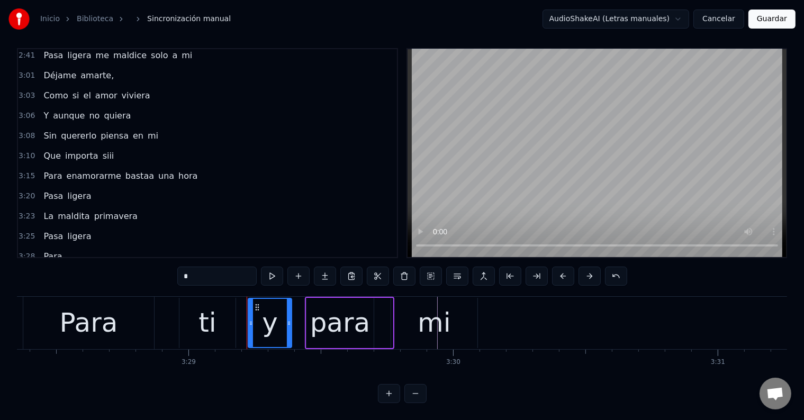
click at [53, 250] on span "Para" at bounding box center [52, 256] width 21 height 12
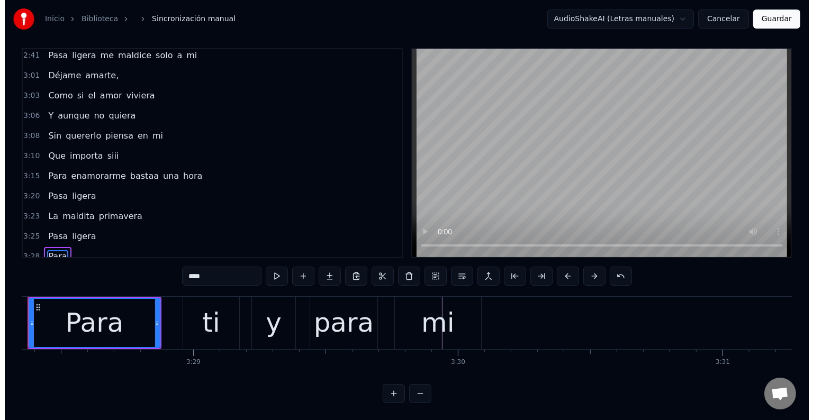
scroll to position [0, 55106]
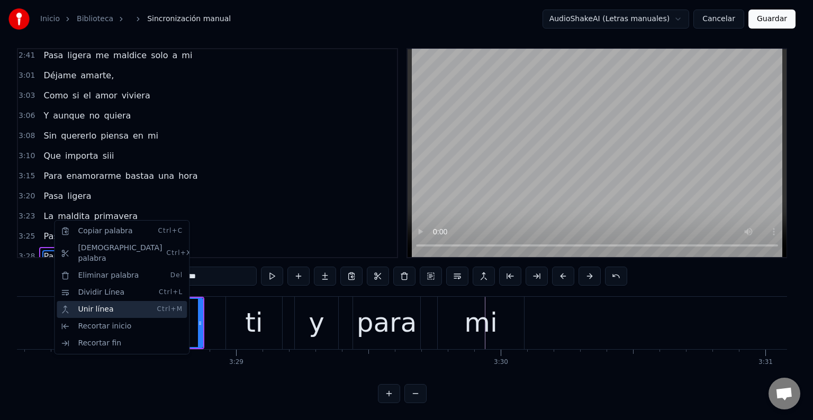
click at [108, 301] on div "Unir línea Ctrl+M" at bounding box center [122, 309] width 130 height 17
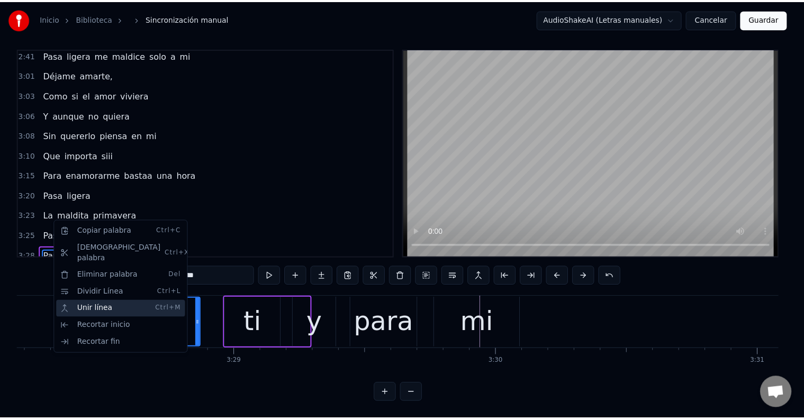
scroll to position [668, 0]
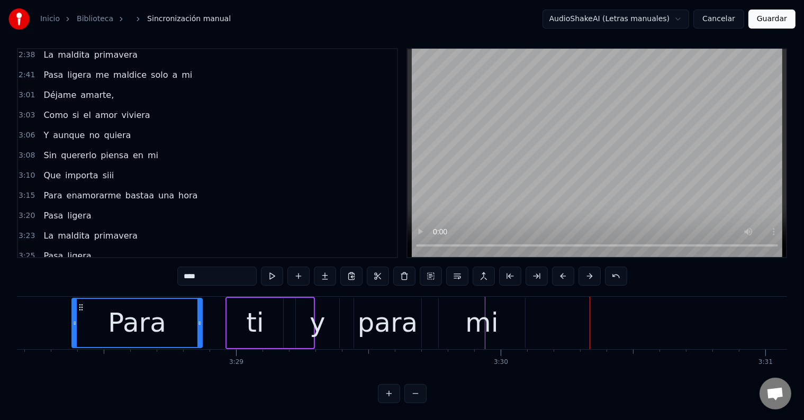
click at [464, 313] on div "mi" at bounding box center [482, 323] width 86 height 50
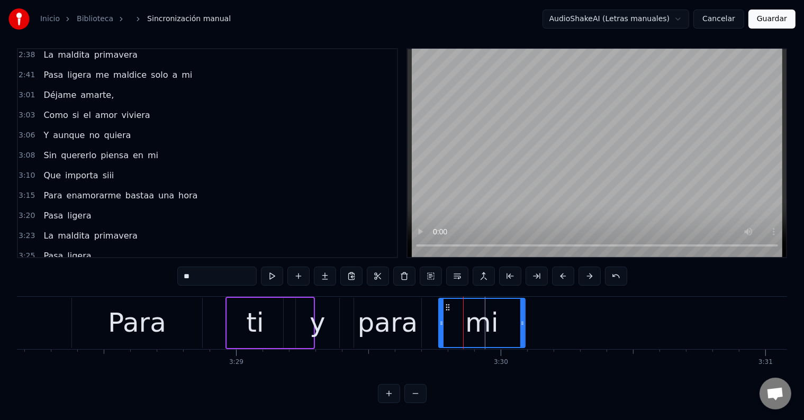
drag, startPoint x: 469, startPoint y: 312, endPoint x: 518, endPoint y: 314, distance: 48.8
click at [518, 314] on div "mi" at bounding box center [481, 323] width 85 height 48
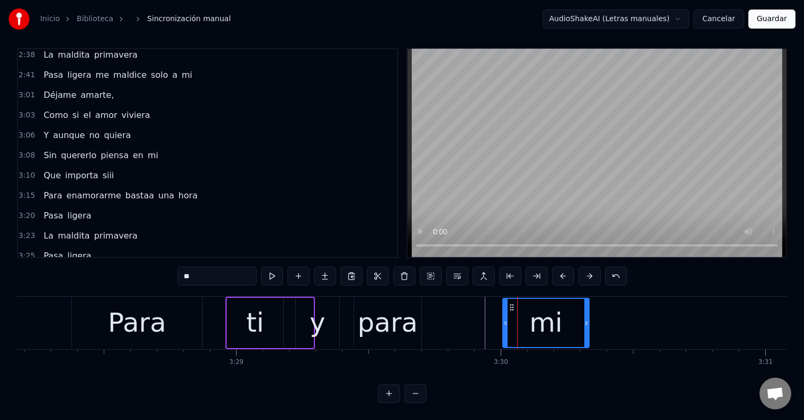
drag, startPoint x: 449, startPoint y: 295, endPoint x: 512, endPoint y: 302, distance: 63.9
click at [512, 302] on div "mi" at bounding box center [545, 323] width 85 height 48
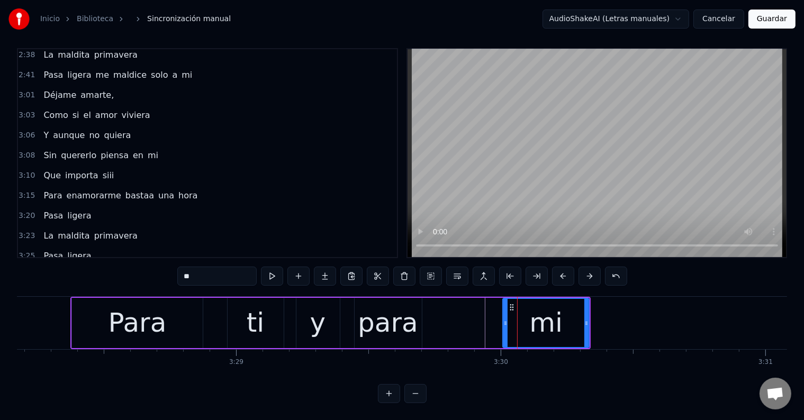
click at [394, 311] on div "para" at bounding box center [388, 323] width 60 height 40
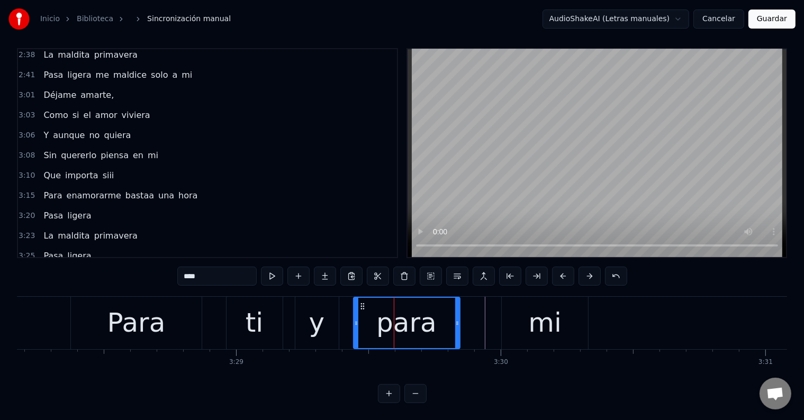
drag, startPoint x: 419, startPoint y: 307, endPoint x: 458, endPoint y: 310, distance: 39.3
click at [458, 310] on div at bounding box center [457, 323] width 4 height 50
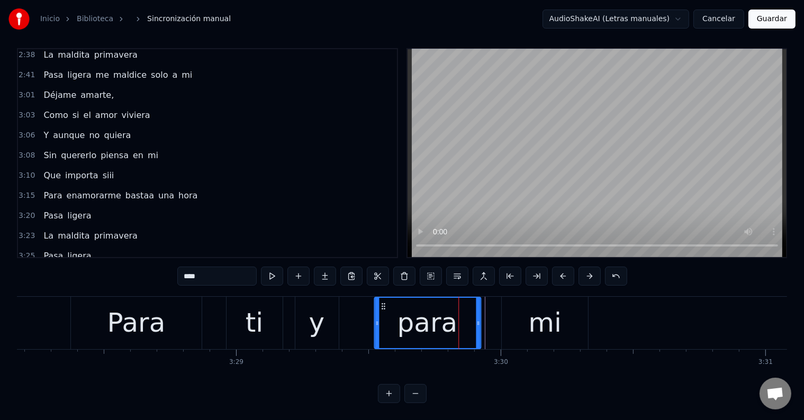
drag, startPoint x: 360, startPoint y: 295, endPoint x: 381, endPoint y: 299, distance: 21.4
click at [381, 302] on icon at bounding box center [383, 306] width 8 height 8
click at [319, 306] on div "y" at bounding box center [317, 323] width 16 height 40
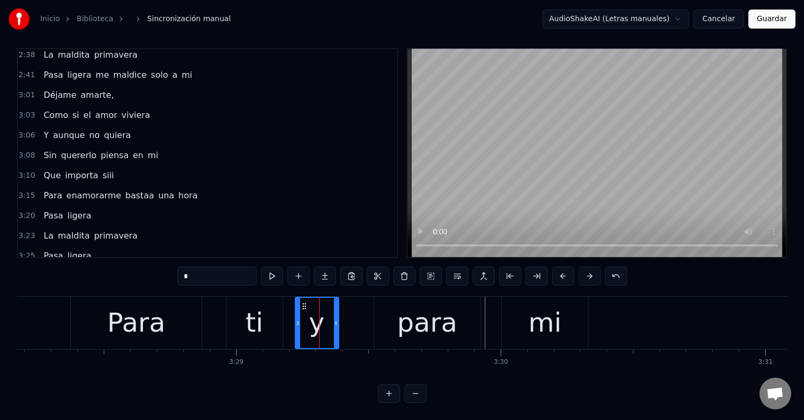
click at [238, 308] on div "ti" at bounding box center [255, 323] width 56 height 52
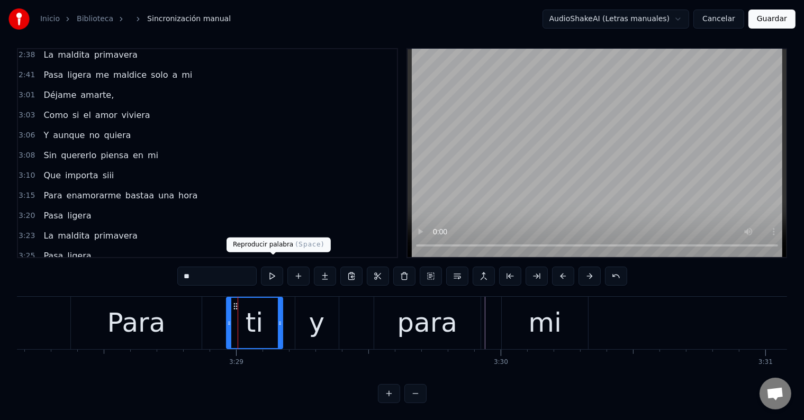
click at [271, 271] on button at bounding box center [272, 276] width 22 height 19
click at [307, 313] on div "y" at bounding box center [316, 323] width 43 height 52
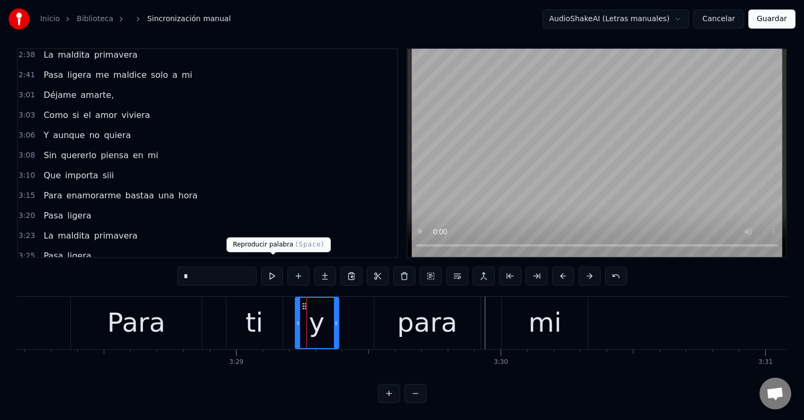
click at [273, 271] on button at bounding box center [272, 276] width 22 height 19
click at [419, 317] on div "para" at bounding box center [427, 323] width 60 height 40
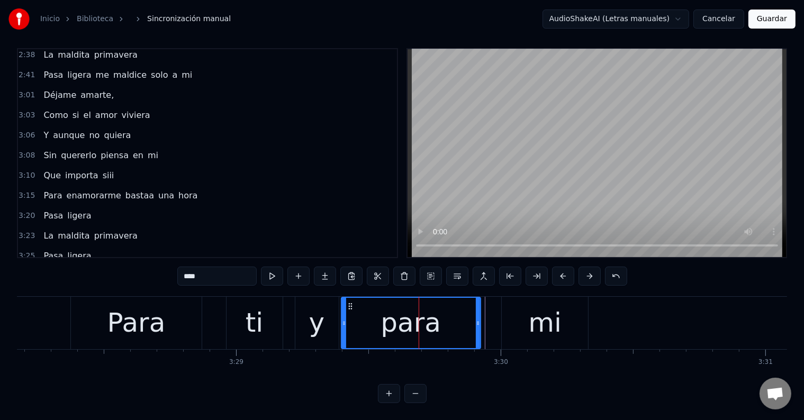
drag, startPoint x: 376, startPoint y: 314, endPoint x: 343, endPoint y: 312, distance: 32.9
click at [343, 319] on icon at bounding box center [344, 323] width 4 height 8
click at [544, 325] on div "mi" at bounding box center [544, 323] width 33 height 40
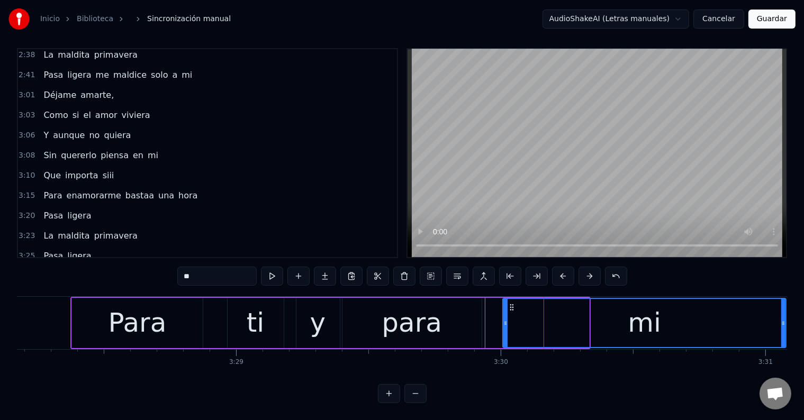
drag, startPoint x: 587, startPoint y: 313, endPoint x: 782, endPoint y: 310, distance: 194.9
click at [782, 319] on icon at bounding box center [783, 323] width 4 height 8
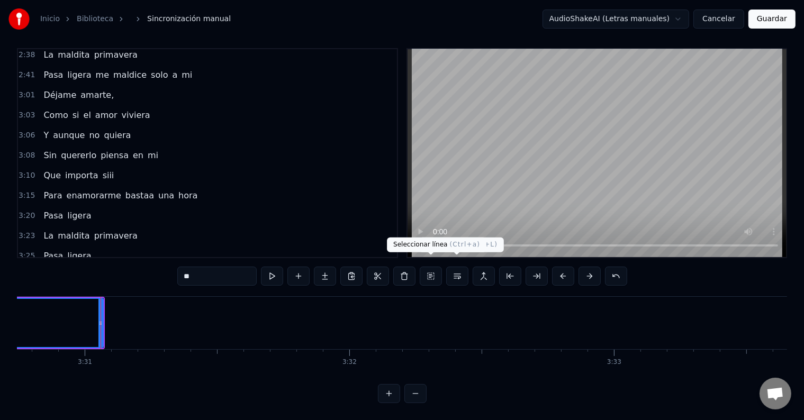
scroll to position [0, 55817]
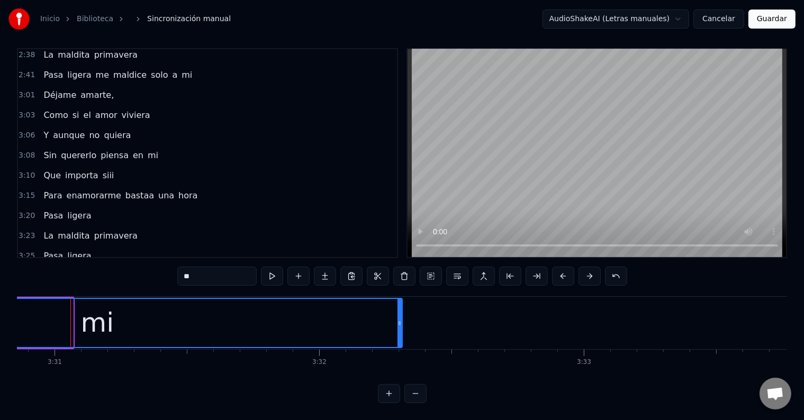
drag, startPoint x: 71, startPoint y: 303, endPoint x: 401, endPoint y: 318, distance: 329.6
click at [401, 318] on div at bounding box center [400, 323] width 4 height 48
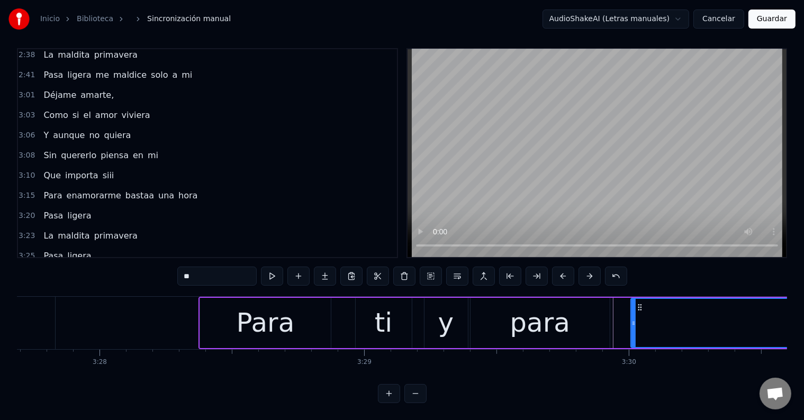
scroll to position [0, 54978]
click at [236, 309] on div "Para" at bounding box center [265, 323] width 131 height 50
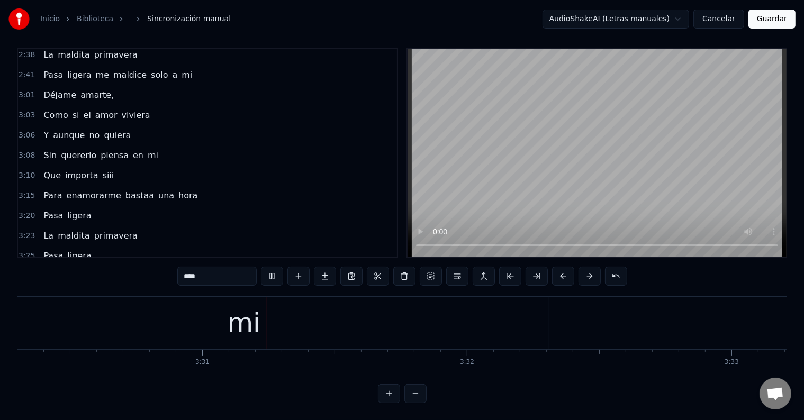
scroll to position [0, 55703]
click at [269, 303] on div "mi" at bounding box center [209, 323] width 610 height 52
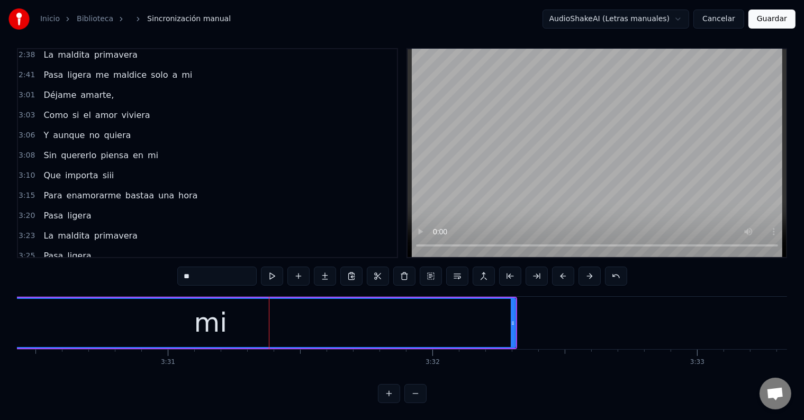
click at [222, 271] on input "**" at bounding box center [216, 276] width 79 height 19
type input "****"
click at [272, 268] on button at bounding box center [272, 276] width 22 height 19
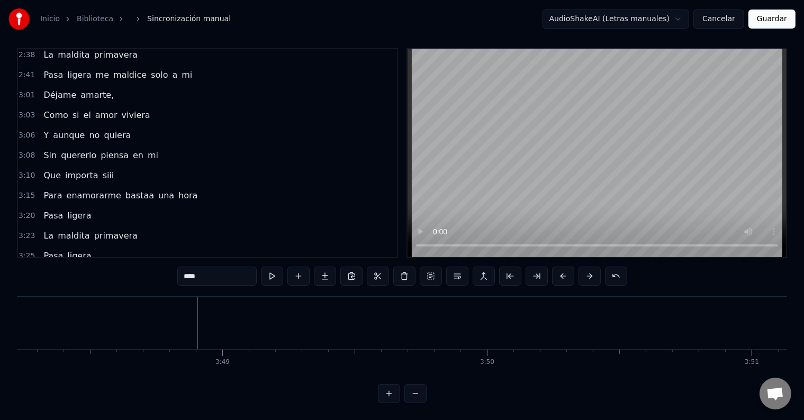
scroll to position [0, 60452]
click at [110, 270] on span "miii" at bounding box center [116, 276] width 17 height 12
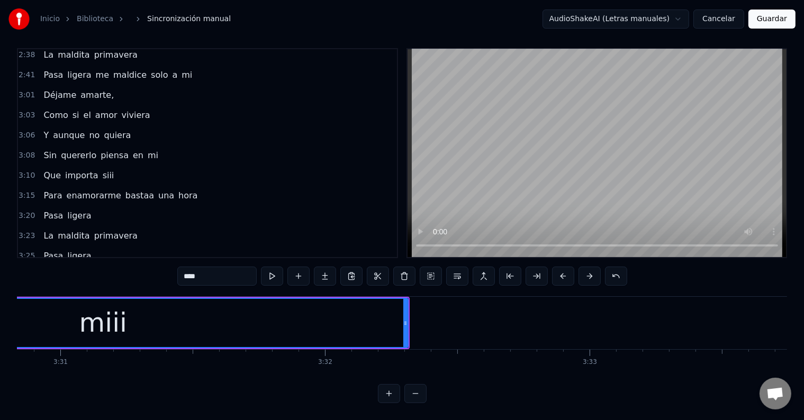
scroll to position [0, 55537]
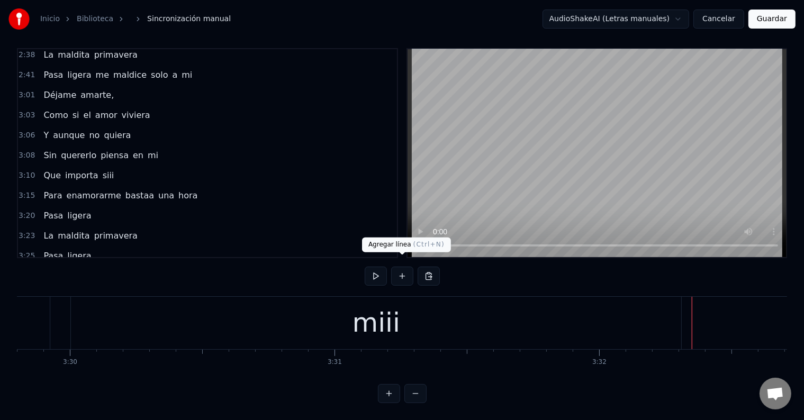
click at [396, 270] on button at bounding box center [402, 276] width 22 height 19
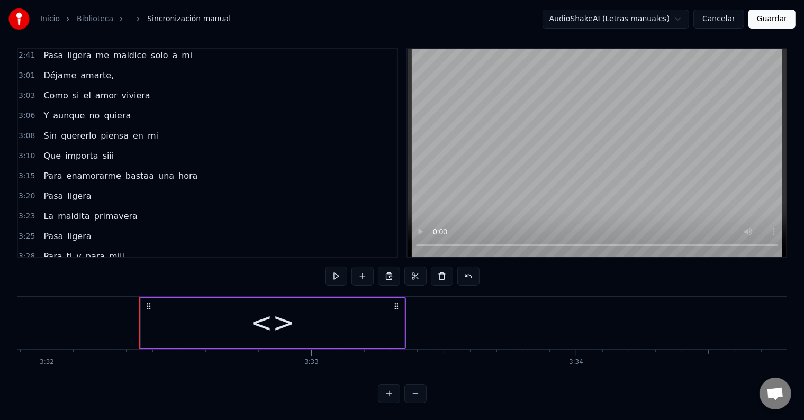
scroll to position [0, 56089]
click at [203, 329] on div "<>" at bounding box center [273, 323] width 264 height 50
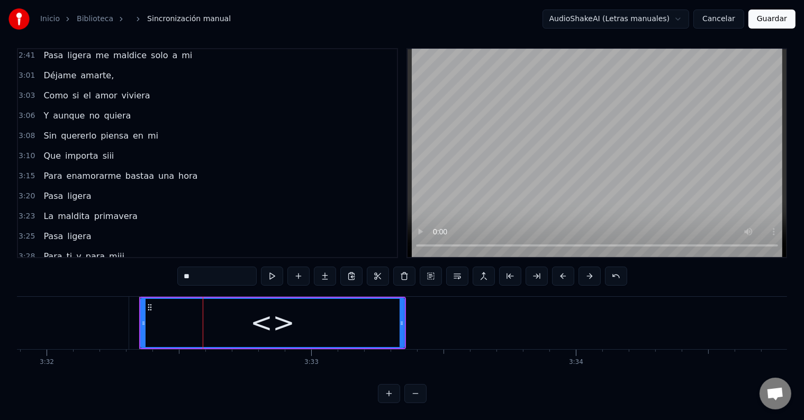
drag, startPoint x: 188, startPoint y: 269, endPoint x: 135, endPoint y: 262, distance: 53.5
click at [135, 262] on div "0:05 Fue más o menos así 0:10 Vino blanco noche viejas canciones 0:15 Y se reía…" at bounding box center [402, 225] width 770 height 355
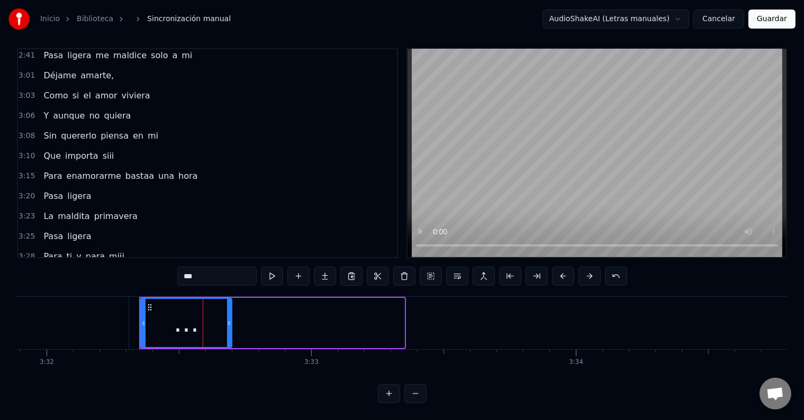
drag, startPoint x: 402, startPoint y: 308, endPoint x: 229, endPoint y: 310, distance: 172.6
click at [229, 310] on div at bounding box center [229, 323] width 4 height 48
drag, startPoint x: 97, startPoint y: 307, endPoint x: 121, endPoint y: 306, distance: 24.4
type input "****"
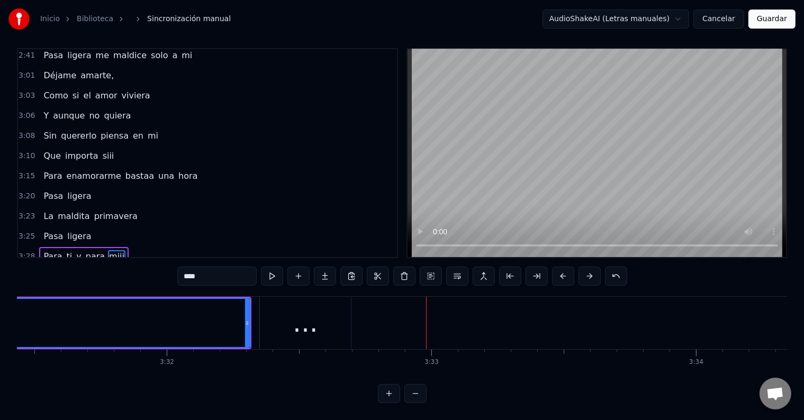
scroll to position [0, 55966]
click at [775, 20] on button "Guardar" at bounding box center [772, 19] width 47 height 19
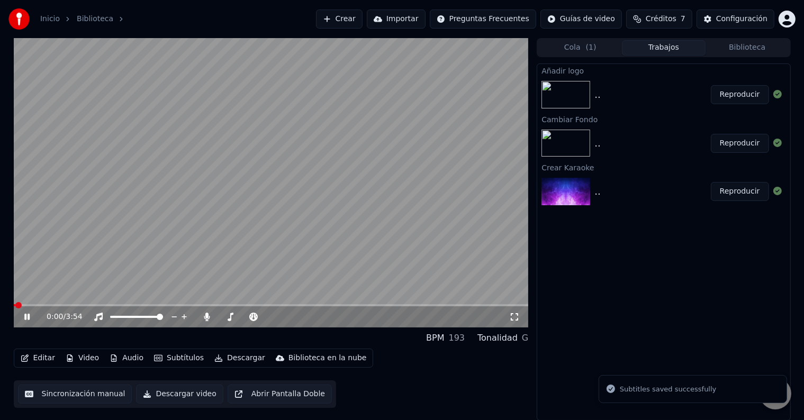
click at [29, 317] on icon at bounding box center [26, 317] width 5 height 6
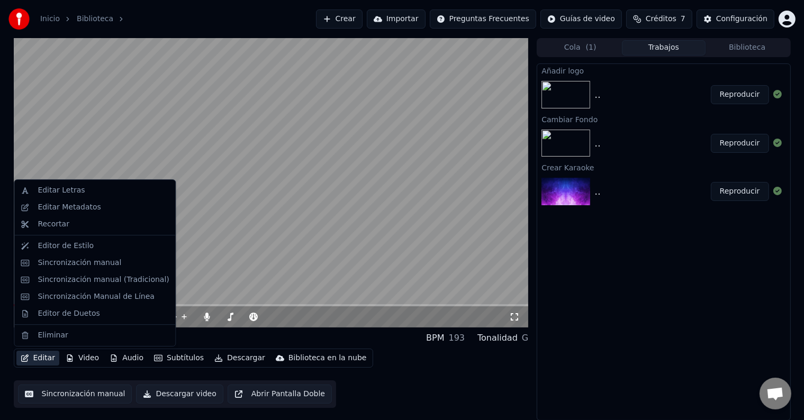
click at [42, 358] on button "Editar" at bounding box center [37, 358] width 43 height 15
click at [178, 95] on video at bounding box center [271, 183] width 515 height 290
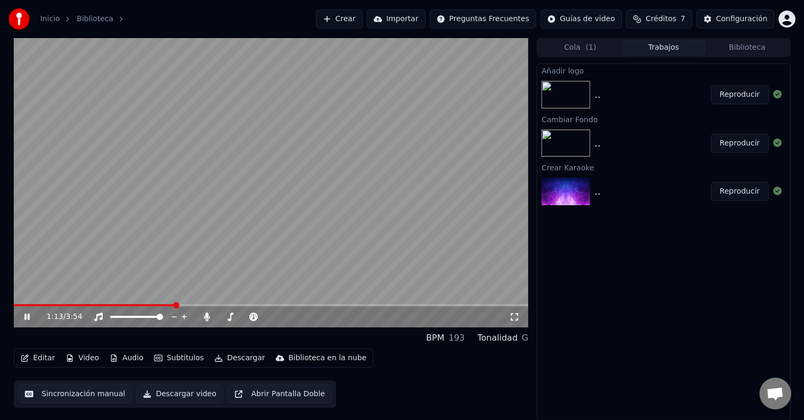
click at [25, 314] on icon at bounding box center [26, 317] width 5 height 6
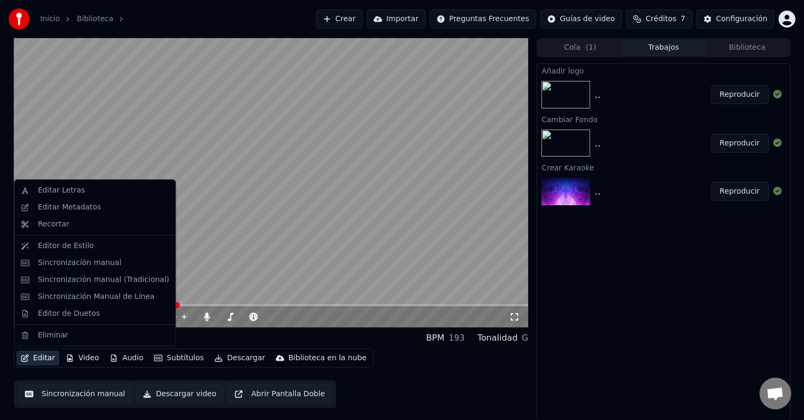
click at [43, 359] on button "Editar" at bounding box center [37, 358] width 43 height 15
click at [84, 265] on div "Sincronización manual" at bounding box center [80, 263] width 84 height 11
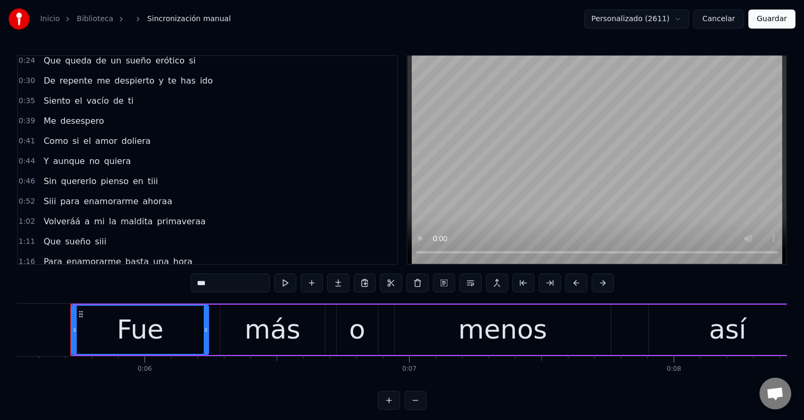
scroll to position [159, 0]
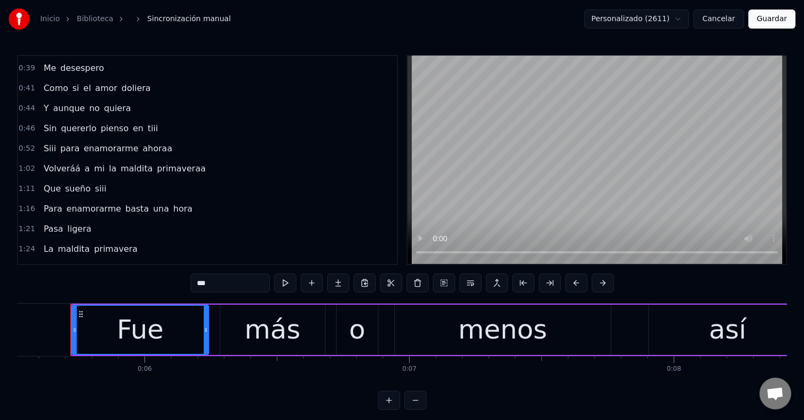
click at [84, 163] on span "a" at bounding box center [87, 169] width 7 height 12
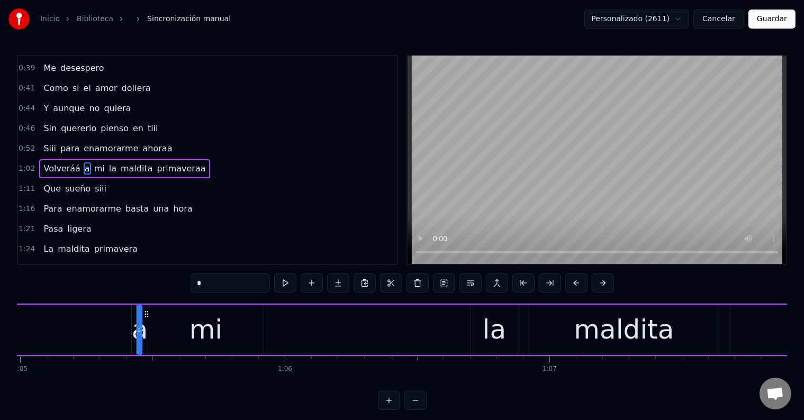
scroll to position [0, 17269]
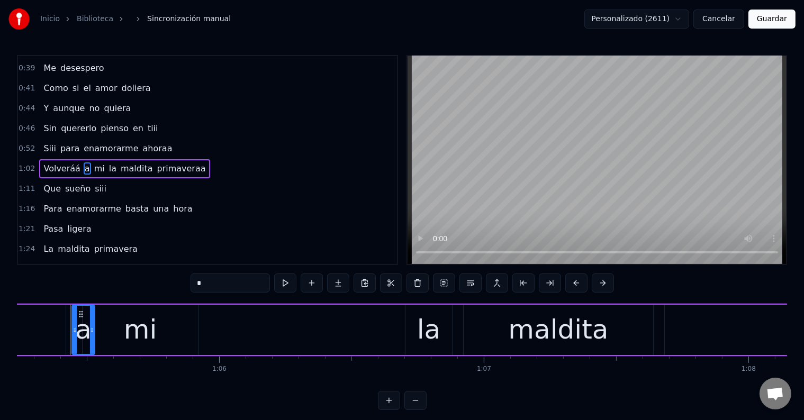
drag, startPoint x: 75, startPoint y: 325, endPoint x: 93, endPoint y: 327, distance: 18.7
click at [93, 327] on div at bounding box center [92, 330] width 4 height 48
click at [125, 324] on div "mi" at bounding box center [140, 330] width 33 height 40
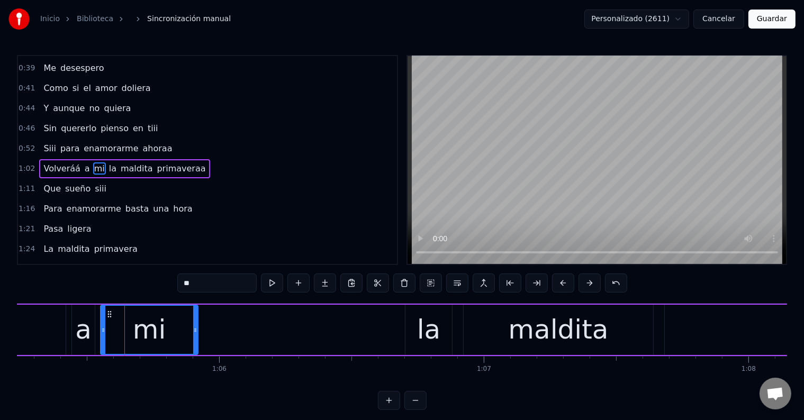
drag, startPoint x: 86, startPoint y: 325, endPoint x: 104, endPoint y: 326, distance: 18.1
click at [104, 326] on div at bounding box center [103, 330] width 4 height 48
click at [87, 328] on div "a" at bounding box center [83, 330] width 16 height 40
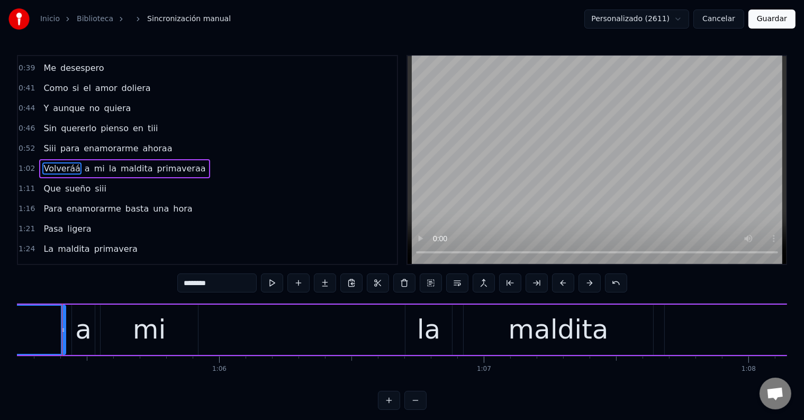
scroll to position [0, 17260]
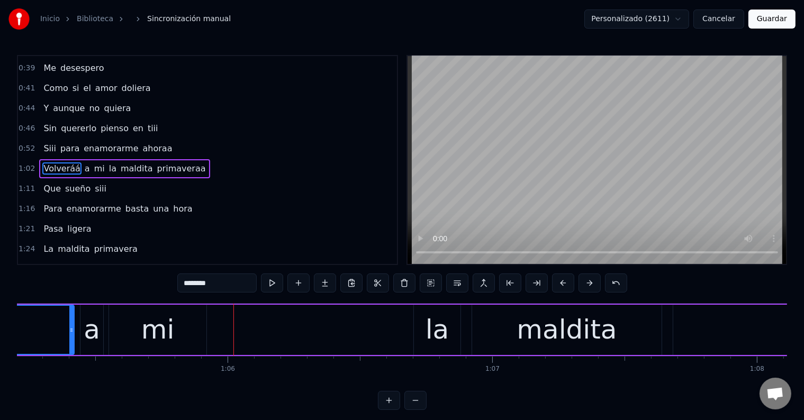
click at [93, 328] on div "a" at bounding box center [92, 330] width 16 height 40
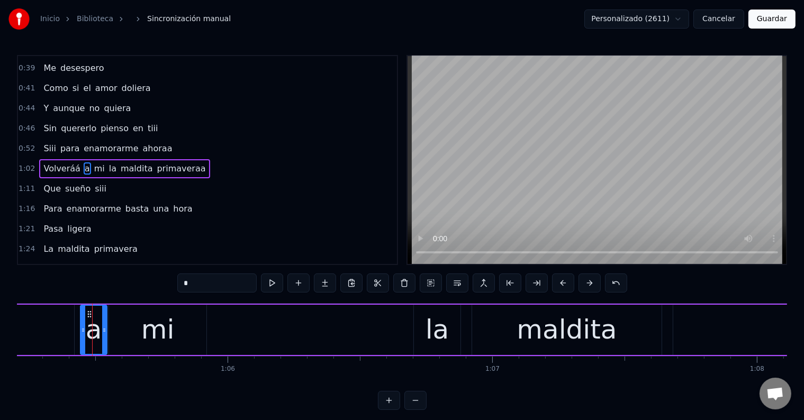
click at [105, 331] on icon at bounding box center [104, 330] width 4 height 8
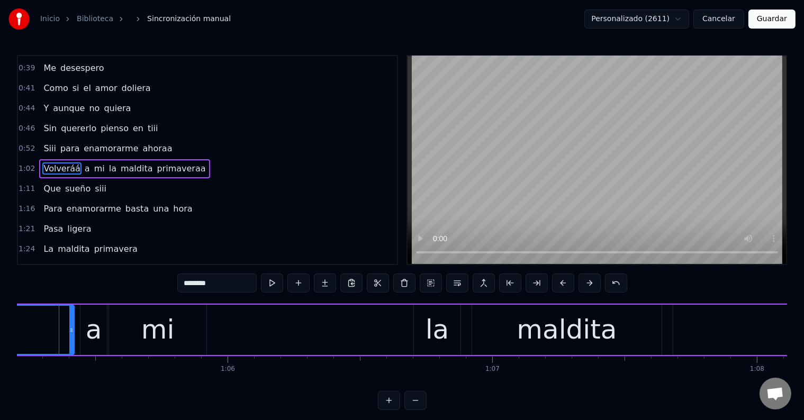
scroll to position [0, 17249]
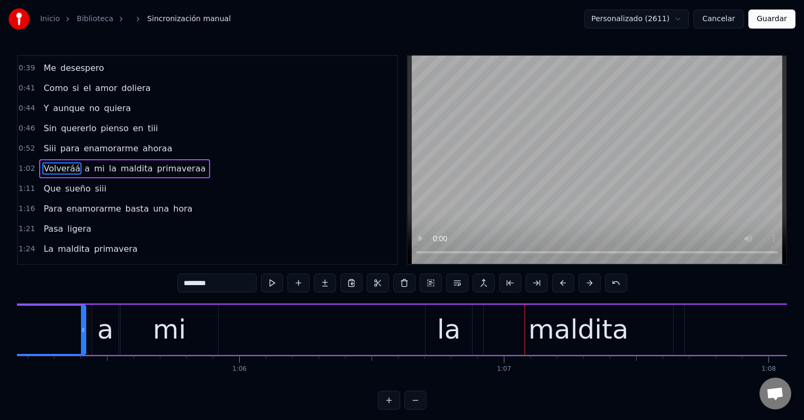
click at [109, 328] on div "a" at bounding box center [105, 330] width 16 height 40
type input "*"
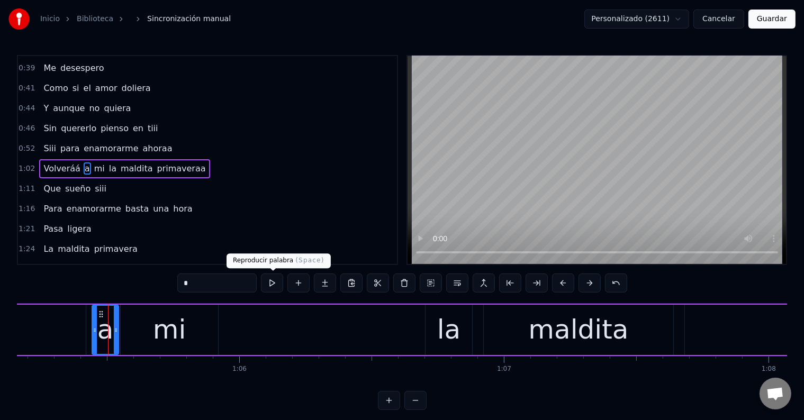
click at [267, 279] on button at bounding box center [272, 283] width 22 height 19
click at [269, 280] on button at bounding box center [272, 283] width 22 height 19
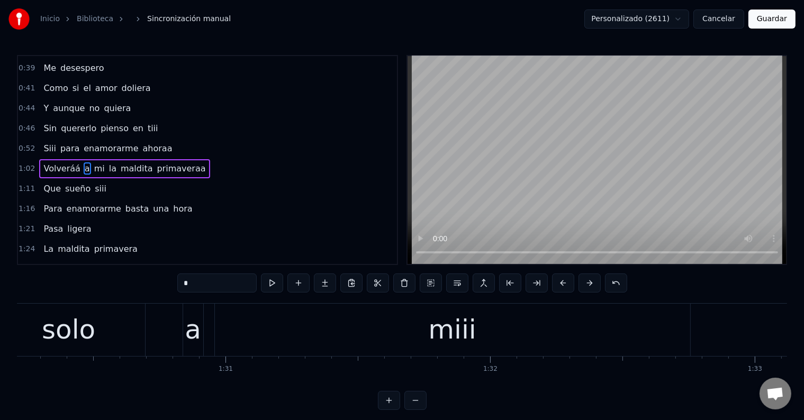
scroll to position [0, 23879]
click at [191, 337] on div "a" at bounding box center [194, 330] width 16 height 40
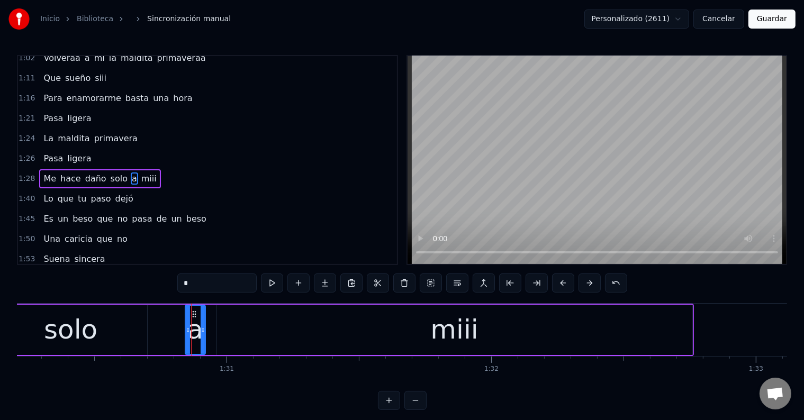
scroll to position [275, 0]
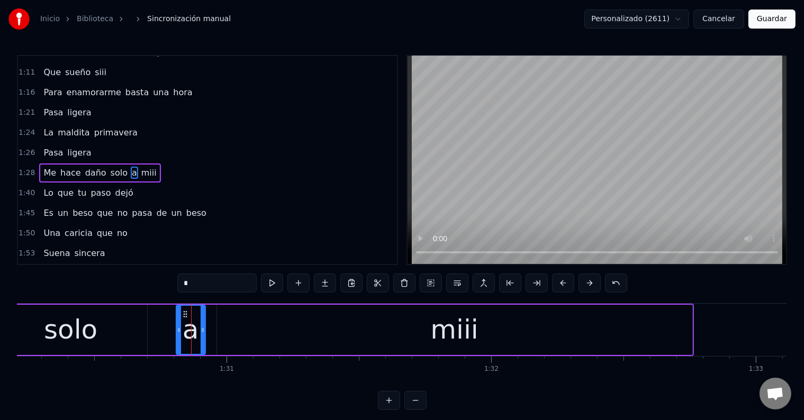
drag, startPoint x: 186, startPoint y: 332, endPoint x: 177, endPoint y: 332, distance: 9.0
click at [177, 332] on icon at bounding box center [179, 330] width 4 height 8
click at [156, 328] on div "Me hace daño solo a miii" at bounding box center [190, 330] width 1008 height 52
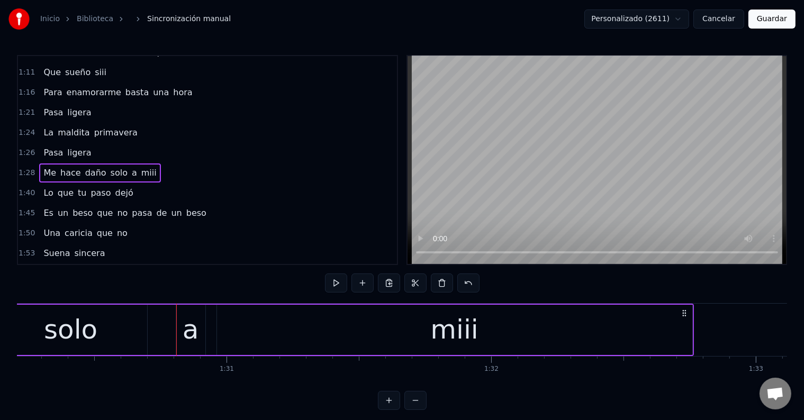
click at [137, 326] on div "solo" at bounding box center [71, 330] width 152 height 50
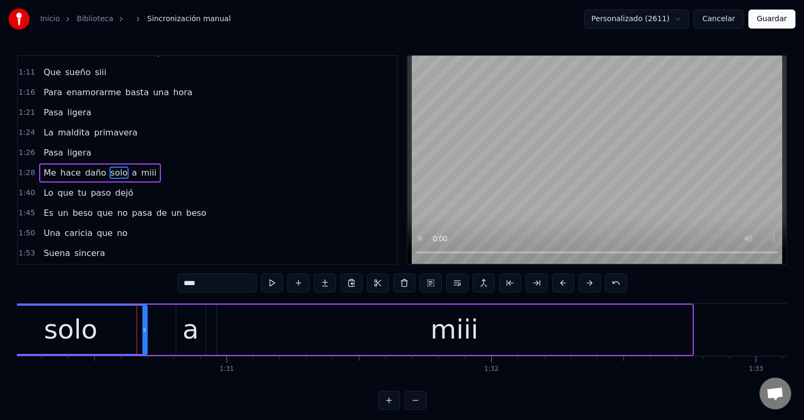
drag, startPoint x: 185, startPoint y: 327, endPoint x: 175, endPoint y: 326, distance: 10.1
click at [176, 326] on div "a" at bounding box center [191, 330] width 30 height 50
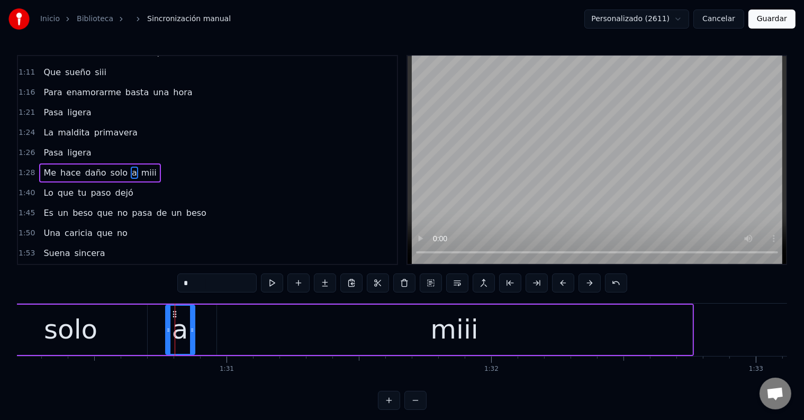
drag, startPoint x: 183, startPoint y: 312, endPoint x: 172, endPoint y: 312, distance: 11.1
click at [172, 312] on icon at bounding box center [174, 314] width 8 height 8
click at [124, 312] on div "solo" at bounding box center [71, 330] width 152 height 50
type input "****"
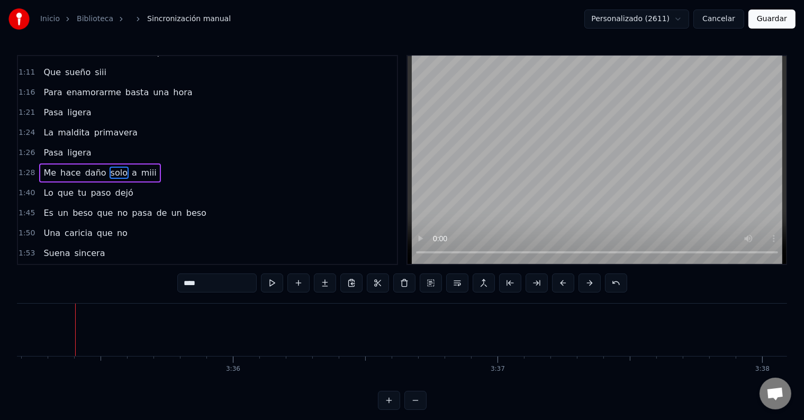
scroll to position [0, 56967]
click at [776, 19] on button "Guardar" at bounding box center [772, 19] width 47 height 19
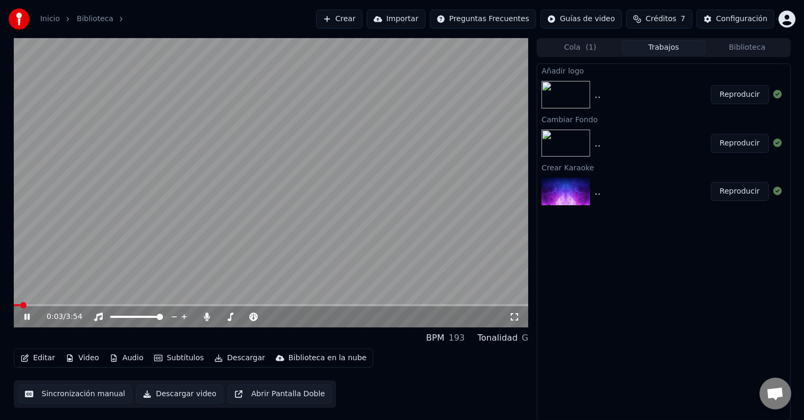
click at [31, 316] on icon at bounding box center [34, 317] width 25 height 8
click at [305, 318] on icon at bounding box center [306, 317] width 10 height 11
click at [142, 304] on span at bounding box center [271, 305] width 515 height 2
click at [27, 317] on icon at bounding box center [27, 316] width 6 height 7
click at [197, 304] on span at bounding box center [271, 305] width 515 height 2
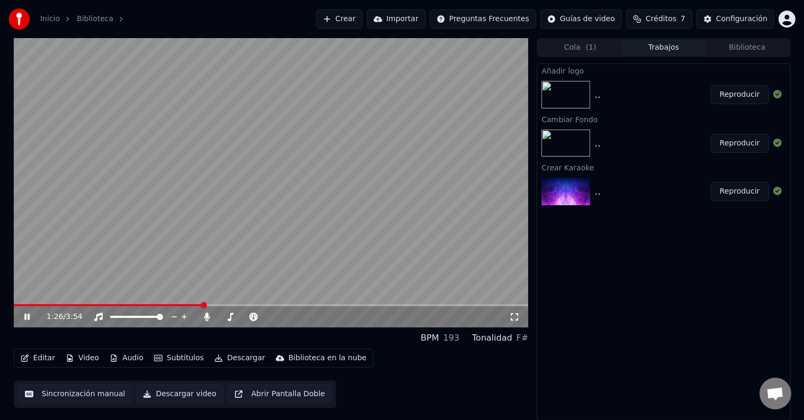
click at [229, 305] on span at bounding box center [271, 305] width 515 height 2
click at [258, 305] on span at bounding box center [271, 305] width 515 height 2
click at [278, 305] on span at bounding box center [271, 305] width 515 height 2
click at [76, 305] on span at bounding box center [151, 305] width 274 height 2
click at [66, 306] on span at bounding box center [47, 305] width 66 height 2
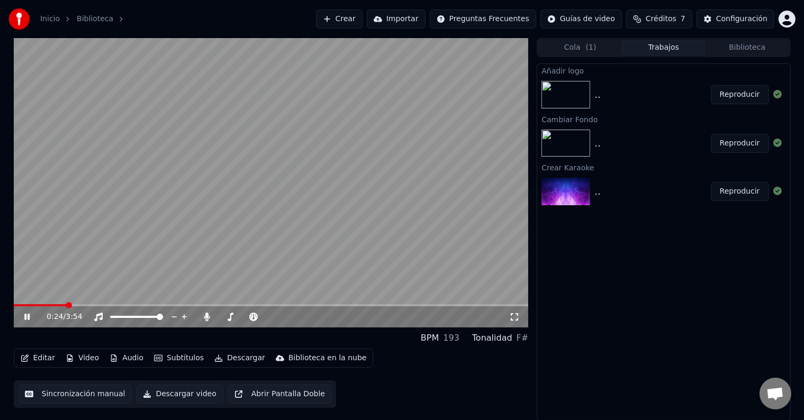
click at [53, 306] on span at bounding box center [40, 305] width 53 height 2
click at [38, 305] on span at bounding box center [34, 305] width 41 height 2
click at [142, 305] on span at bounding box center [271, 305] width 515 height 2
click at [321, 307] on div "0:59 / 3:54" at bounding box center [271, 317] width 515 height 21
click at [339, 305] on span at bounding box center [271, 305] width 515 height 2
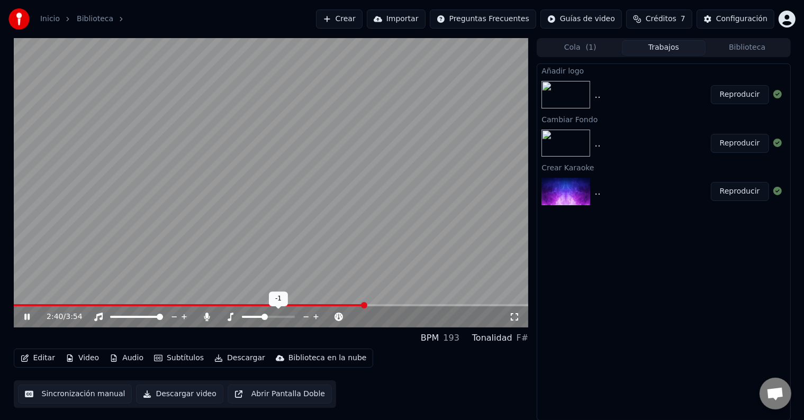
click at [307, 316] on icon at bounding box center [306, 317] width 10 height 11
click at [228, 320] on icon at bounding box center [231, 317] width 6 height 8
click at [23, 316] on icon at bounding box center [34, 317] width 25 height 8
click at [205, 314] on icon at bounding box center [207, 317] width 6 height 8
click at [239, 360] on button "Descargar" at bounding box center [239, 358] width 59 height 15
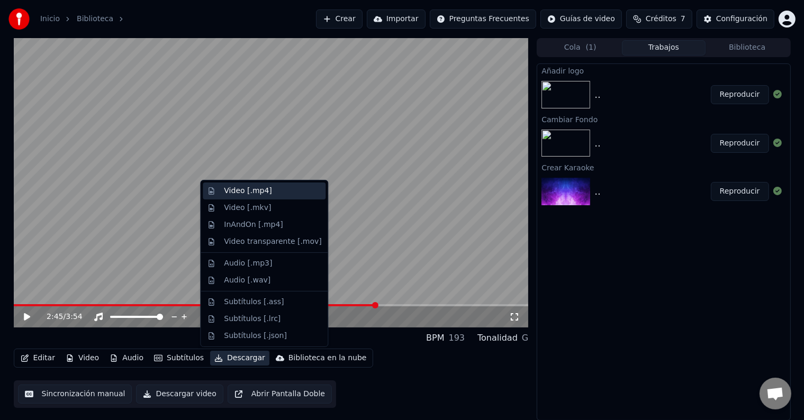
click at [242, 196] on div "Video [.mp4]" at bounding box center [248, 191] width 48 height 11
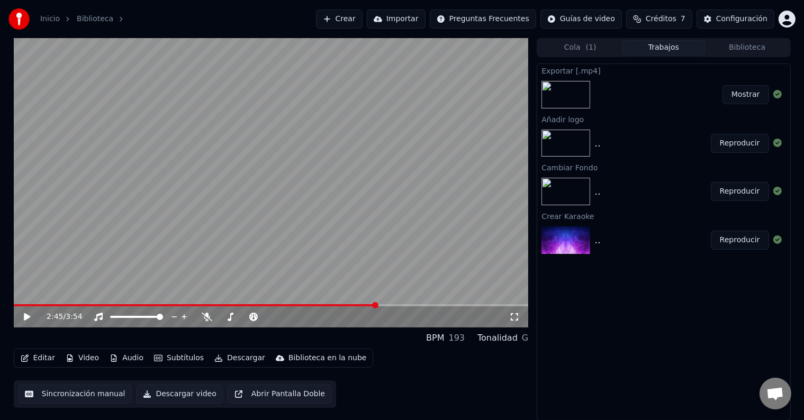
click at [742, 99] on button "Mostrar" at bounding box center [746, 94] width 47 height 19
